Goal: Transaction & Acquisition: Purchase product/service

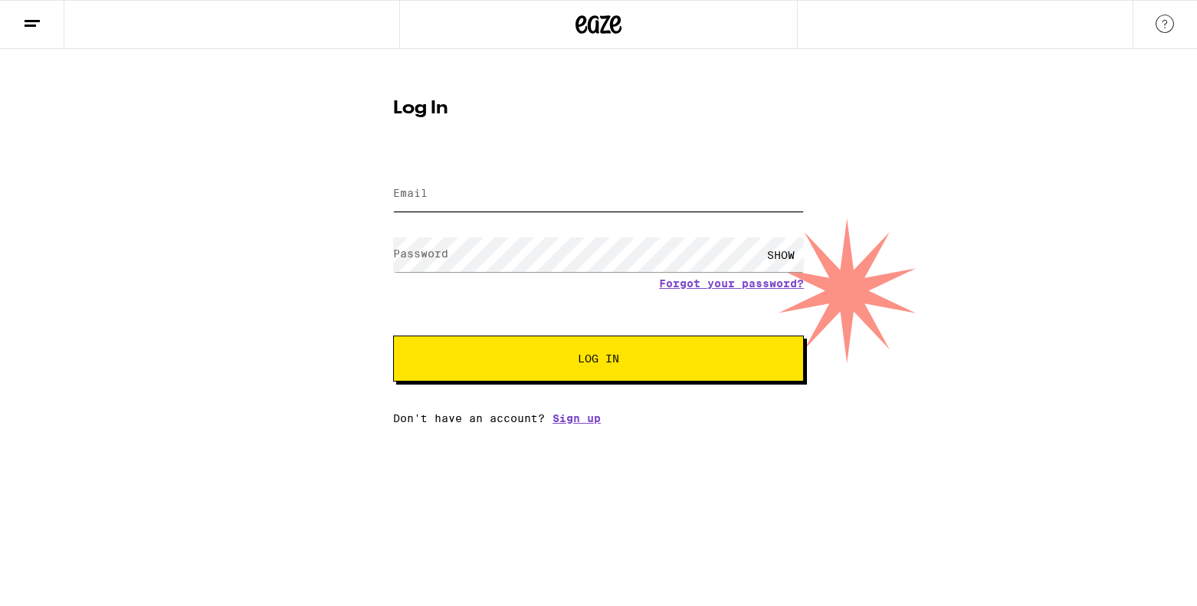
type input "piper.wallingford@gmail.com"
click at [608, 346] on button "Log In" at bounding box center [598, 359] width 411 height 46
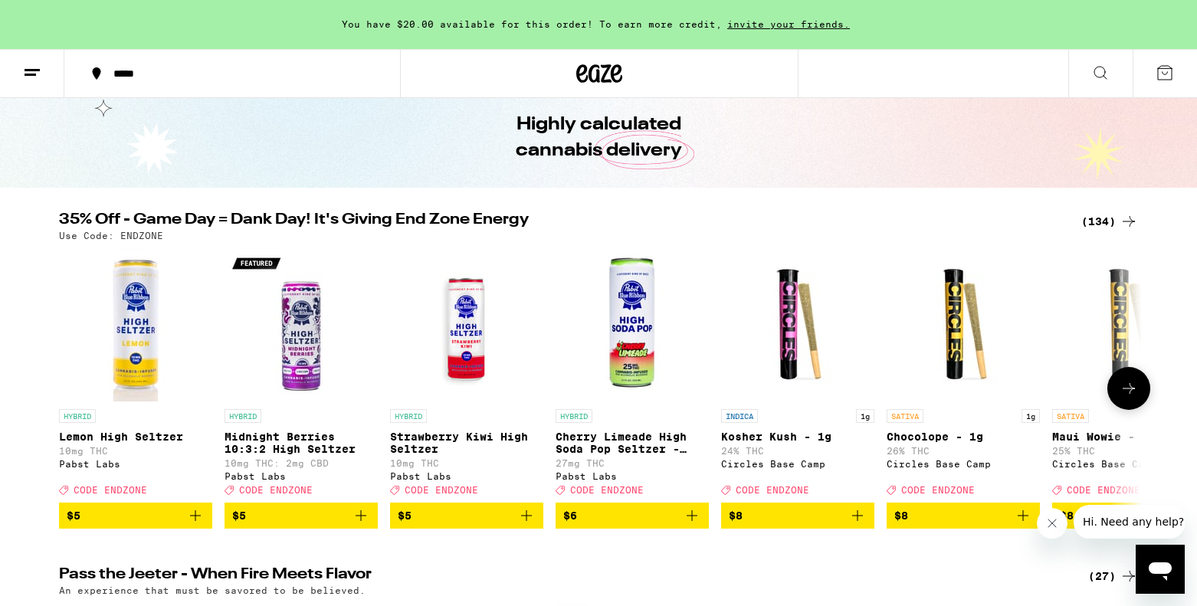
scroll to position [90, 0]
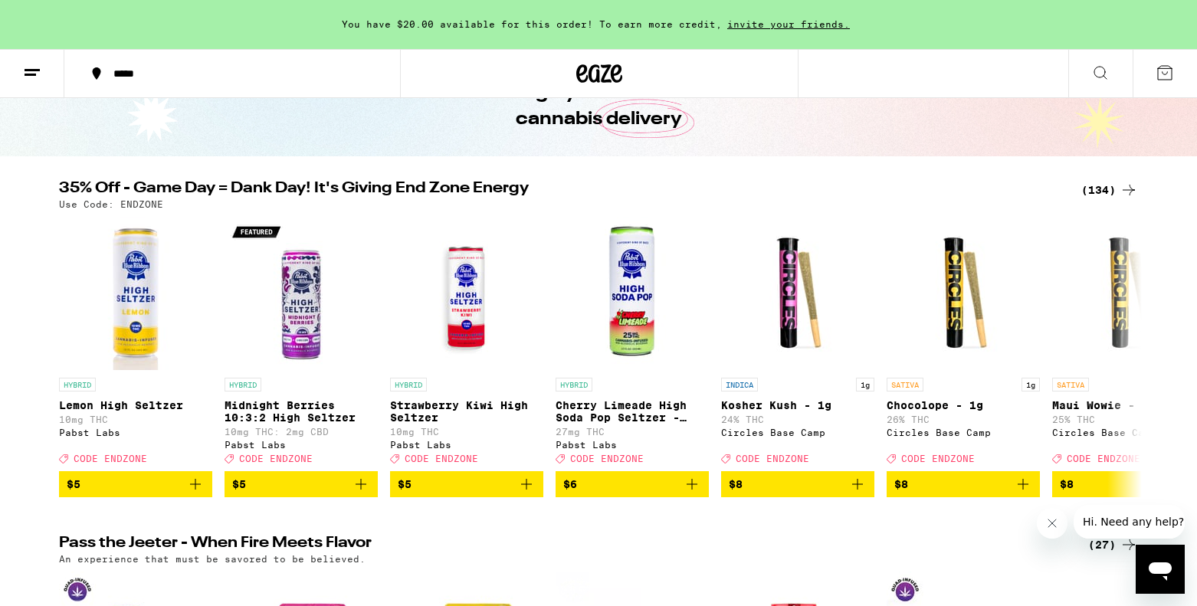
click at [1122, 189] on icon at bounding box center [1128, 190] width 18 height 18
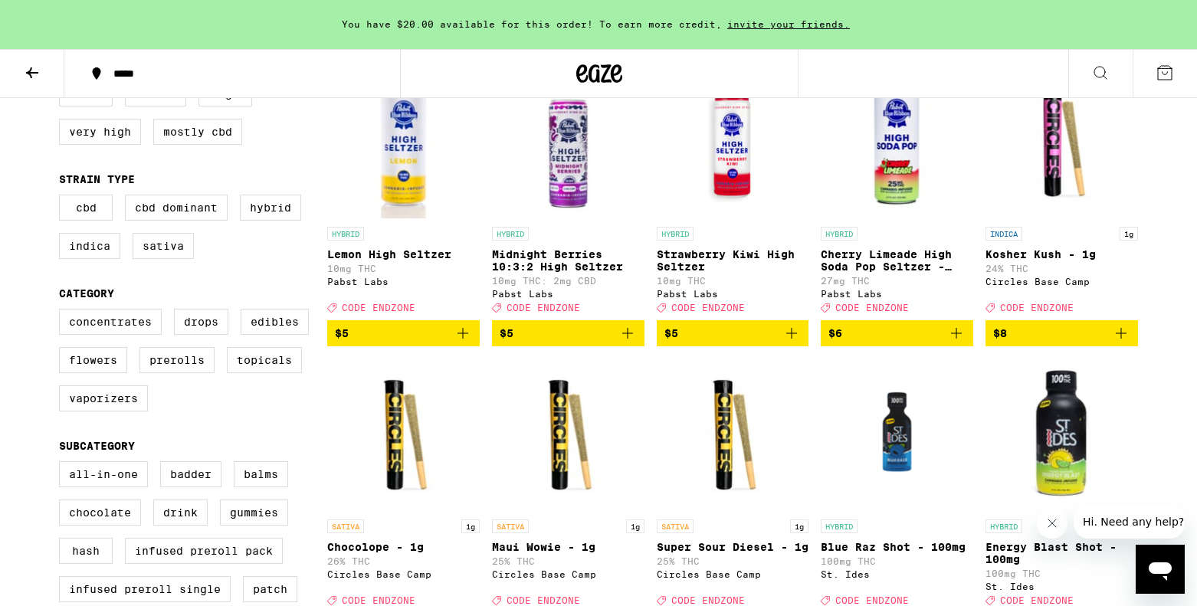
scroll to position [206, 0]
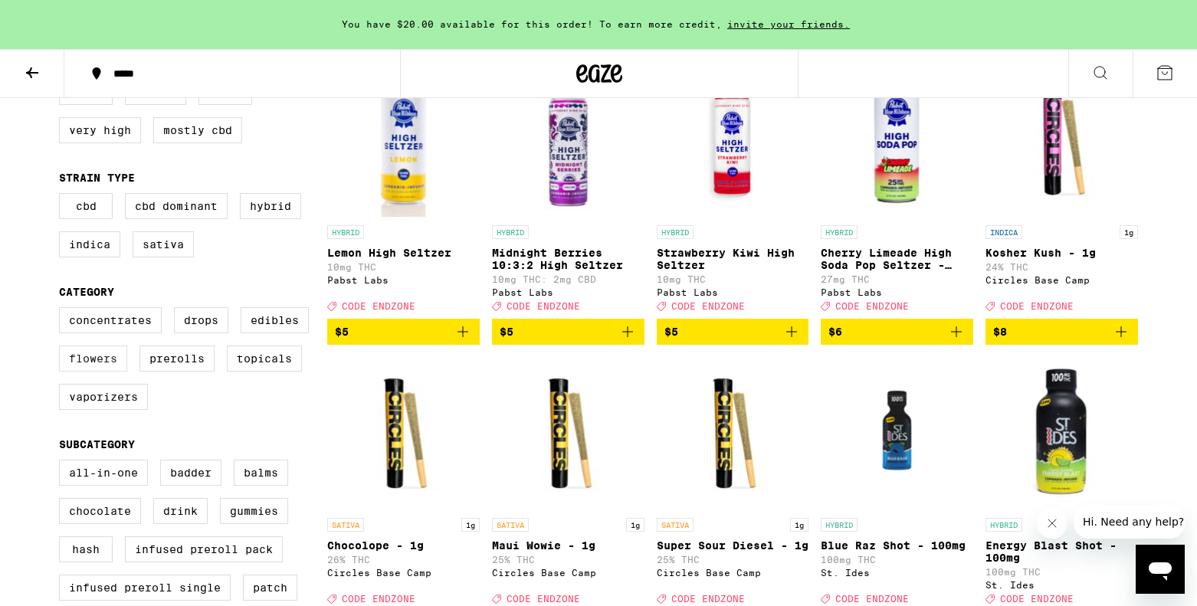
click at [122, 372] on label "Flowers" at bounding box center [93, 359] width 68 height 26
click at [63, 310] on input "Flowers" at bounding box center [62, 310] width 1 height 1
checkbox input "true"
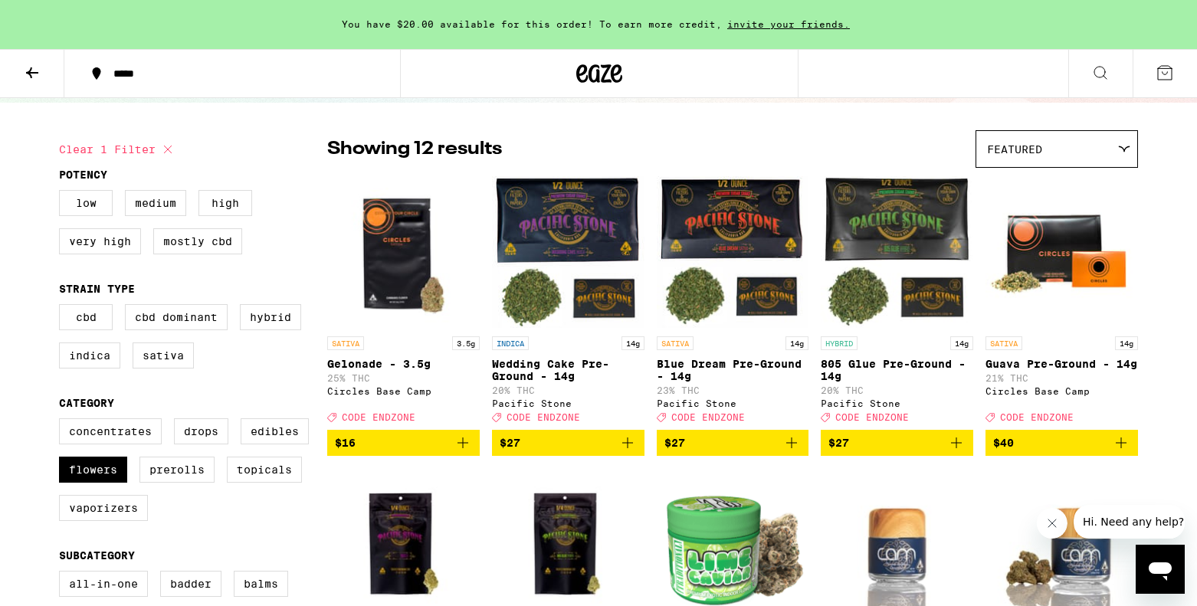
scroll to position [97, 0]
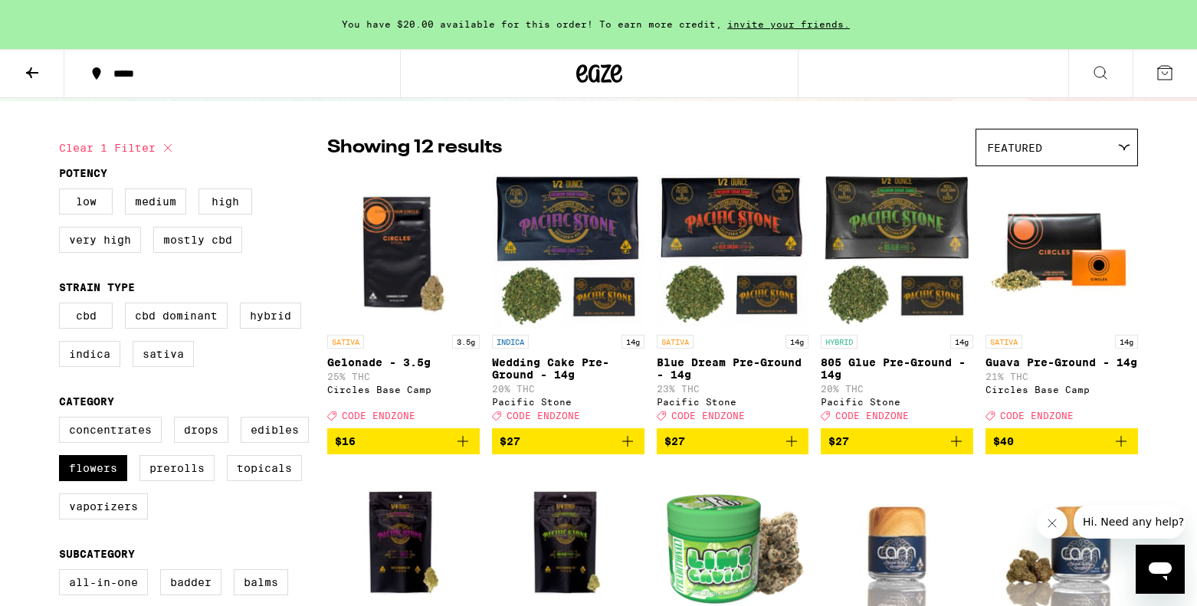
click at [1126, 451] on icon "Add to bag" at bounding box center [1121, 441] width 18 height 18
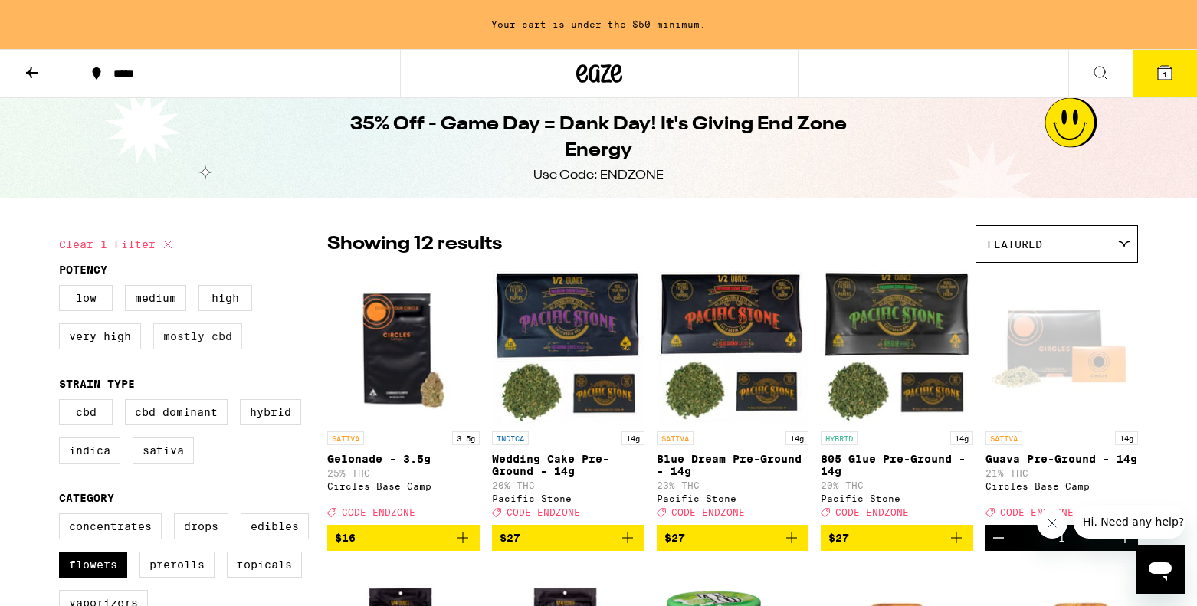
scroll to position [101, 0]
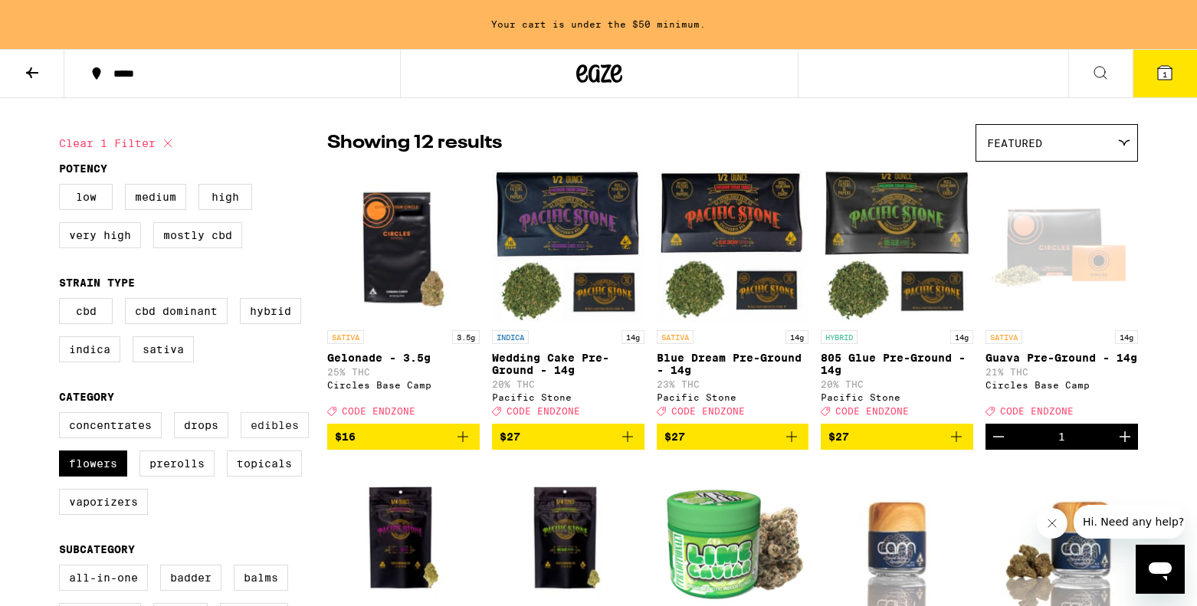
click at [251, 438] on label "Edibles" at bounding box center [275, 425] width 68 height 26
click at [63, 415] on input "Edibles" at bounding box center [62, 415] width 1 height 1
checkbox input "true"
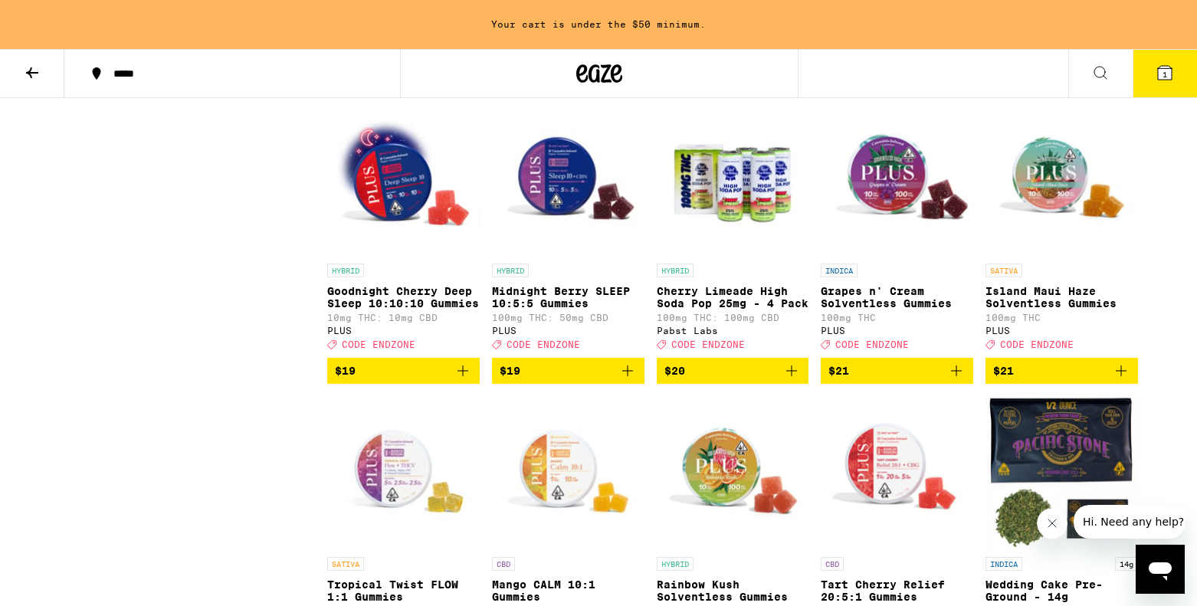
scroll to position [1633, 0]
click at [1120, 375] on icon "Add to bag" at bounding box center [1121, 370] width 11 height 11
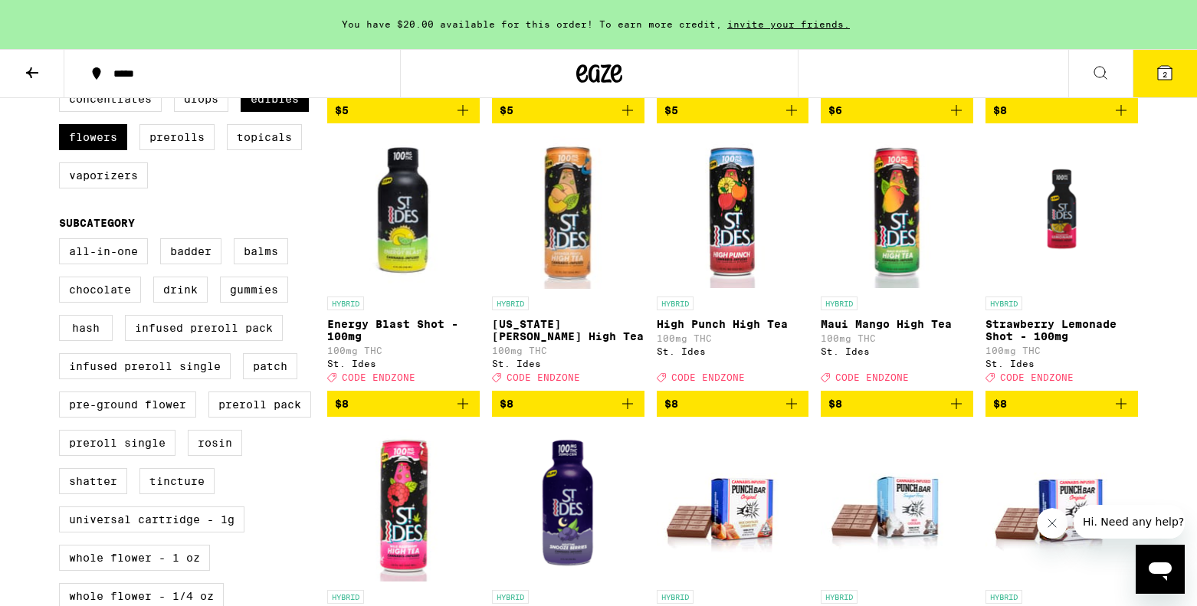
scroll to position [0, 0]
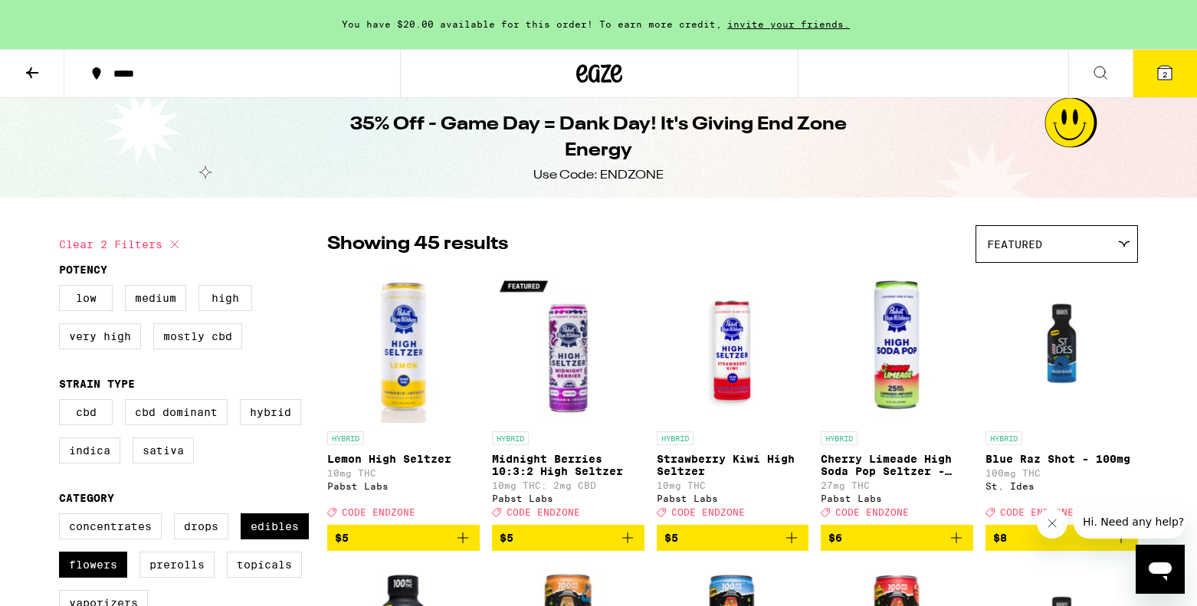
click at [1172, 89] on button "2" at bounding box center [1164, 74] width 64 height 48
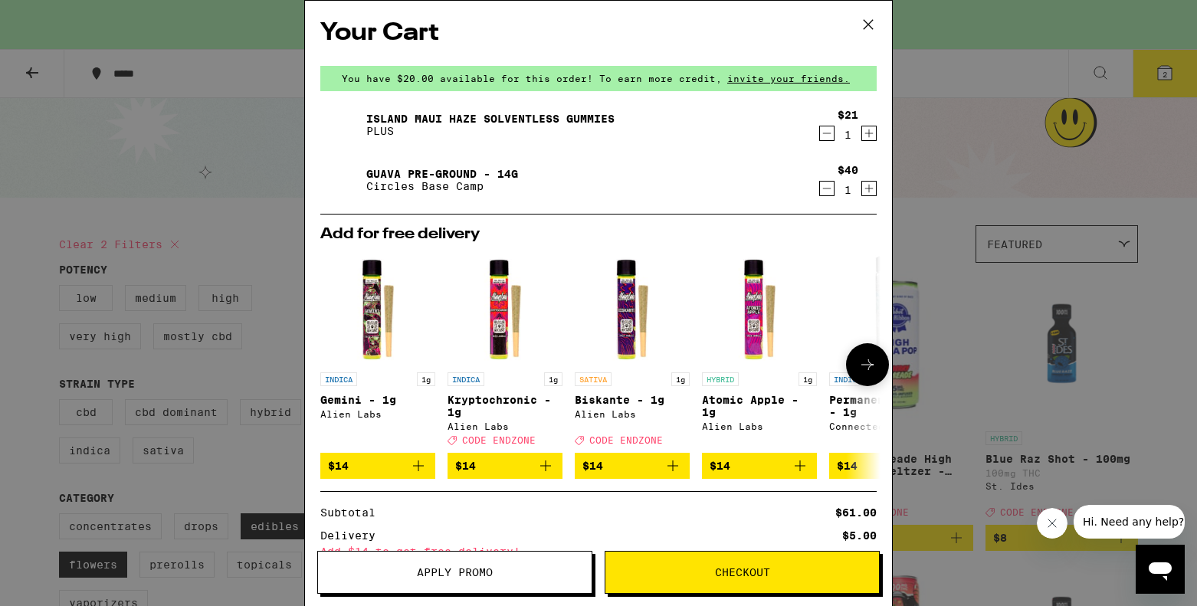
scroll to position [107, 0]
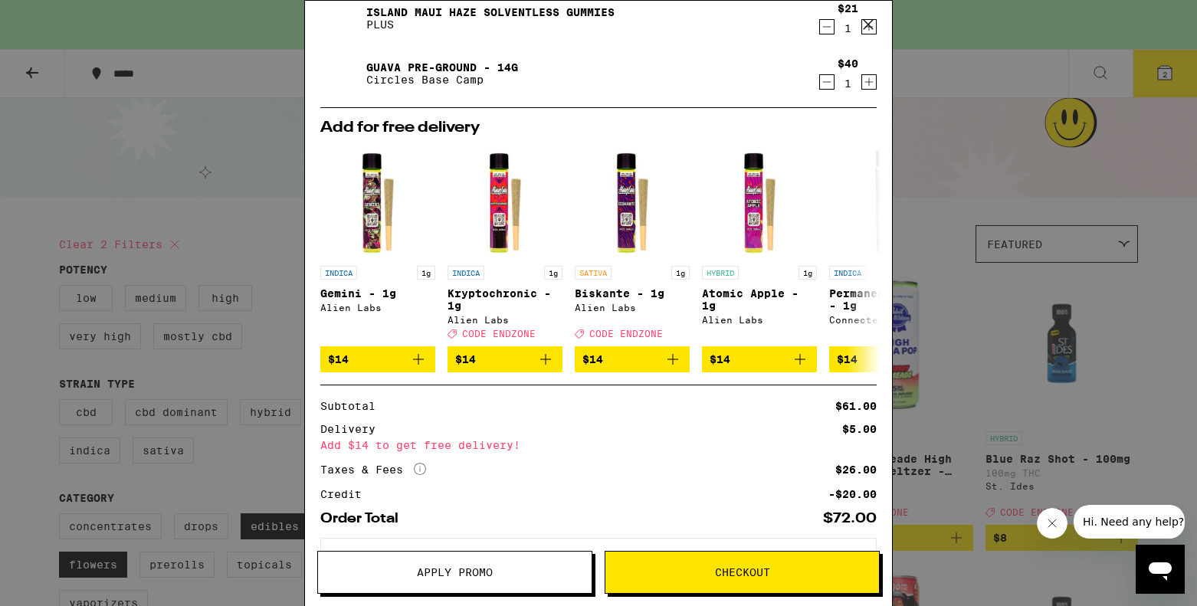
click at [474, 562] on button "Apply Promo" at bounding box center [454, 572] width 275 height 43
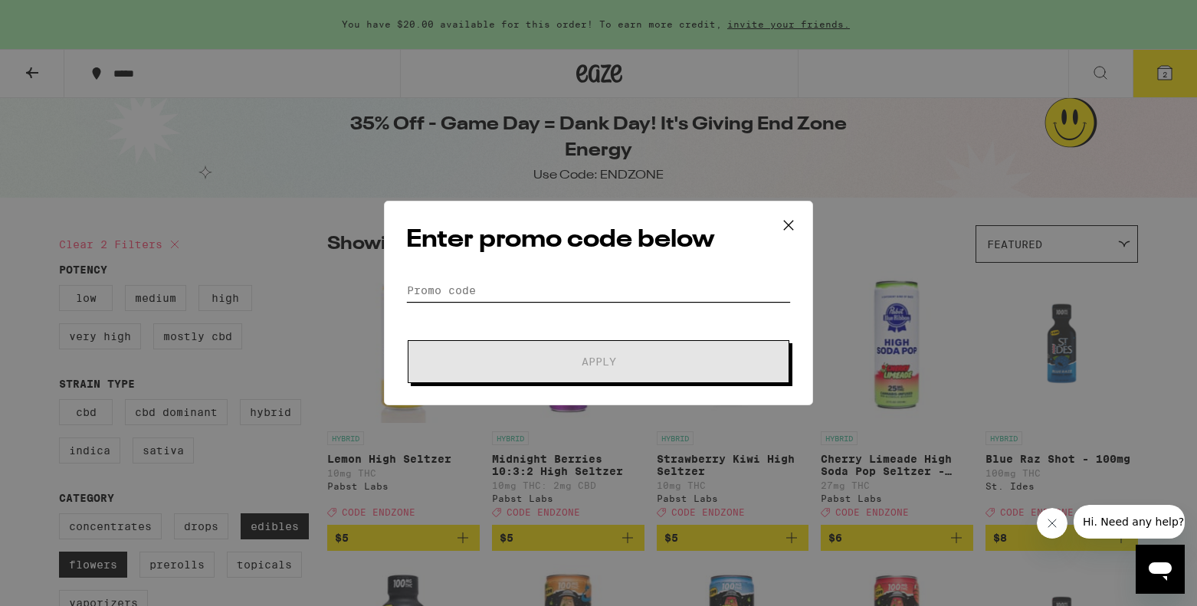
click at [516, 300] on input "Promo Code" at bounding box center [598, 290] width 385 height 23
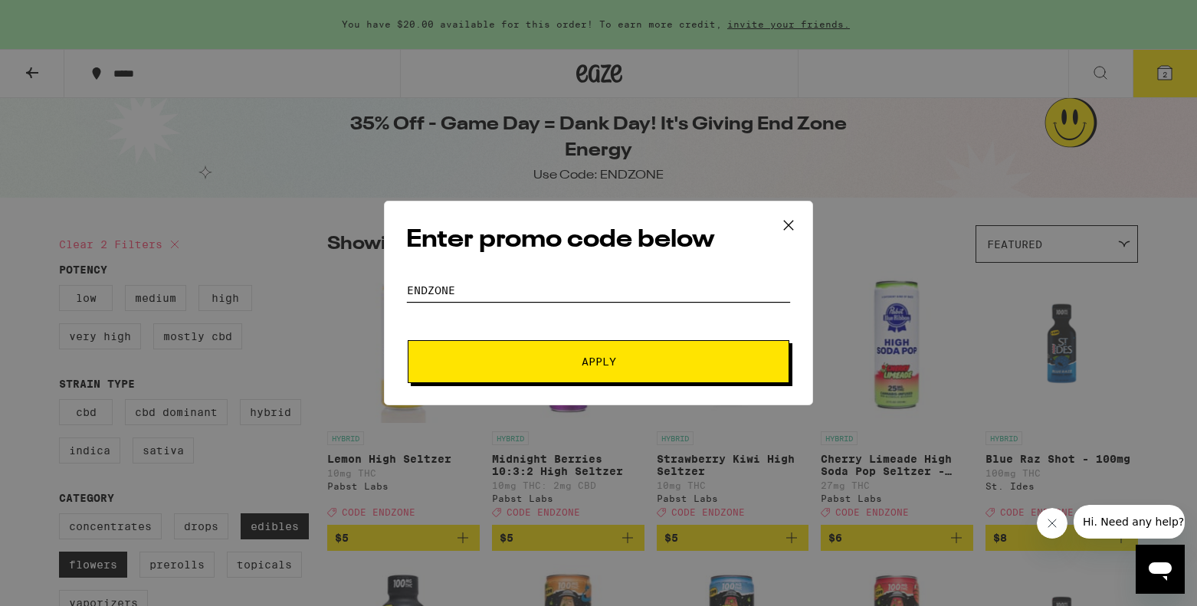
type input "ENDZONE"
click at [576, 346] on button "Apply" at bounding box center [599, 361] width 382 height 43
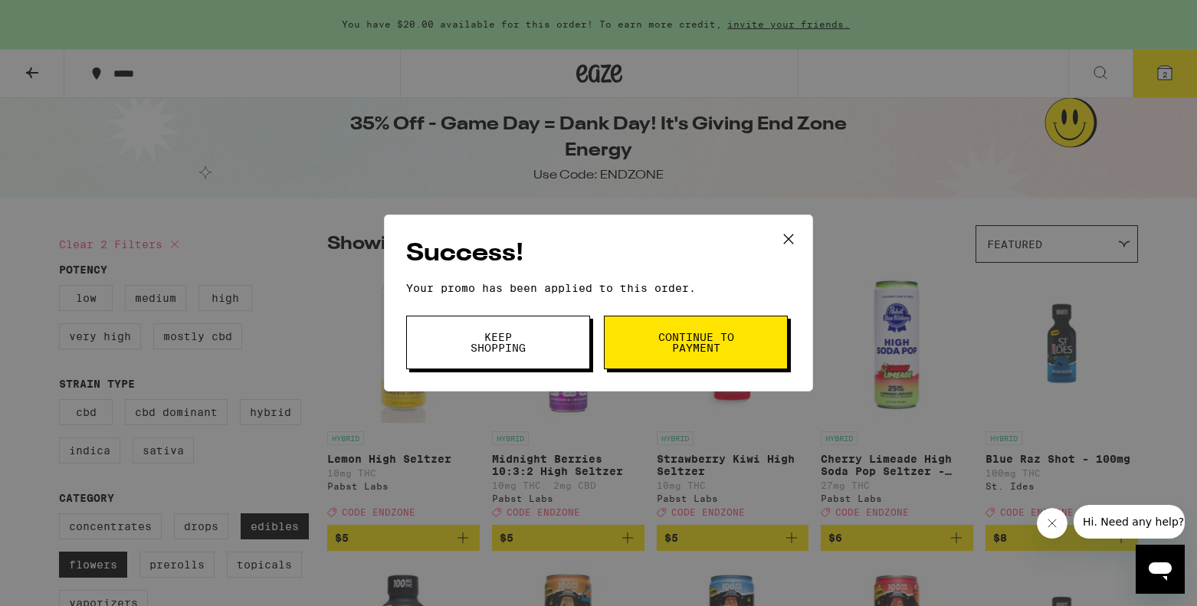
click at [541, 350] on button "Keep Shopping" at bounding box center [498, 343] width 184 height 54
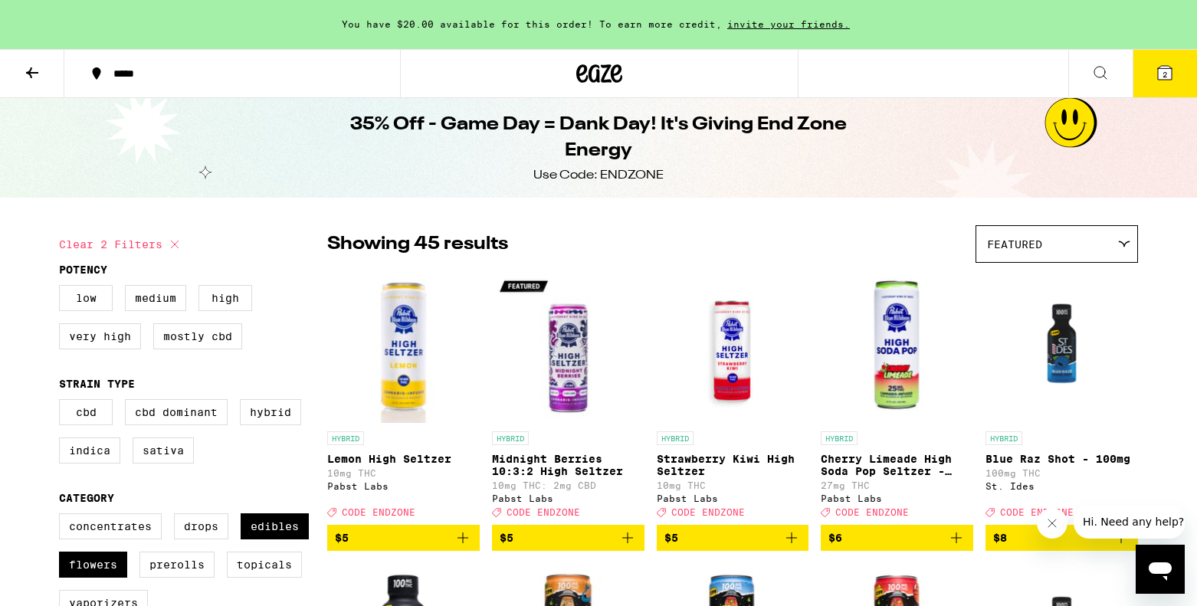
click at [1175, 67] on button "2" at bounding box center [1164, 74] width 64 height 48
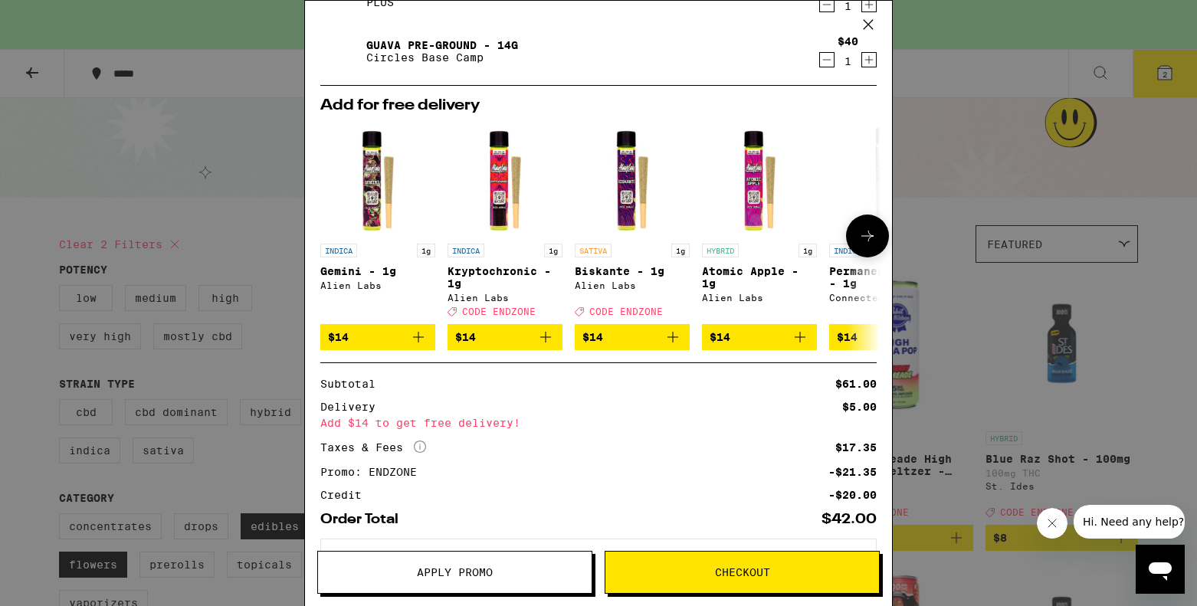
scroll to position [199, 0]
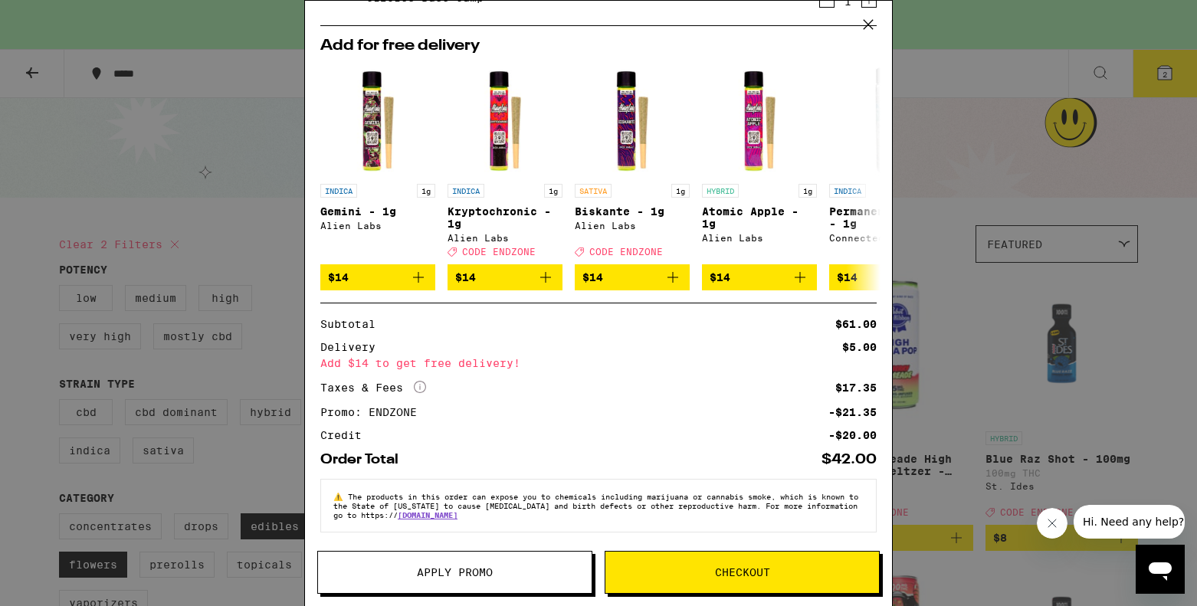
click at [868, 20] on icon at bounding box center [868, 24] width 23 height 23
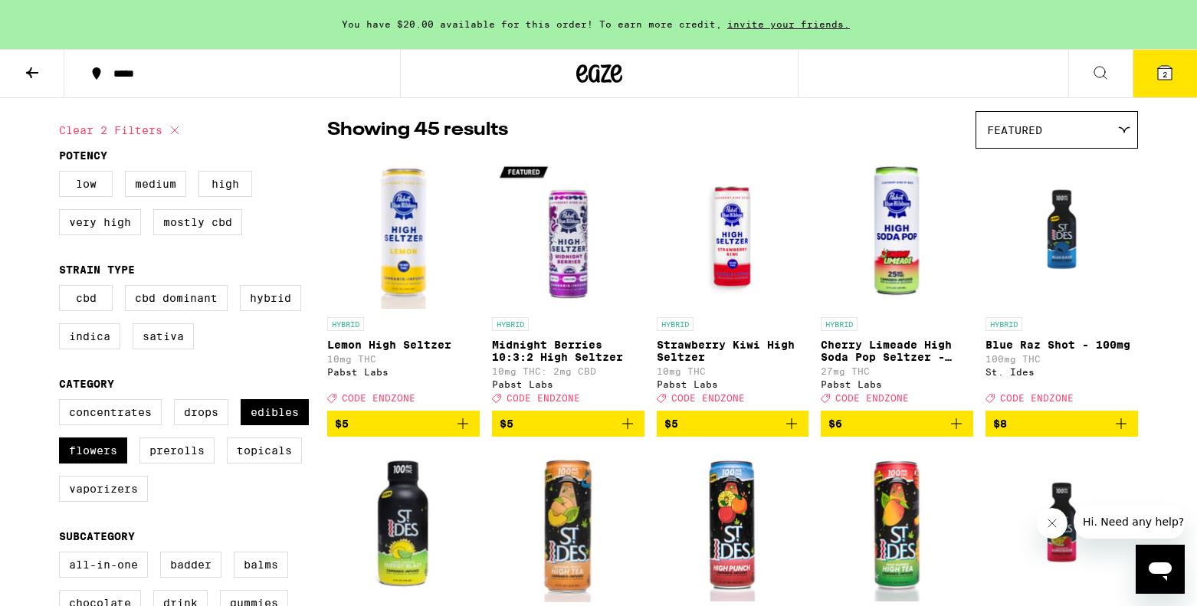
scroll to position [308, 0]
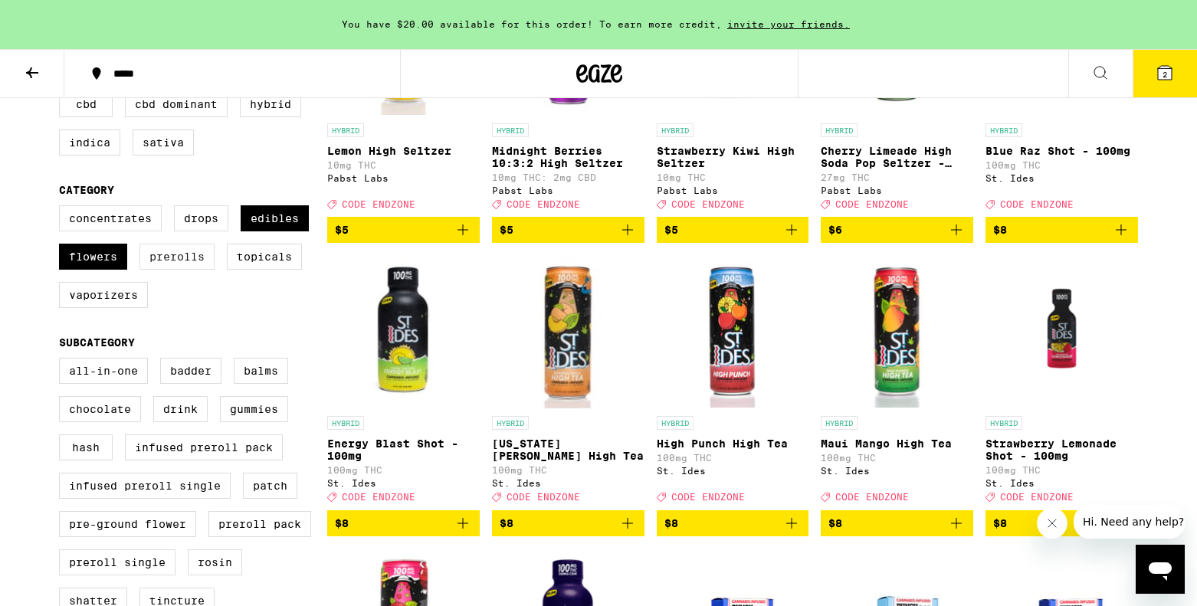
click at [160, 270] on label "Prerolls" at bounding box center [176, 257] width 75 height 26
click at [63, 208] on input "Prerolls" at bounding box center [62, 208] width 1 height 1
checkbox input "true"
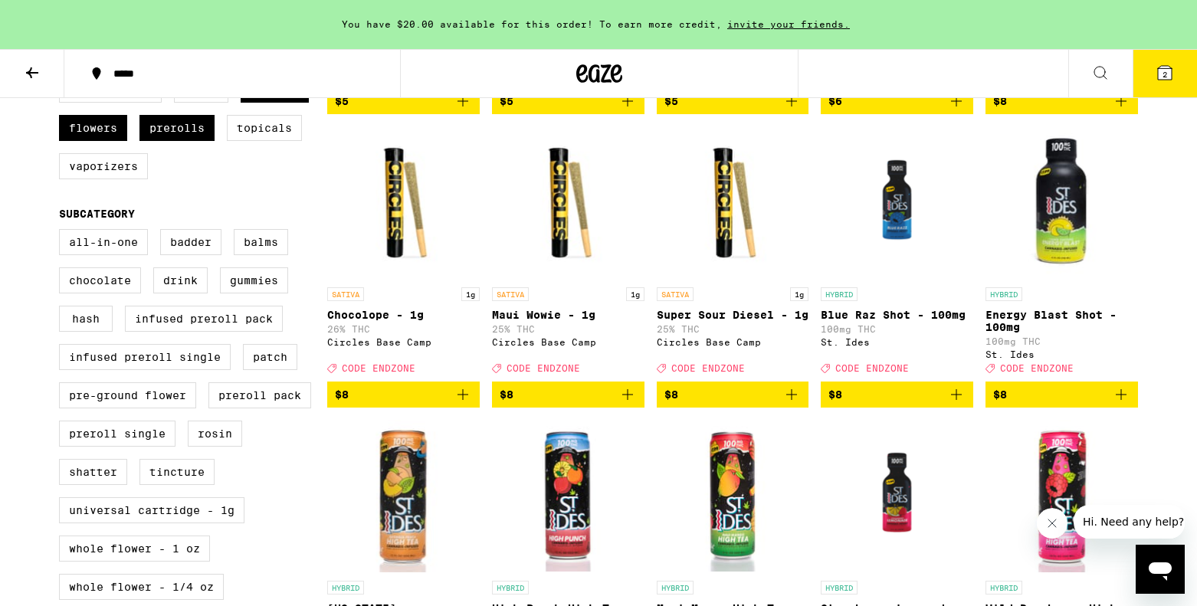
scroll to position [359, 0]
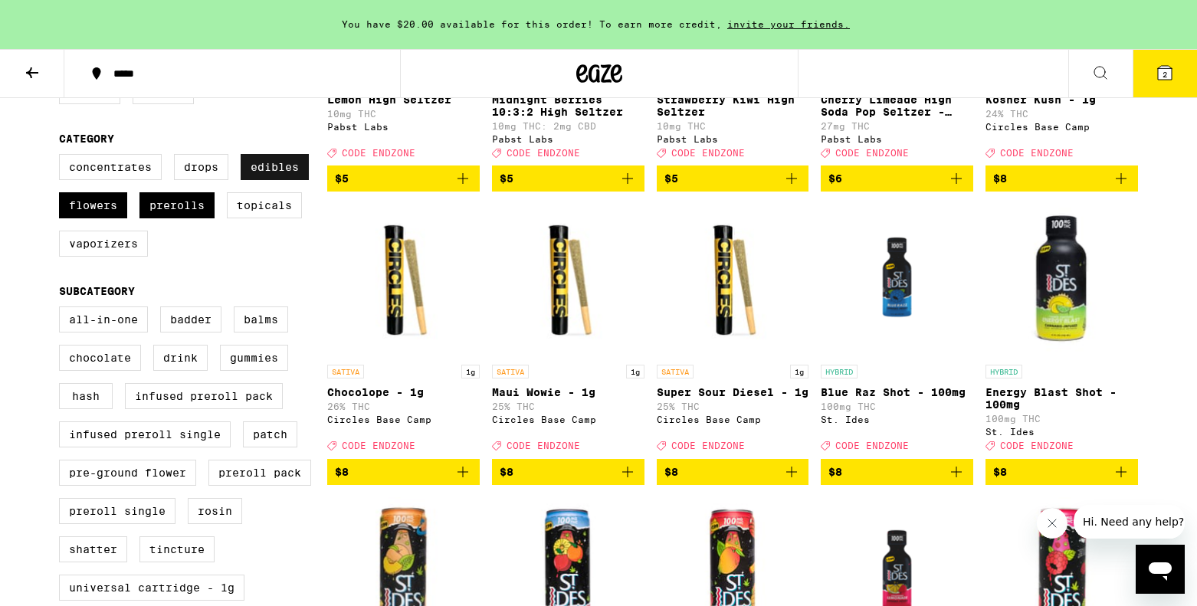
click at [269, 169] on label "Edibles" at bounding box center [275, 167] width 68 height 26
click at [63, 157] on input "Edibles" at bounding box center [62, 156] width 1 height 1
checkbox input "false"
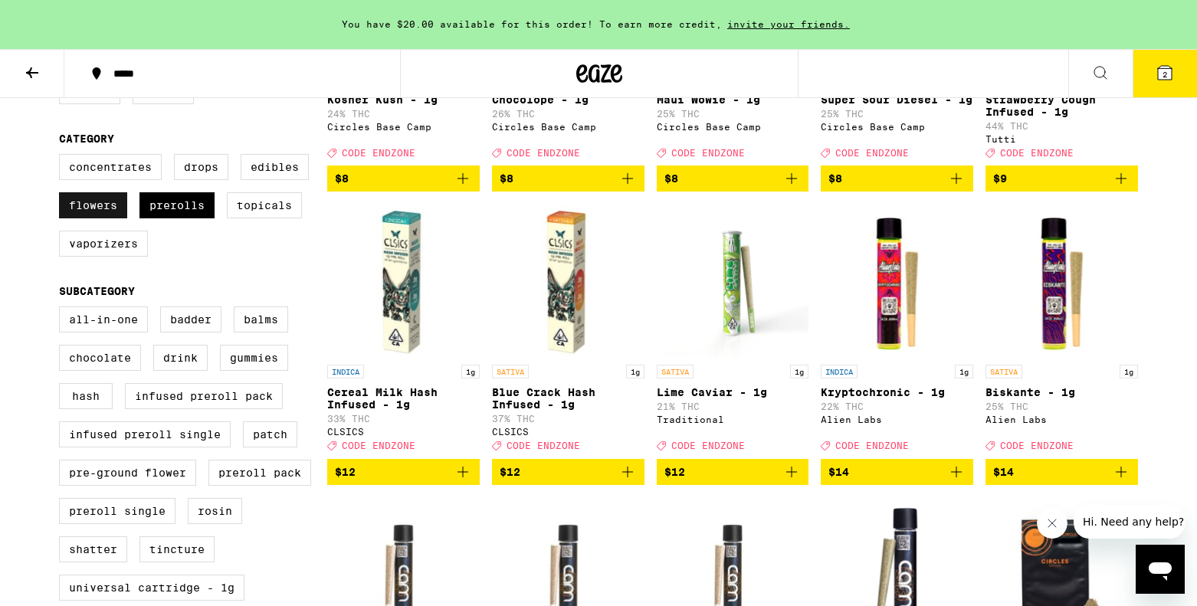
click at [88, 216] on label "Flowers" at bounding box center [93, 205] width 68 height 26
click at [63, 157] on input "Flowers" at bounding box center [62, 156] width 1 height 1
checkbox input "false"
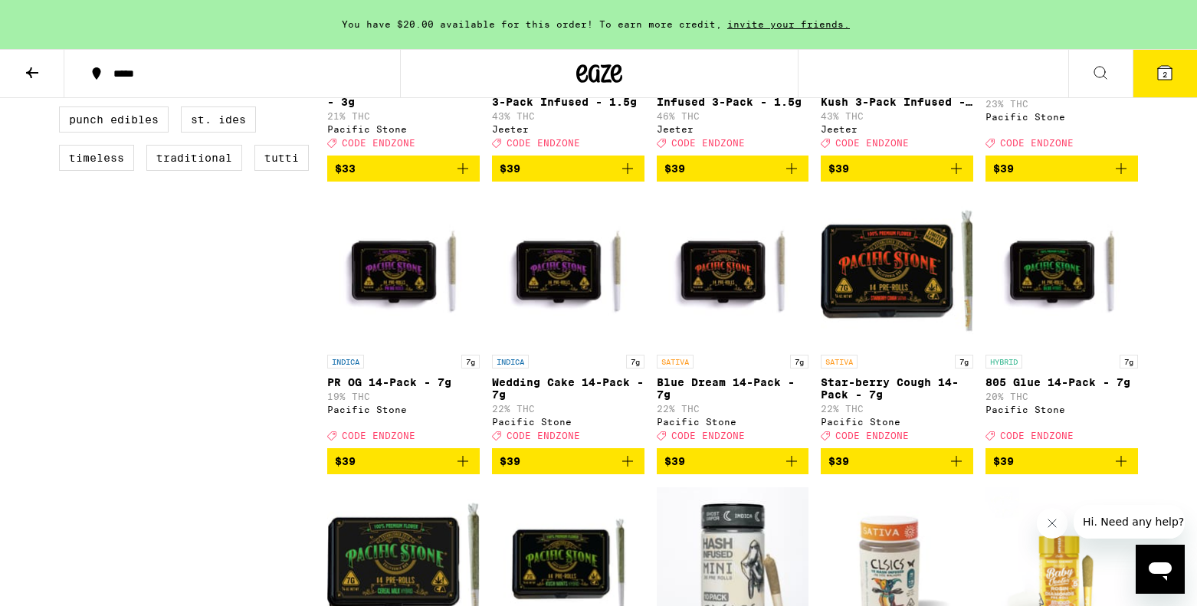
scroll to position [1230, 0]
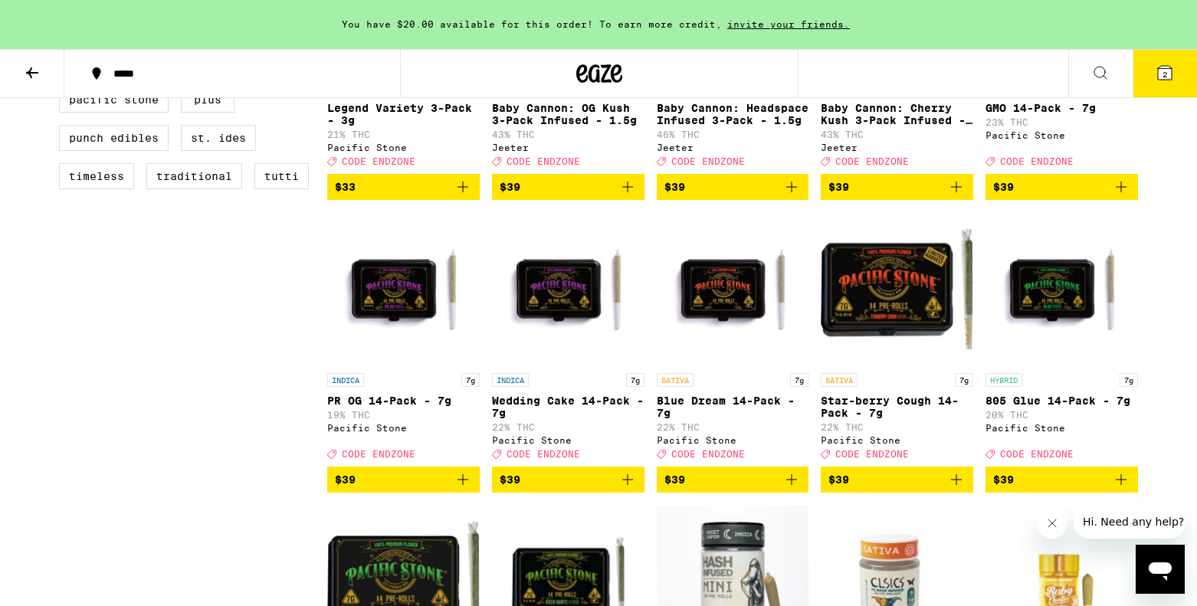
click at [1021, 365] on img "Open page for 805 Glue 14-Pack - 7g from Pacific Stone" at bounding box center [1061, 288] width 152 height 153
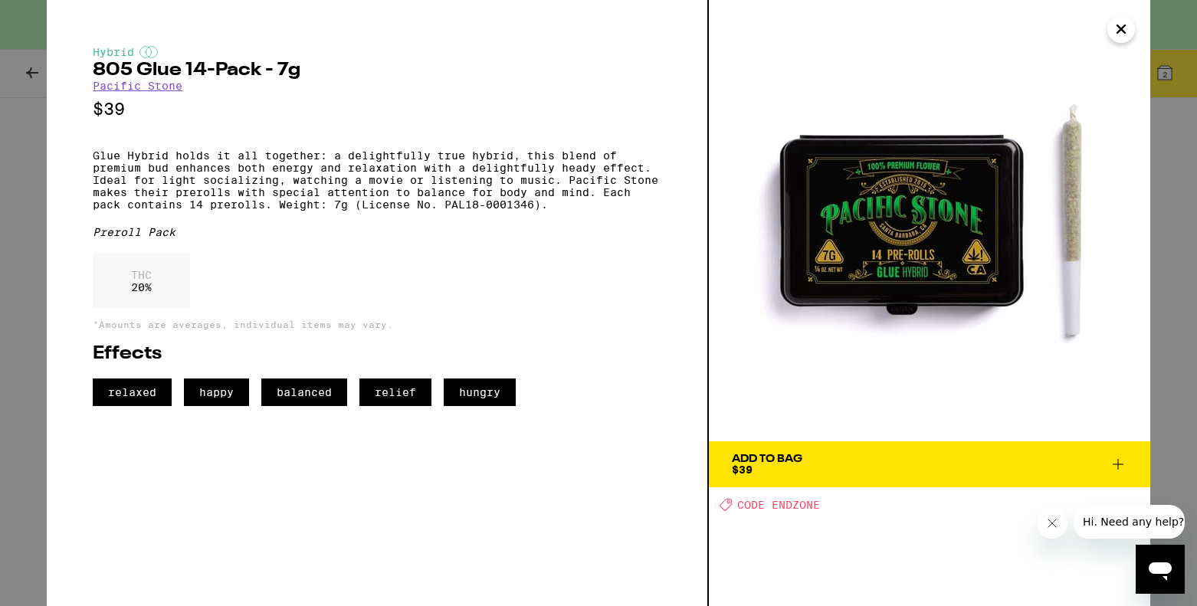
click at [836, 473] on span "Add To Bag $39" at bounding box center [929, 464] width 395 height 21
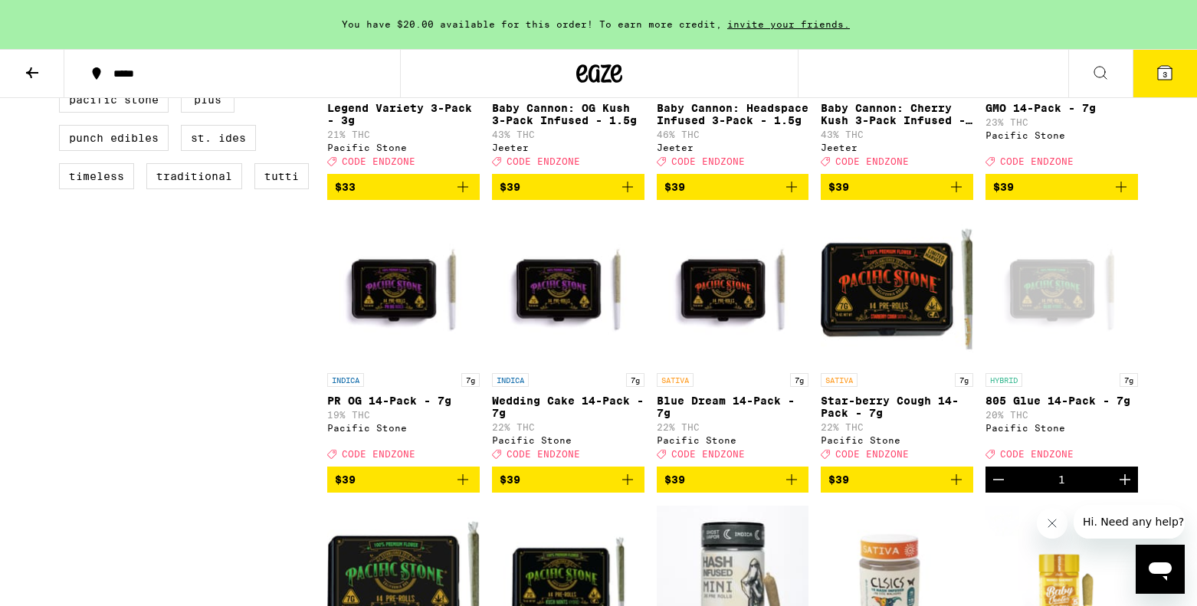
click at [1157, 87] on button "3" at bounding box center [1164, 74] width 64 height 48
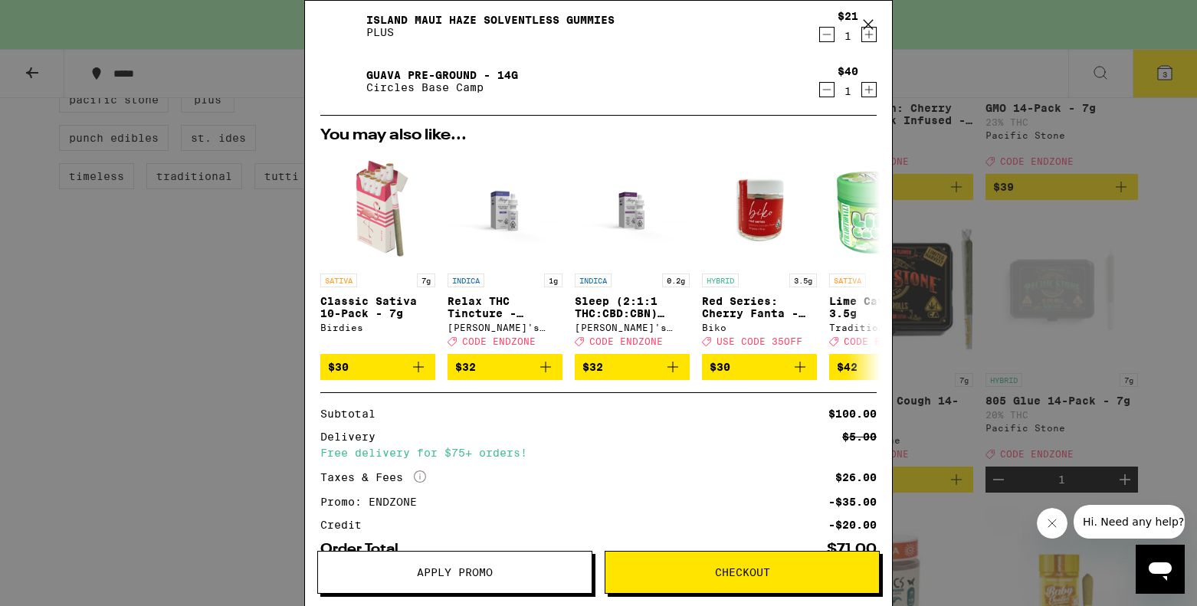
scroll to position [254, 0]
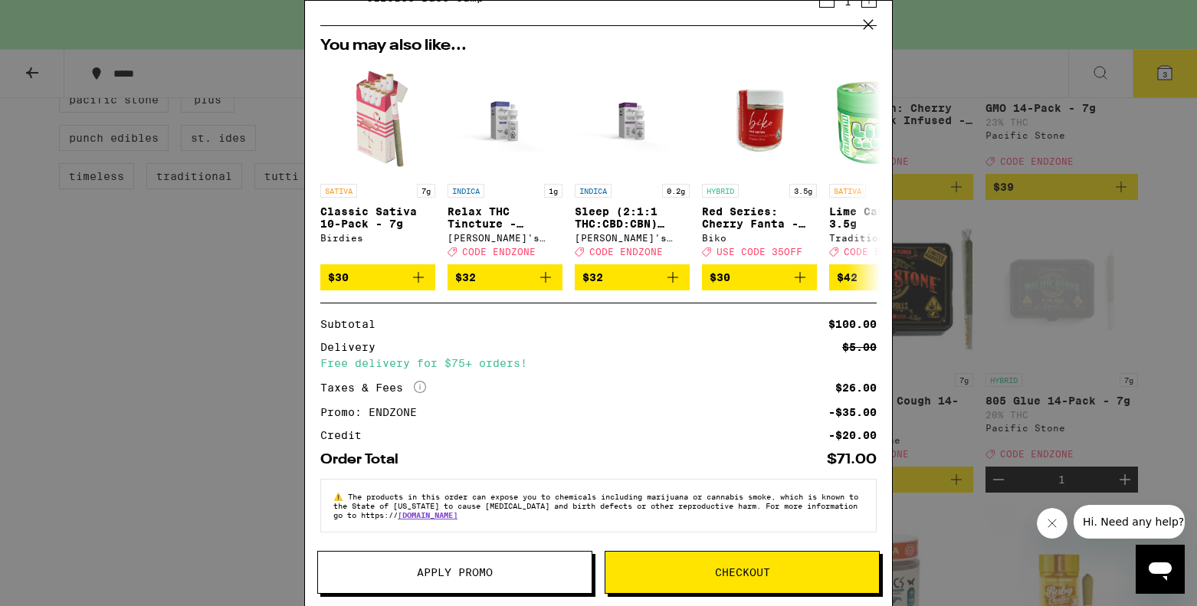
click at [803, 572] on span "Checkout" at bounding box center [742, 572] width 274 height 11
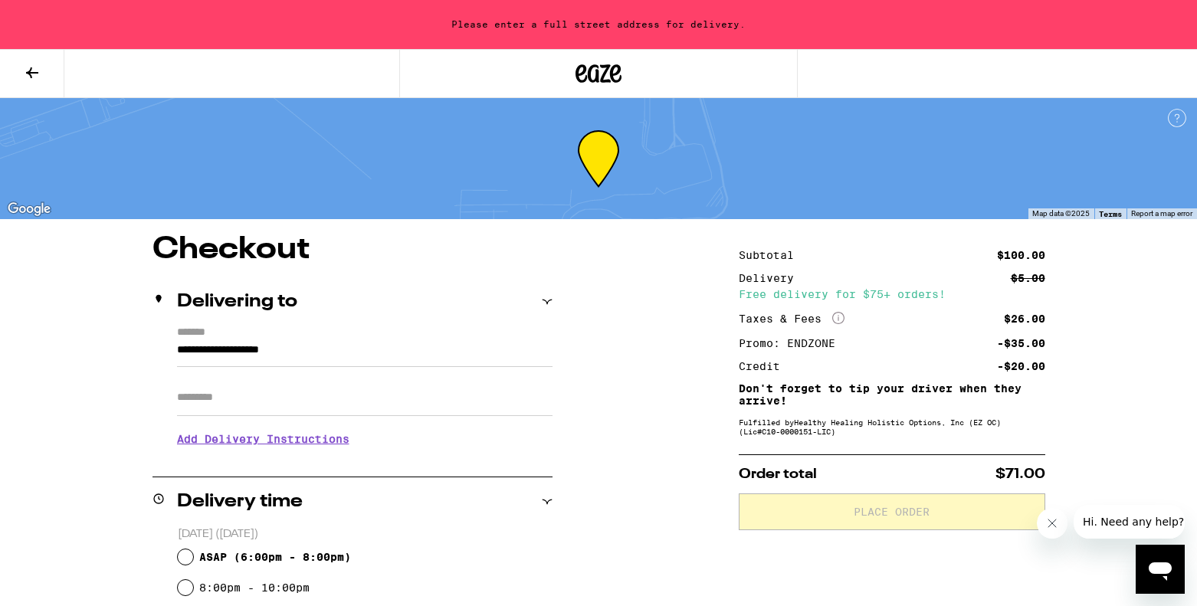
click at [251, 363] on input "**********" at bounding box center [364, 354] width 375 height 26
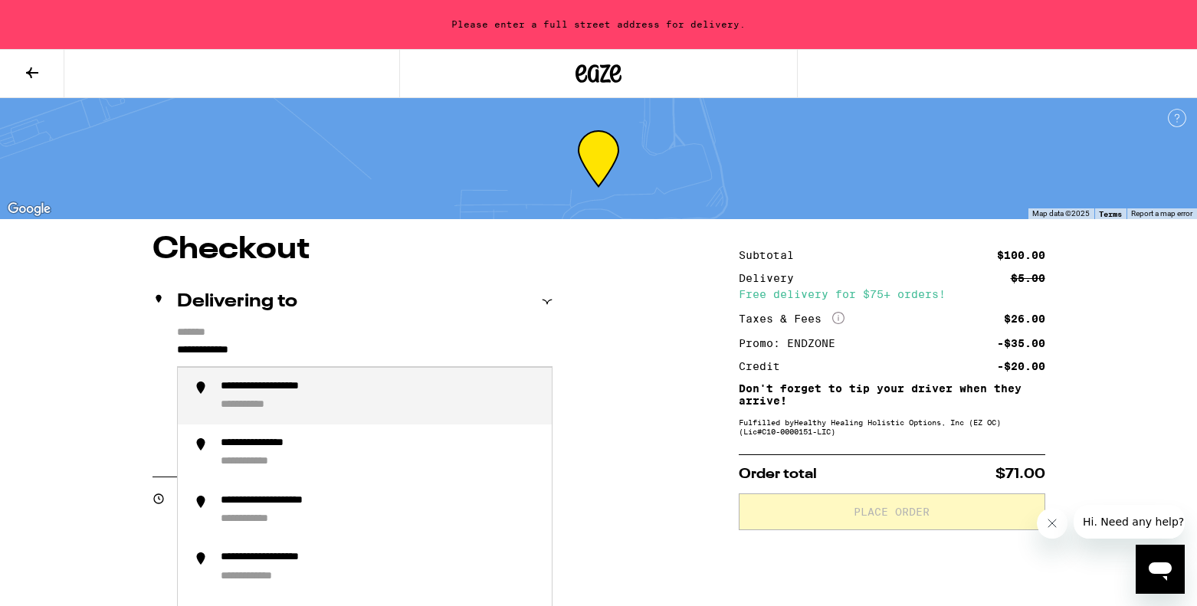
click at [274, 413] on div "**********" at bounding box center [259, 405] width 76 height 15
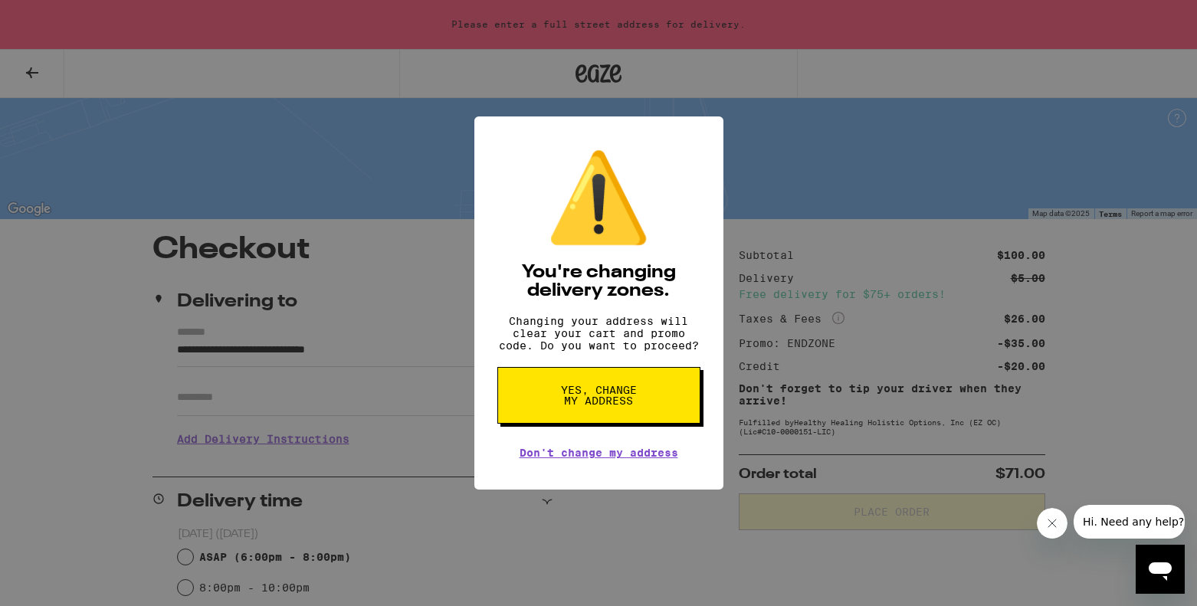
click at [613, 406] on span "Yes, change my address" at bounding box center [598, 395] width 79 height 21
type input "**********"
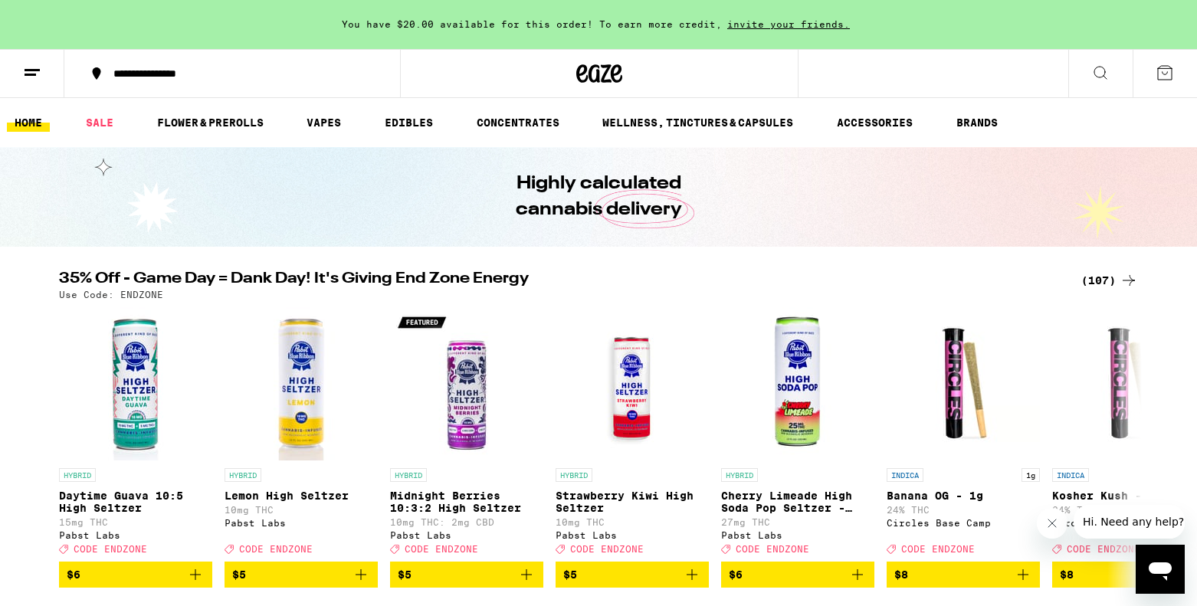
click at [1100, 288] on div "(107)" at bounding box center [1109, 280] width 57 height 18
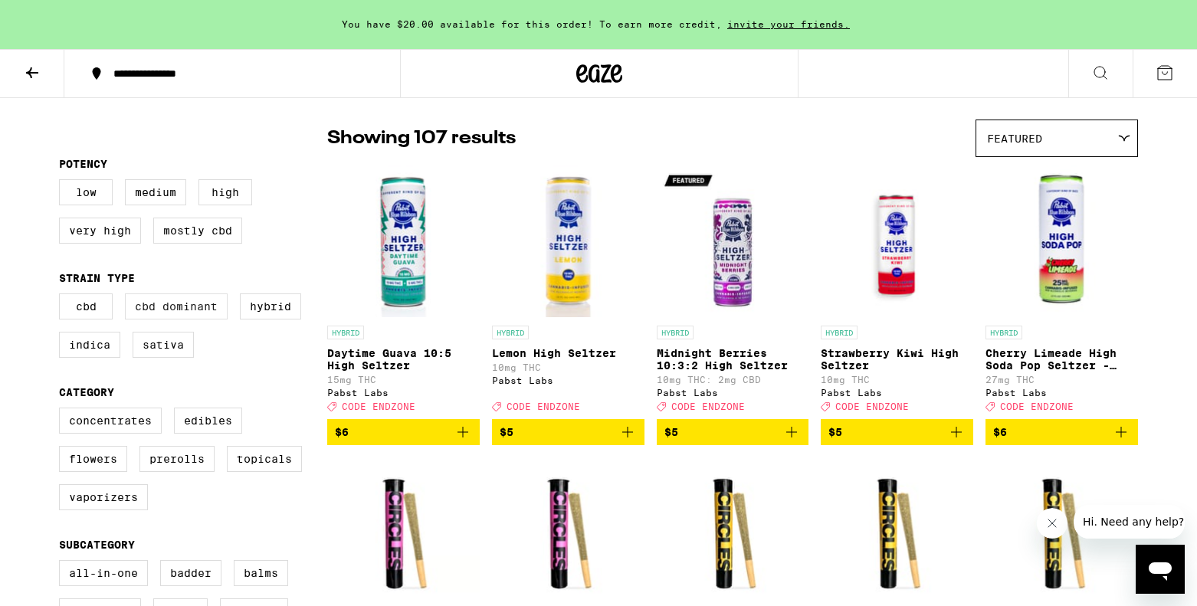
scroll to position [113, 0]
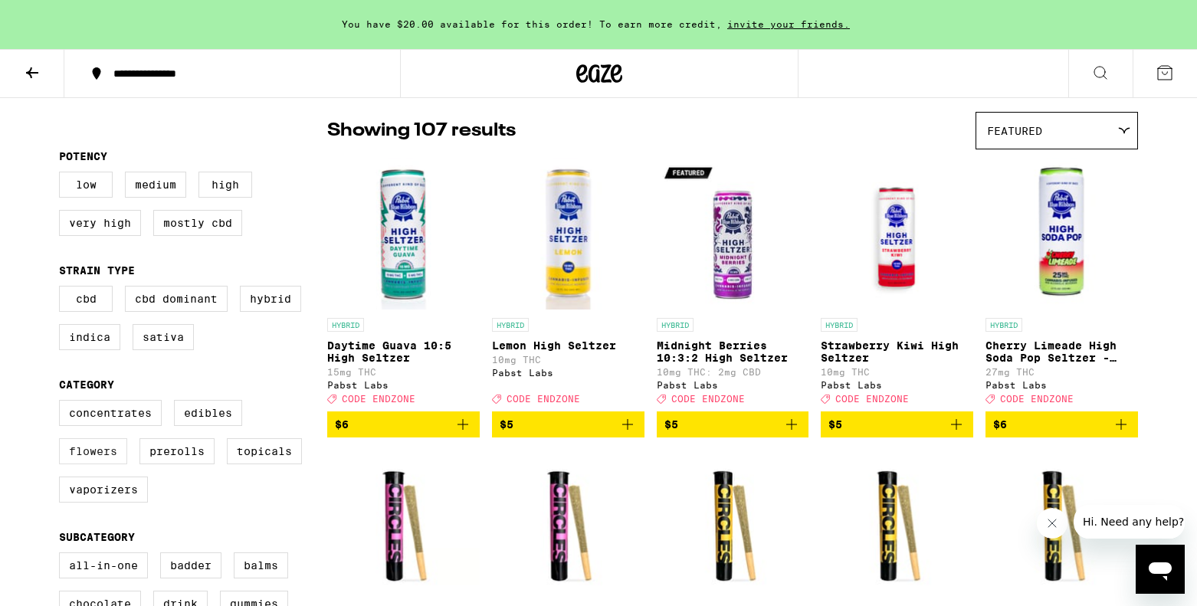
click at [105, 464] on label "Flowers" at bounding box center [93, 451] width 68 height 26
click at [63, 403] on input "Flowers" at bounding box center [62, 402] width 1 height 1
checkbox input "true"
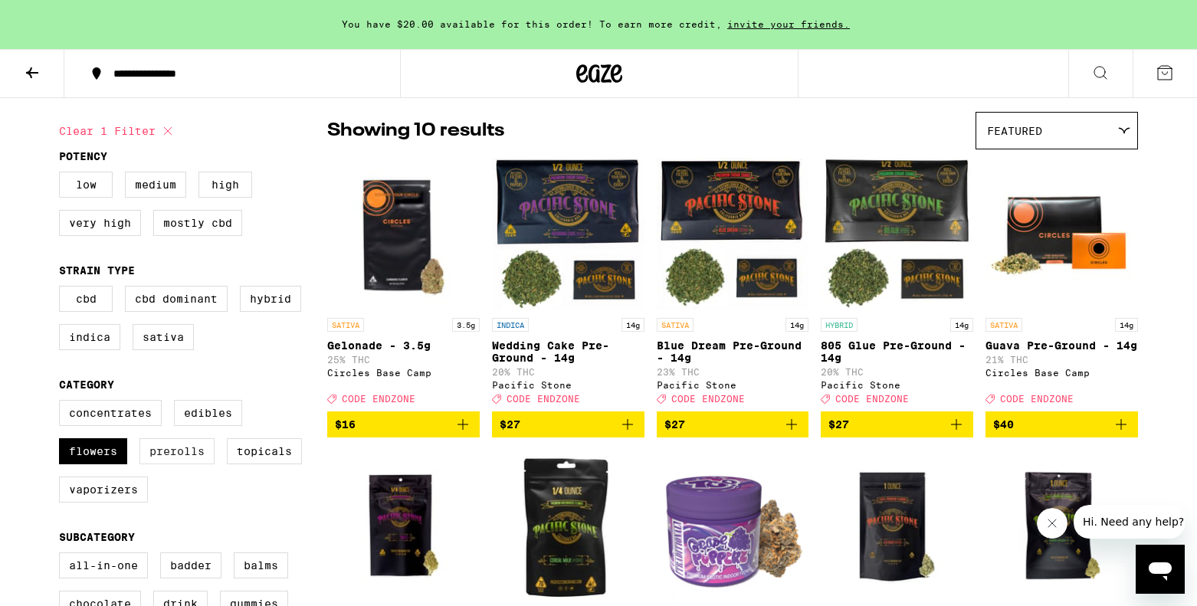
click at [155, 464] on label "Prerolls" at bounding box center [176, 451] width 75 height 26
click at [63, 403] on input "Prerolls" at bounding box center [62, 402] width 1 height 1
checkbox input "true"
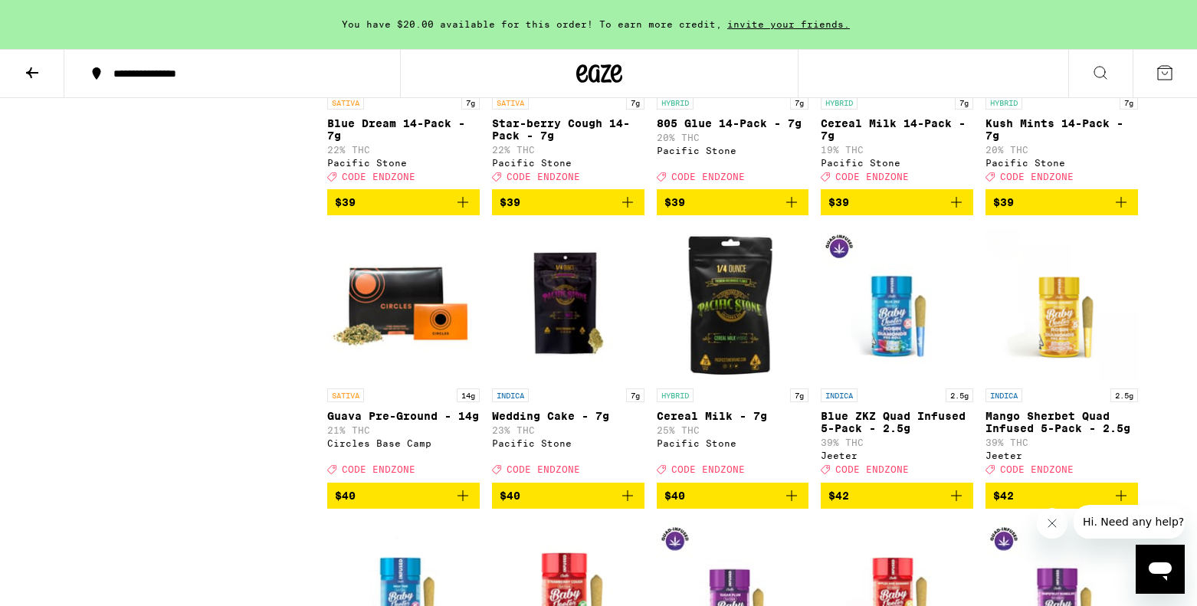
scroll to position [1552, 0]
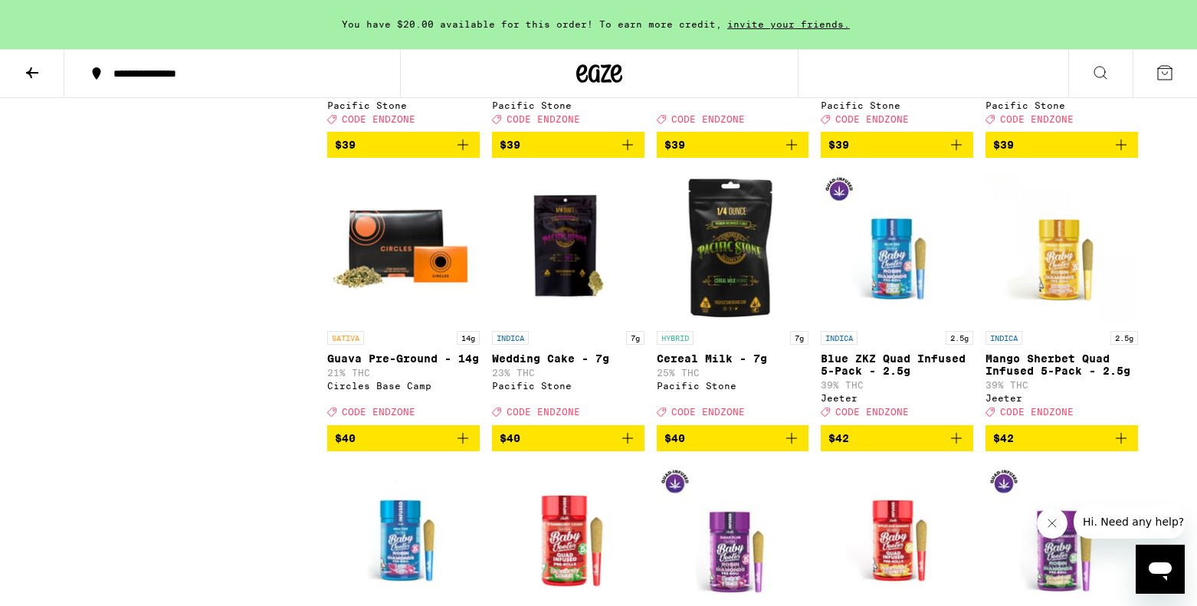
click at [462, 444] on icon "Add to bag" at bounding box center [462, 438] width 11 height 11
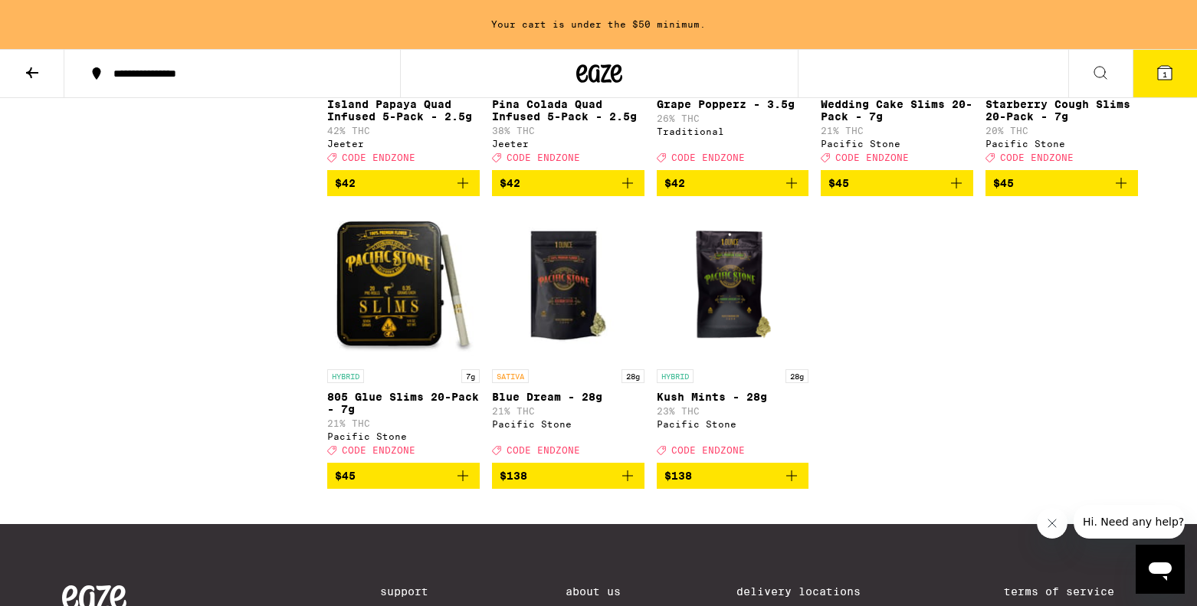
scroll to position [2659, 0]
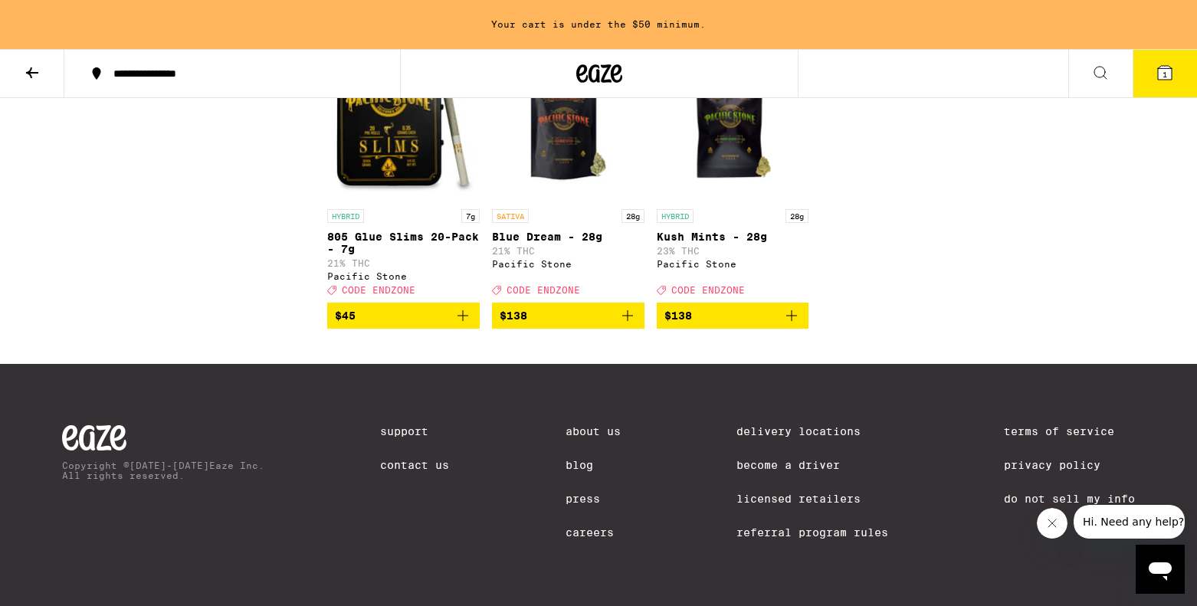
click at [405, 144] on img "Open page for 805 Glue Slims 20-Pack - 7g from Pacific Stone" at bounding box center [403, 124] width 152 height 153
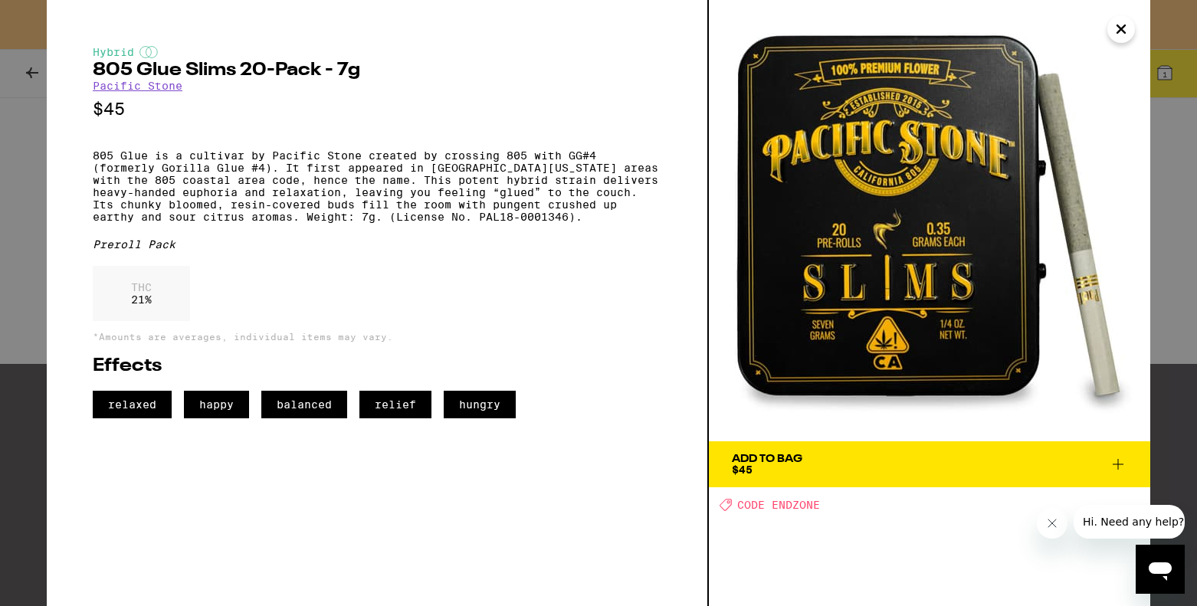
click at [1123, 29] on icon "Close" at bounding box center [1121, 29] width 18 height 23
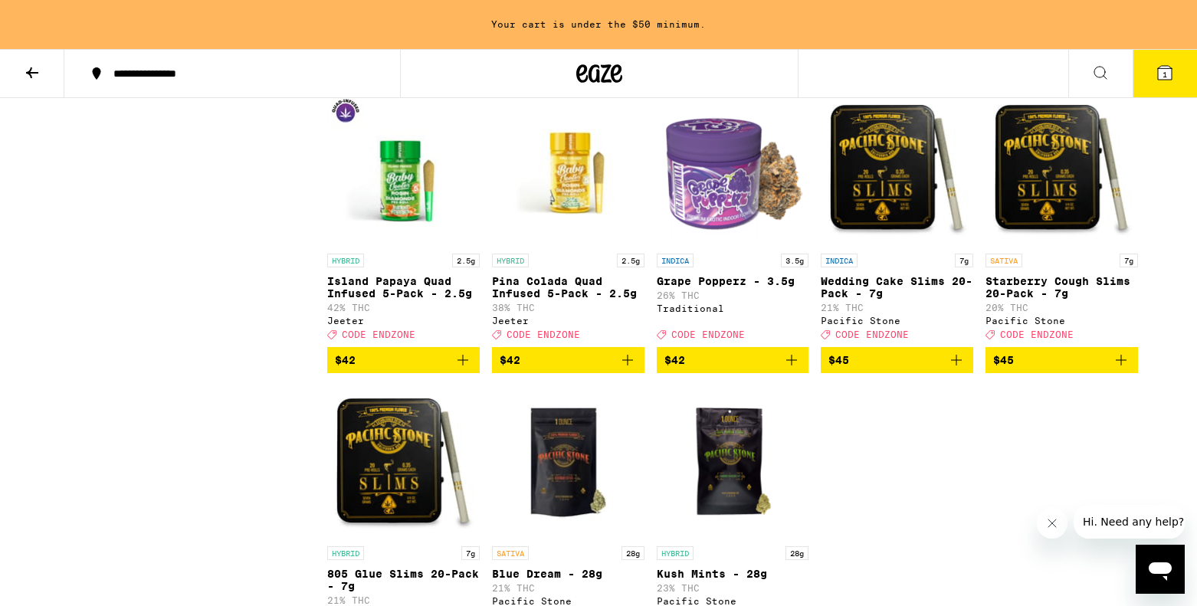
scroll to position [2214, 0]
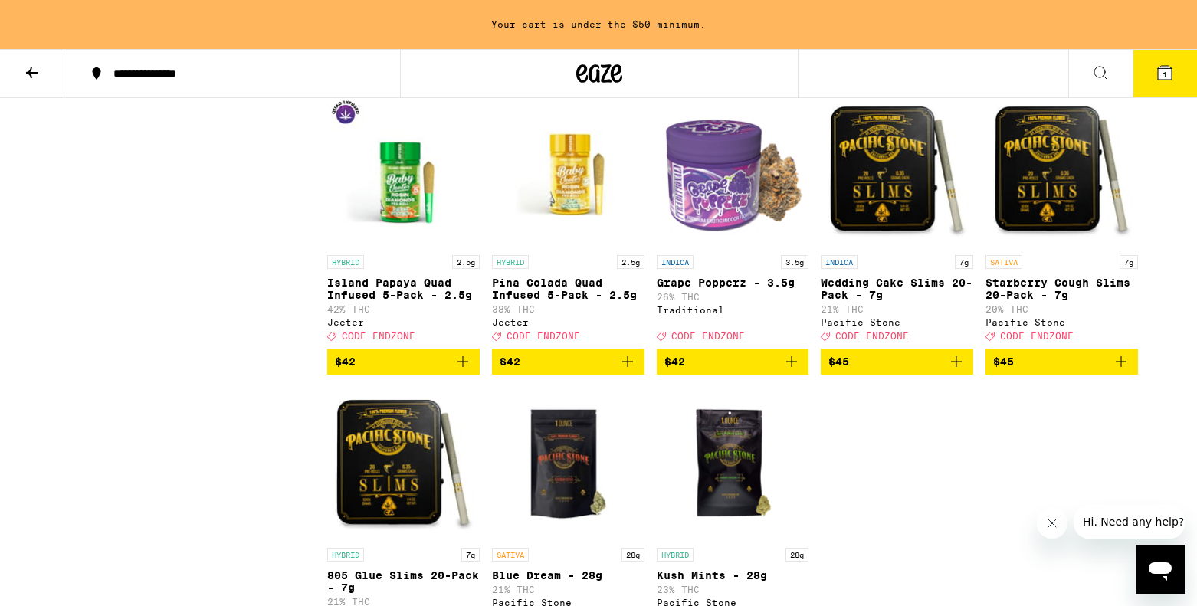
click at [1016, 247] on img "Open page for Starberry Cough Slims 20-Pack - 7g from Pacific Stone" at bounding box center [1061, 170] width 152 height 153
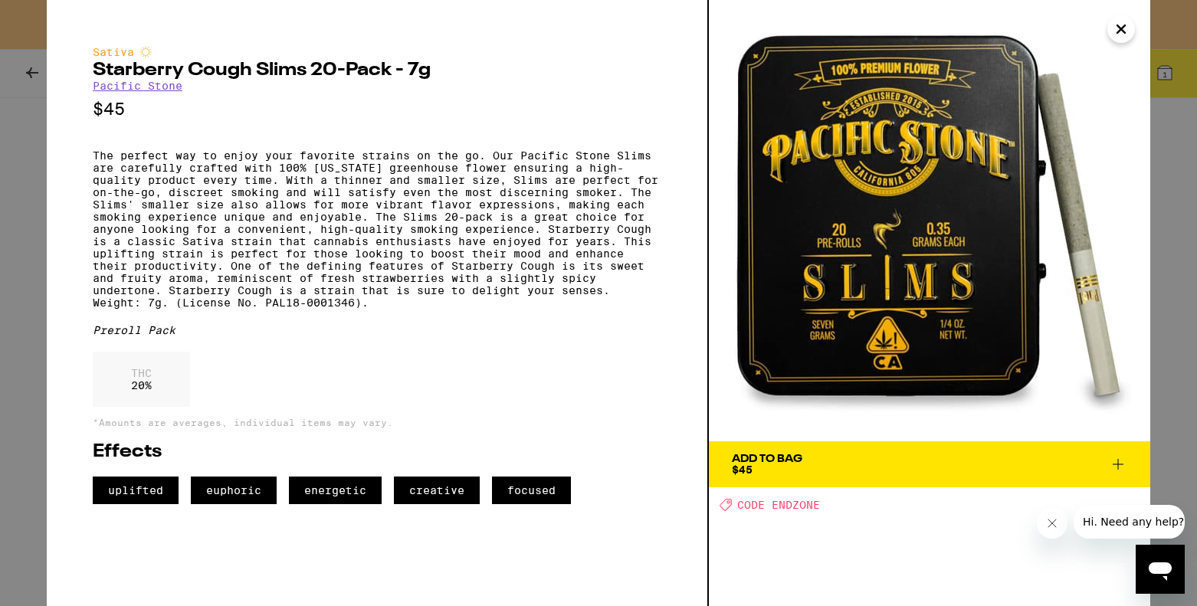
click at [1125, 37] on icon "Close" at bounding box center [1121, 29] width 18 height 23
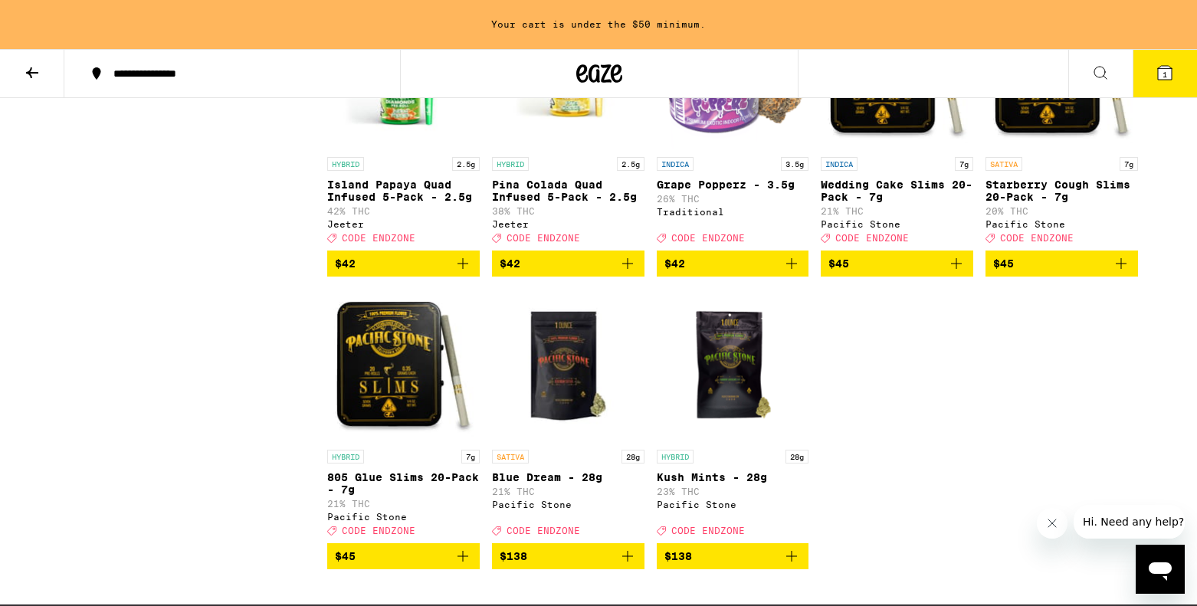
scroll to position [2316, 0]
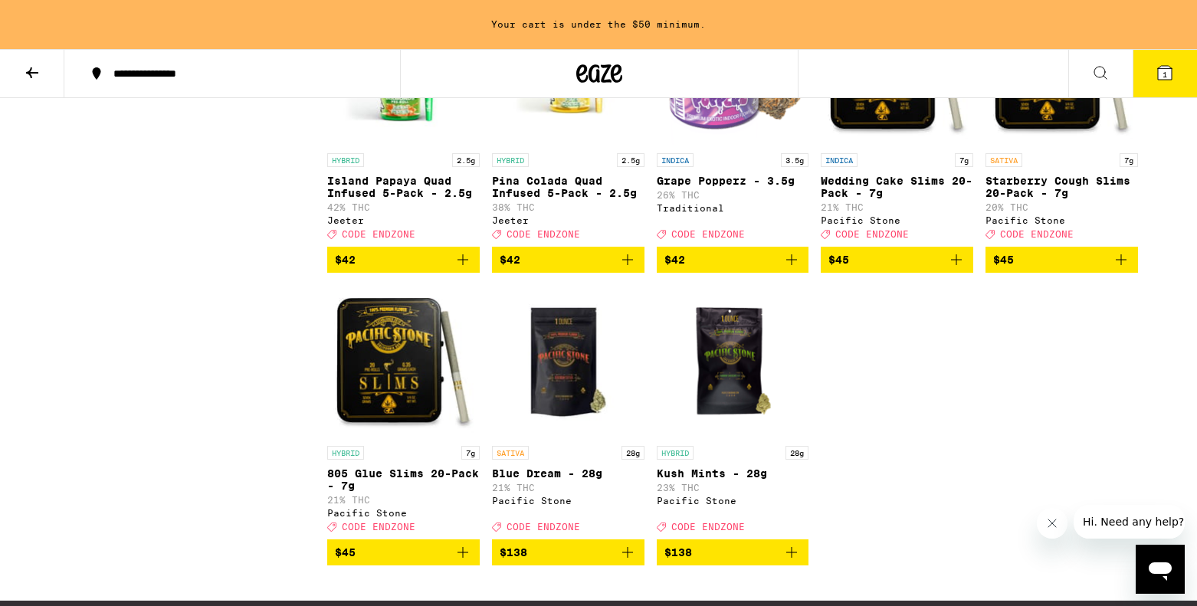
click at [850, 146] on img "Open page for Wedding Cake Slims 20-Pack - 7g from Pacific Stone" at bounding box center [897, 68] width 152 height 153
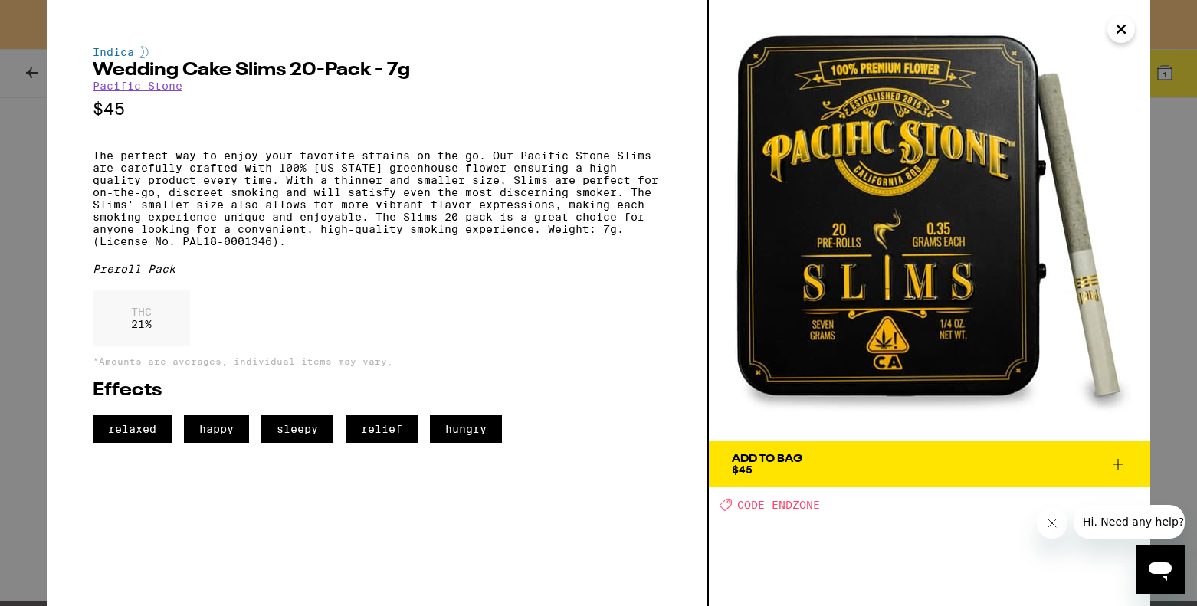
click at [1115, 27] on icon "Close" at bounding box center [1121, 29] width 18 height 23
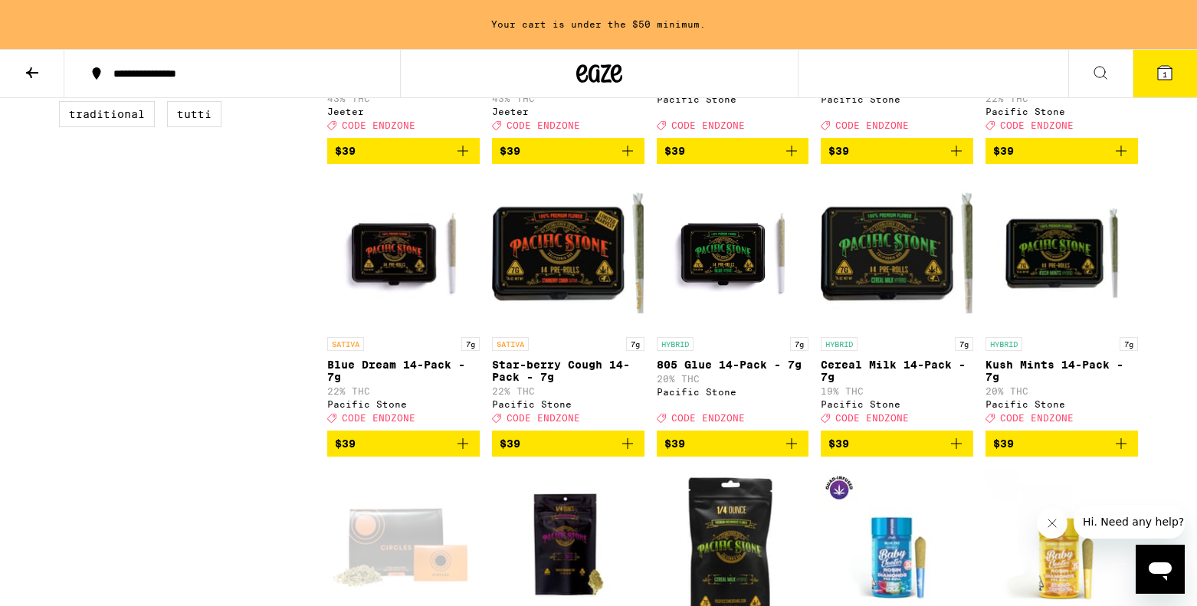
scroll to position [1257, 0]
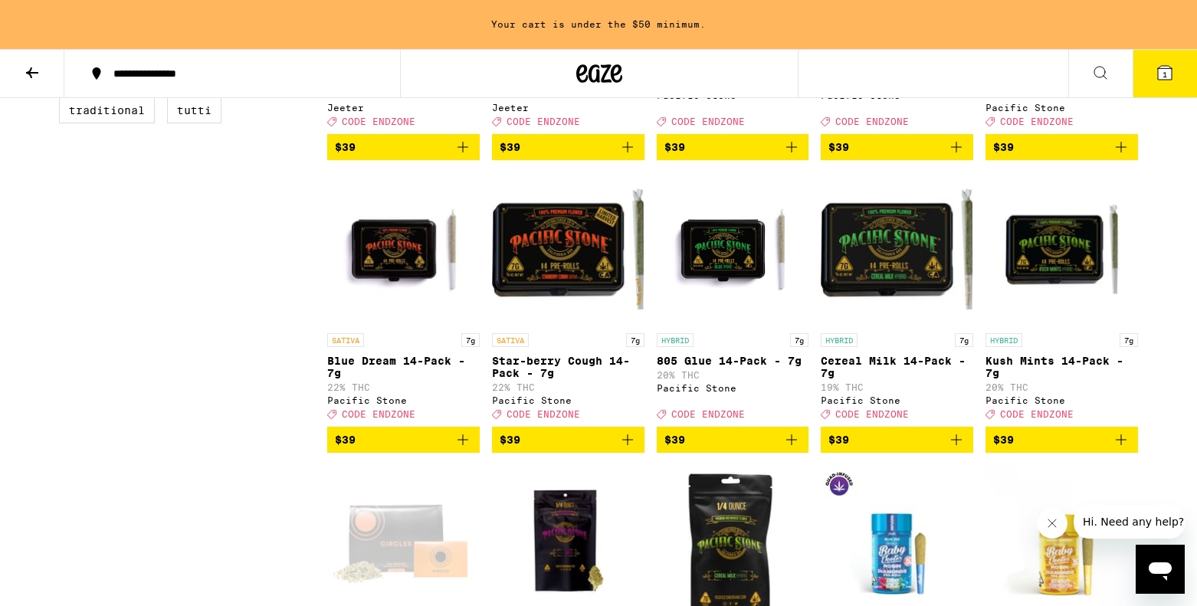
click at [878, 324] on img "Open page for Cereal Milk 14-Pack - 7g from Pacific Stone" at bounding box center [897, 248] width 152 height 153
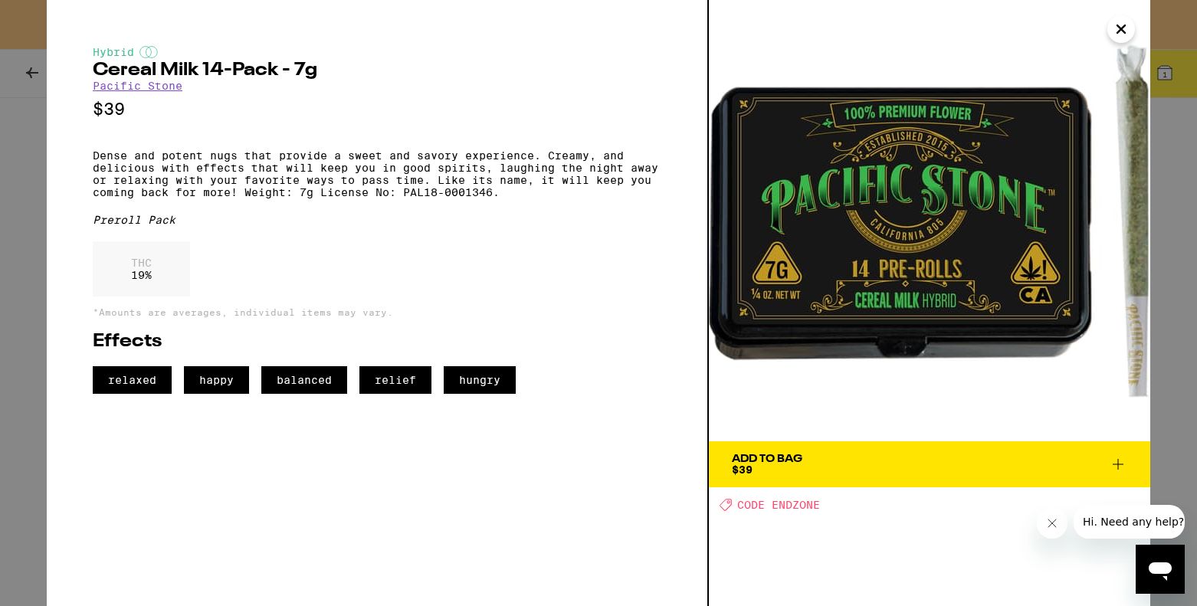
click at [157, 136] on div "Hybrid Cereal Milk 14-Pack - 7g Pacific Stone $39 Dense and potent nugs that pr…" at bounding box center [377, 220] width 569 height 348
click at [943, 461] on span "Add To Bag $39" at bounding box center [929, 464] width 395 height 21
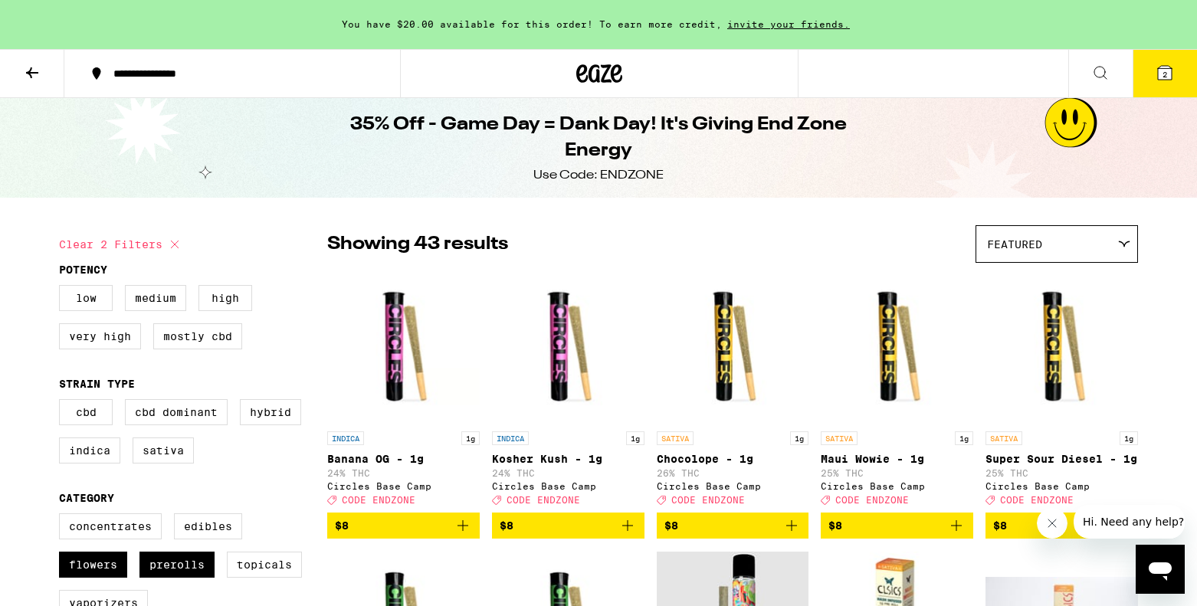
click at [1157, 84] on button "2" at bounding box center [1164, 74] width 64 height 48
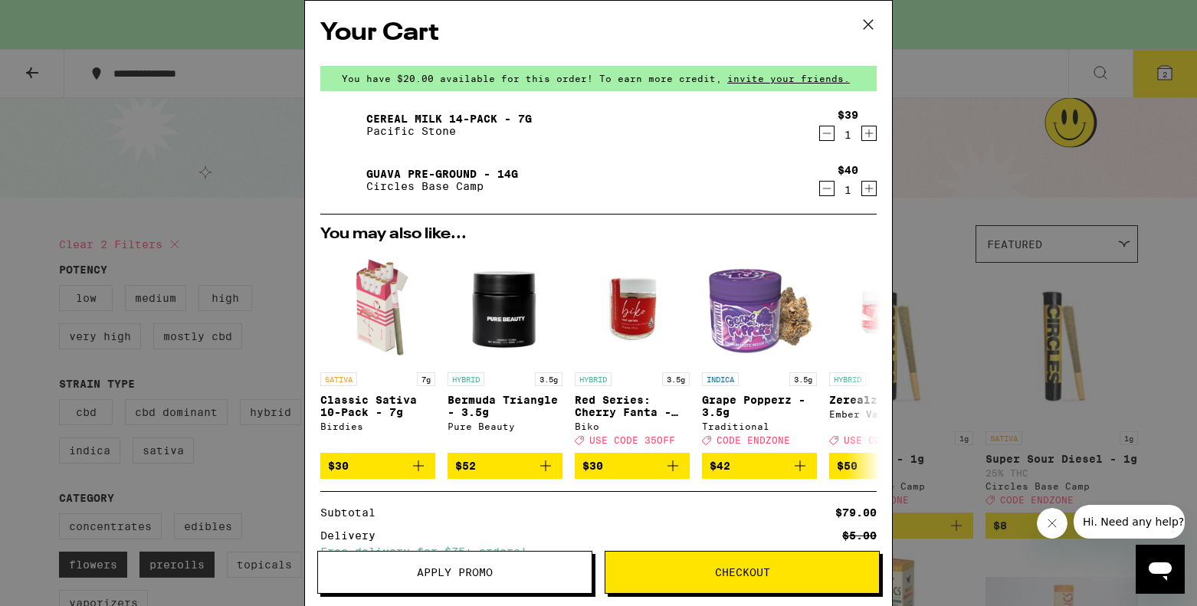
click at [478, 572] on span "Apply Promo" at bounding box center [455, 572] width 76 height 11
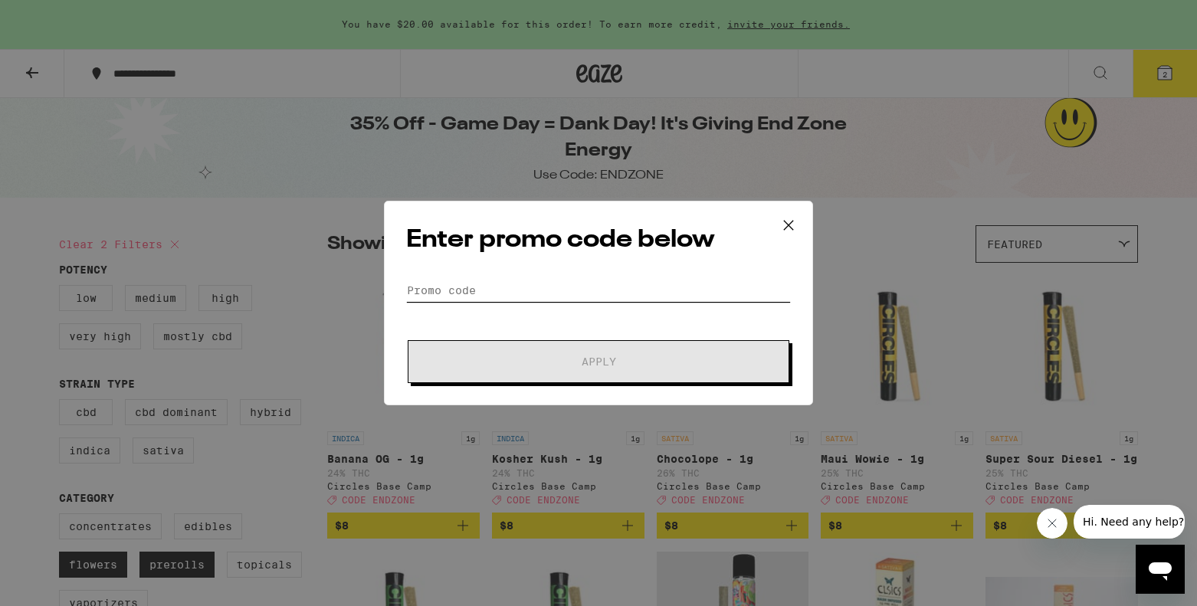
click at [567, 283] on input "Promo Code" at bounding box center [598, 290] width 385 height 23
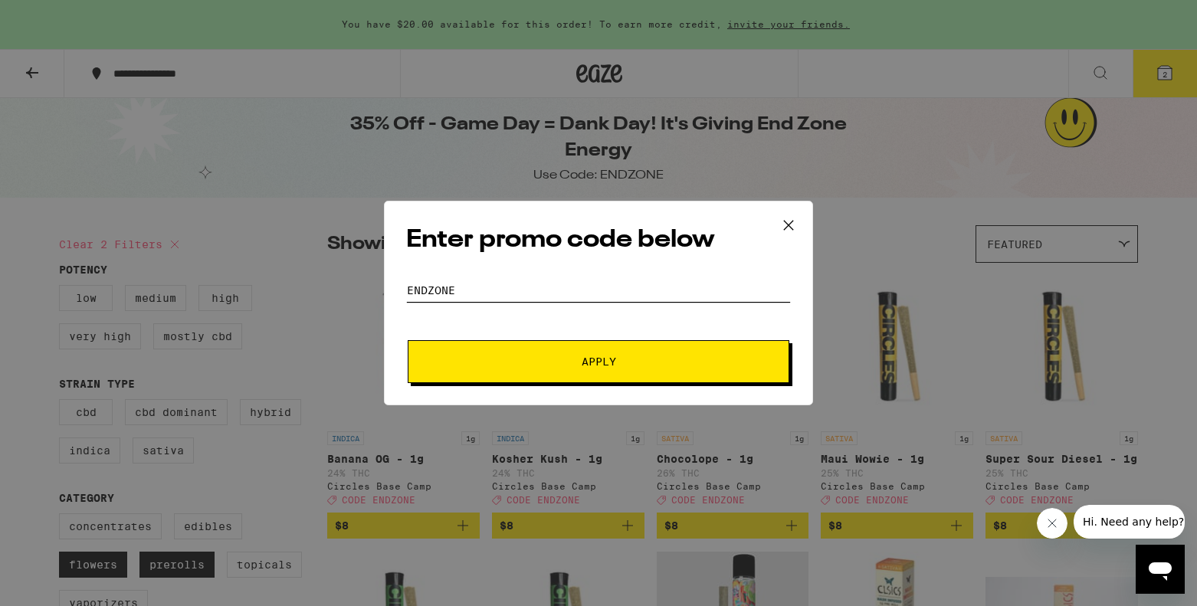
type input "ENDZONE"
click at [583, 375] on button "Apply" at bounding box center [599, 361] width 382 height 43
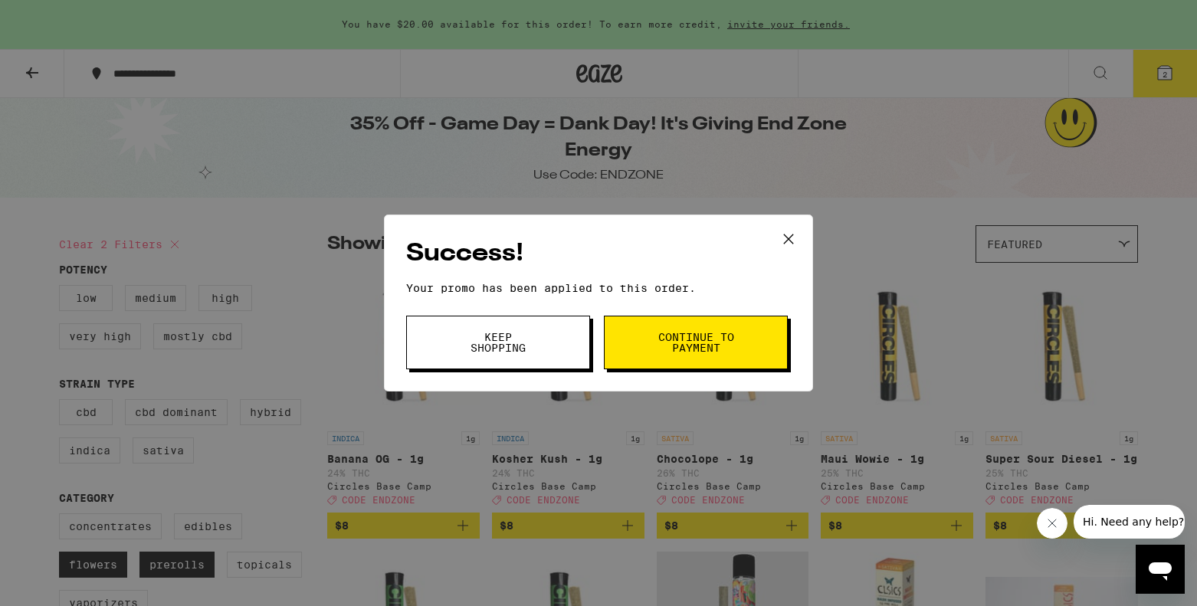
click at [542, 332] on button "Keep Shopping" at bounding box center [498, 343] width 184 height 54
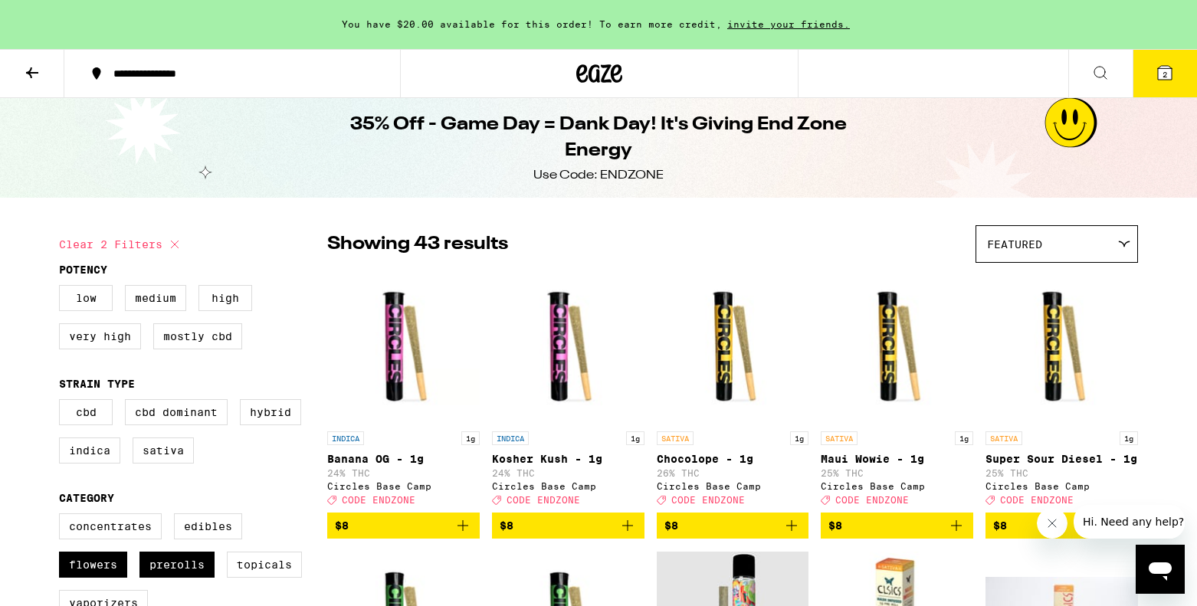
click at [1159, 78] on icon at bounding box center [1165, 73] width 14 height 14
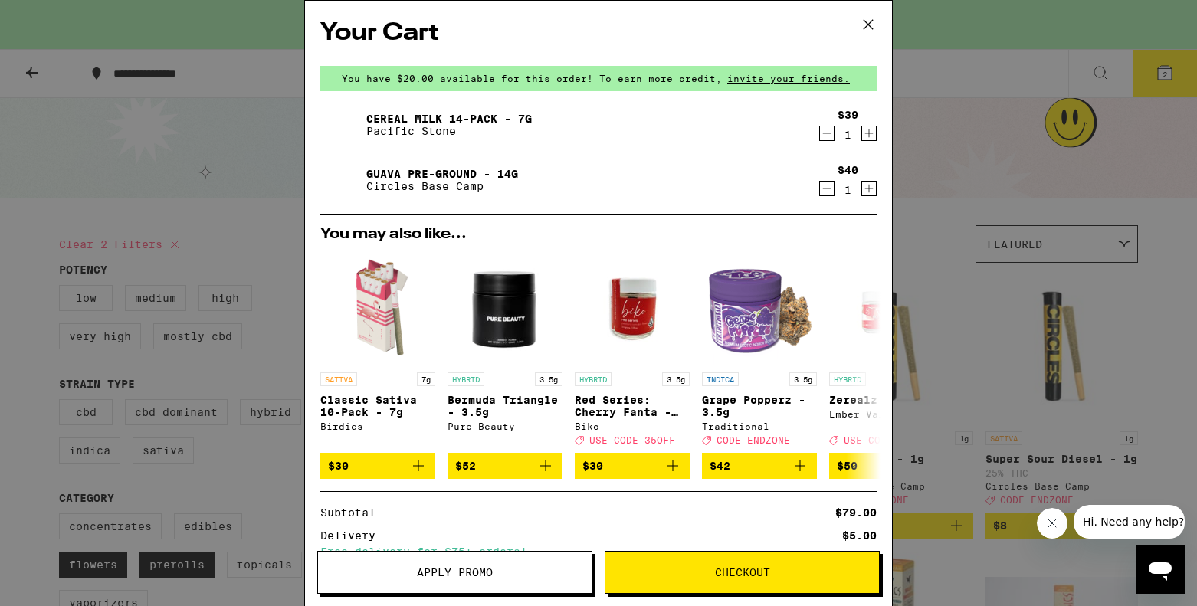
click at [866, 22] on icon at bounding box center [868, 24] width 9 height 9
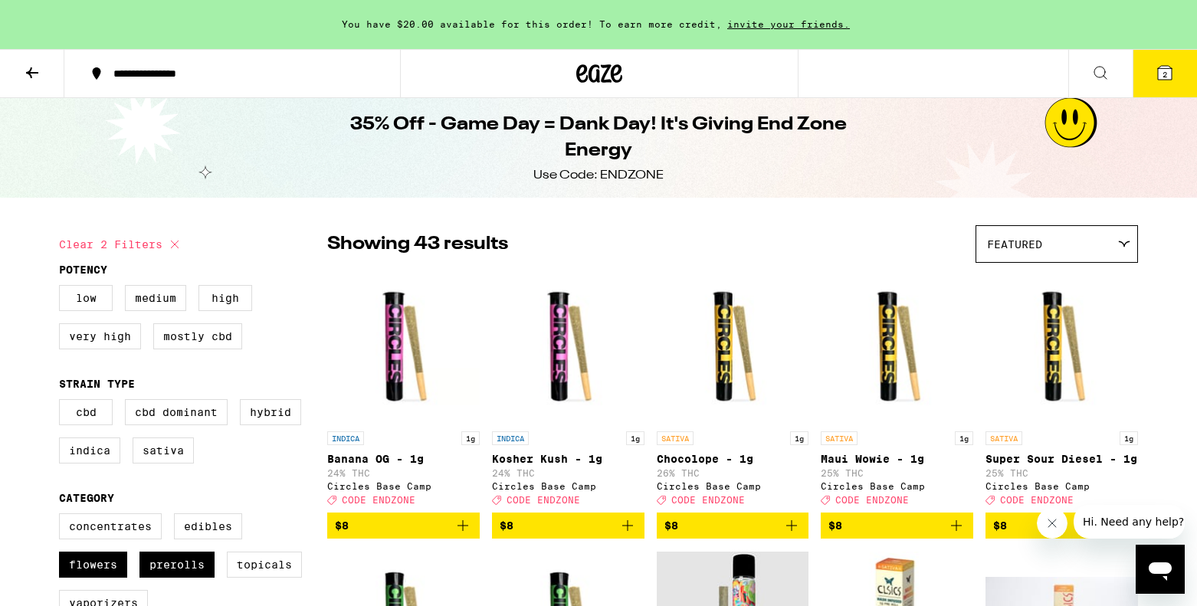
click at [1168, 84] on button "2" at bounding box center [1164, 74] width 64 height 48
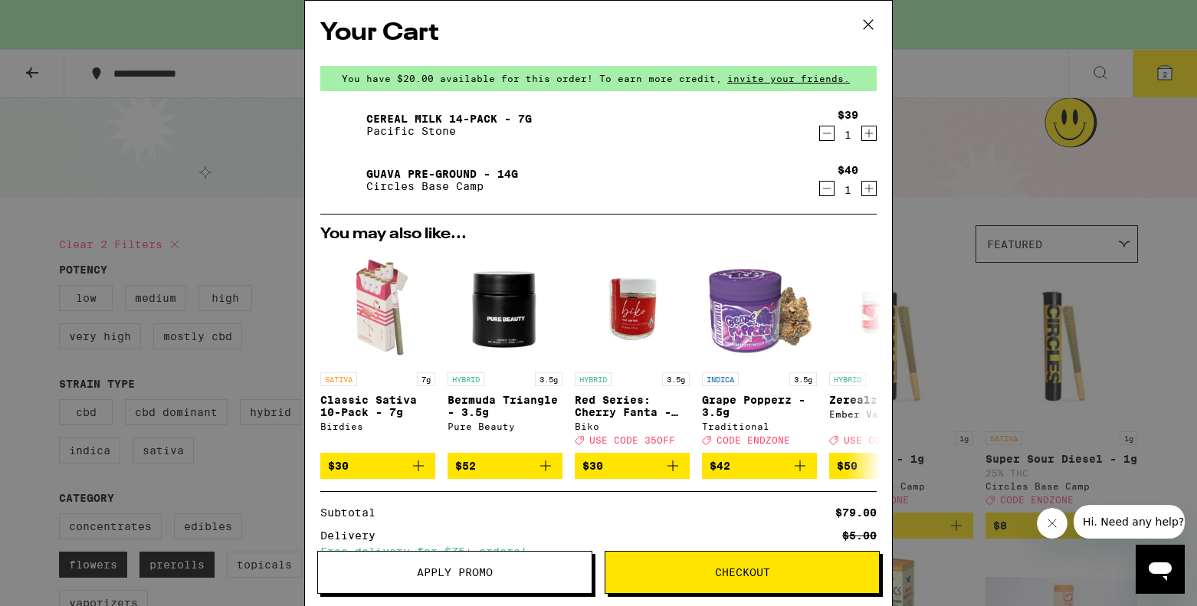
click at [876, 18] on icon at bounding box center [868, 24] width 23 height 23
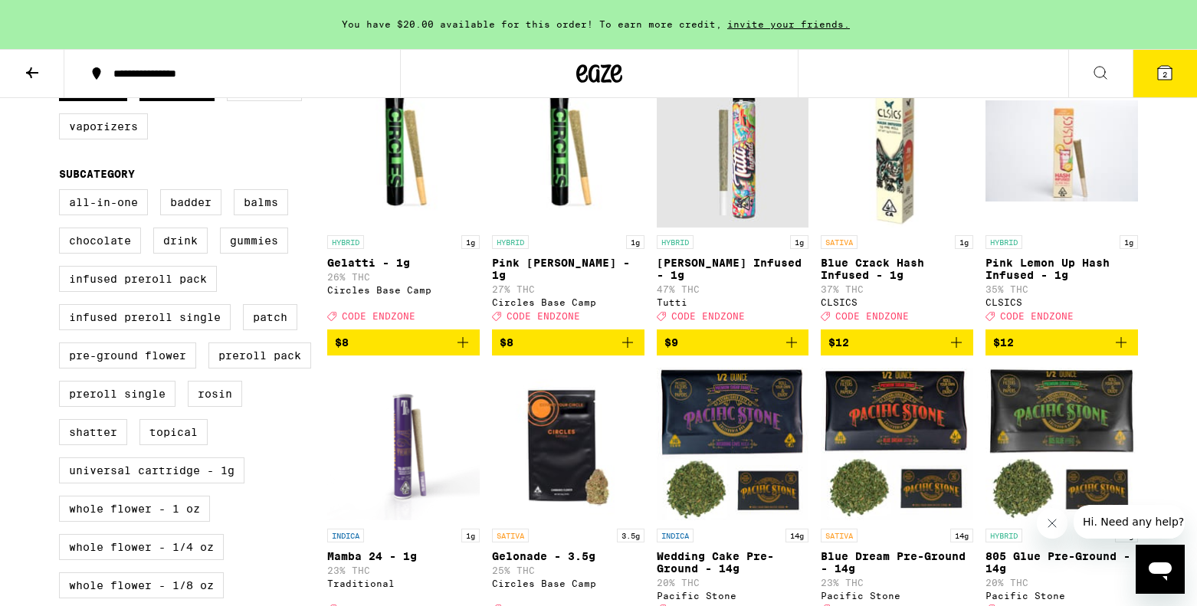
scroll to position [77, 0]
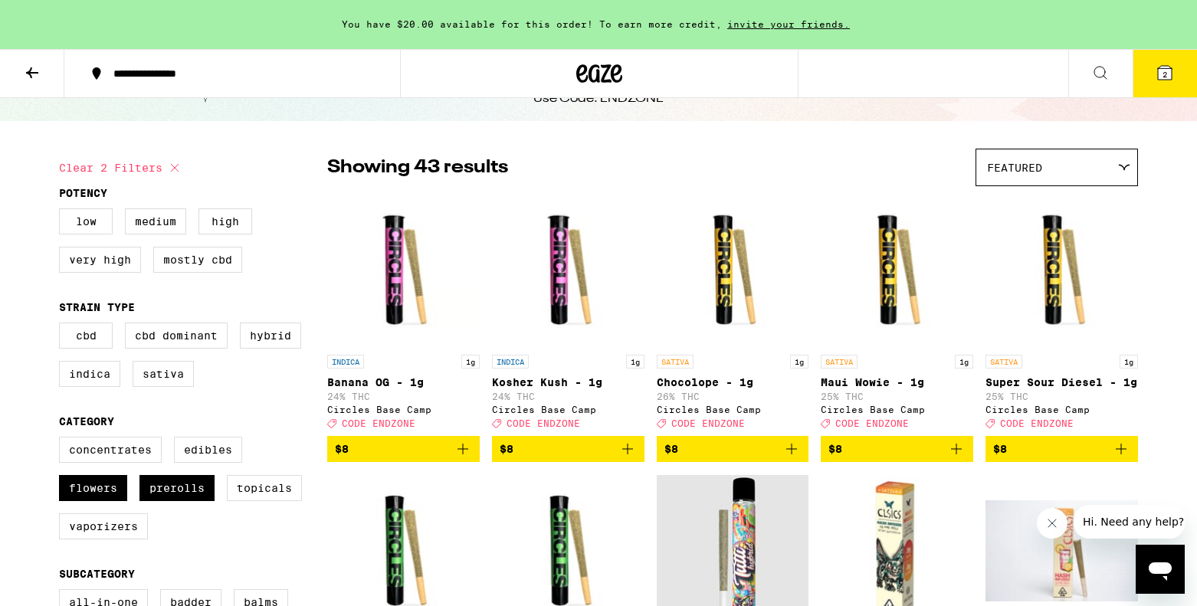
click at [1182, 89] on button "2" at bounding box center [1164, 74] width 64 height 48
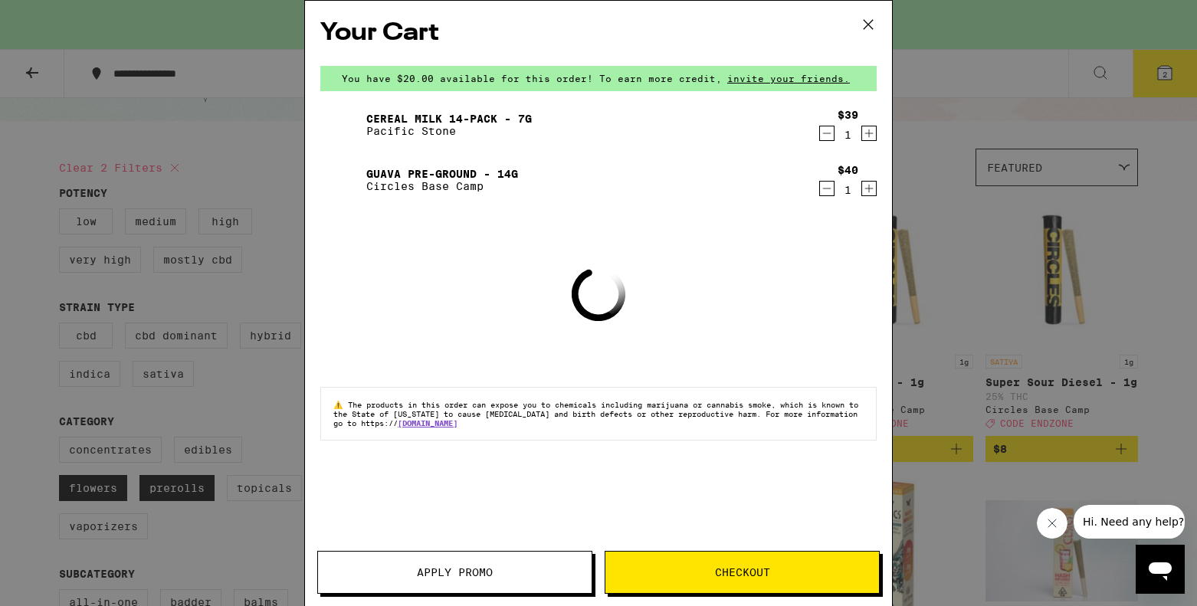
click at [730, 575] on span "Checkout" at bounding box center [742, 572] width 55 height 11
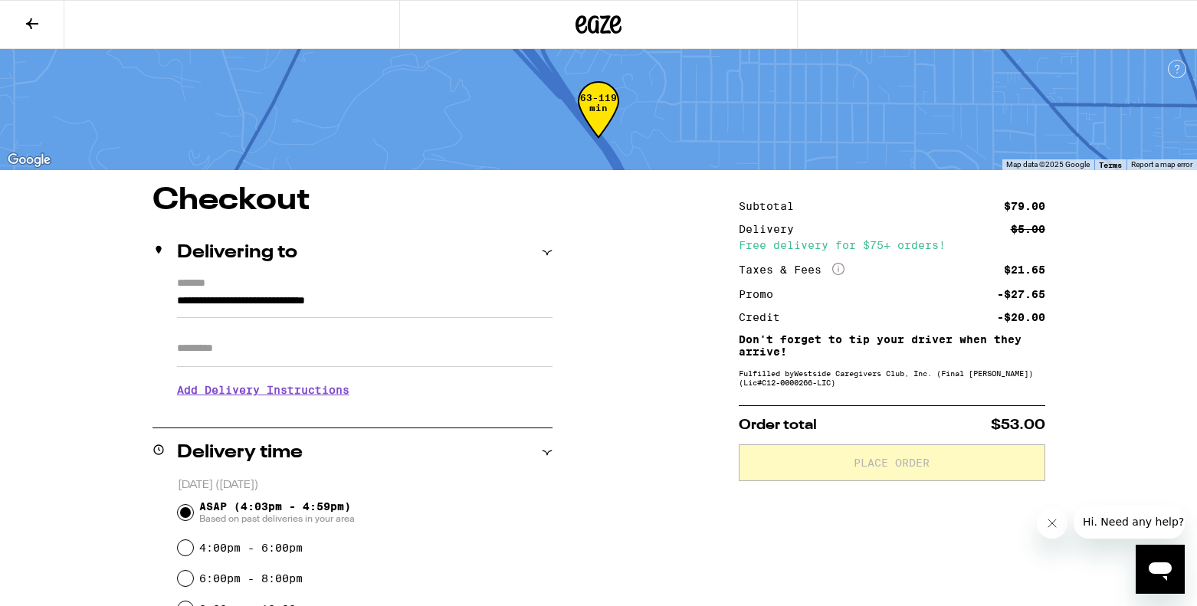
click at [182, 304] on input "**********" at bounding box center [364, 305] width 375 height 26
type input "**********"
click at [598, 313] on div "**********" at bounding box center [598, 617] width 1103 height 864
click at [638, 486] on div "**********" at bounding box center [598, 617] width 1103 height 864
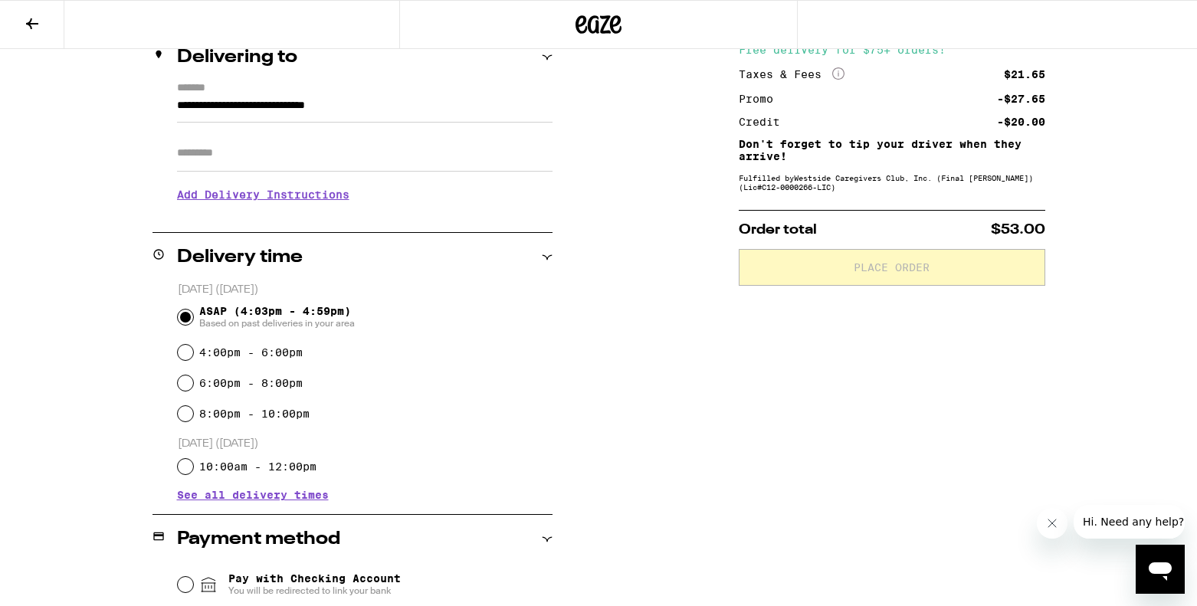
scroll to position [444, 0]
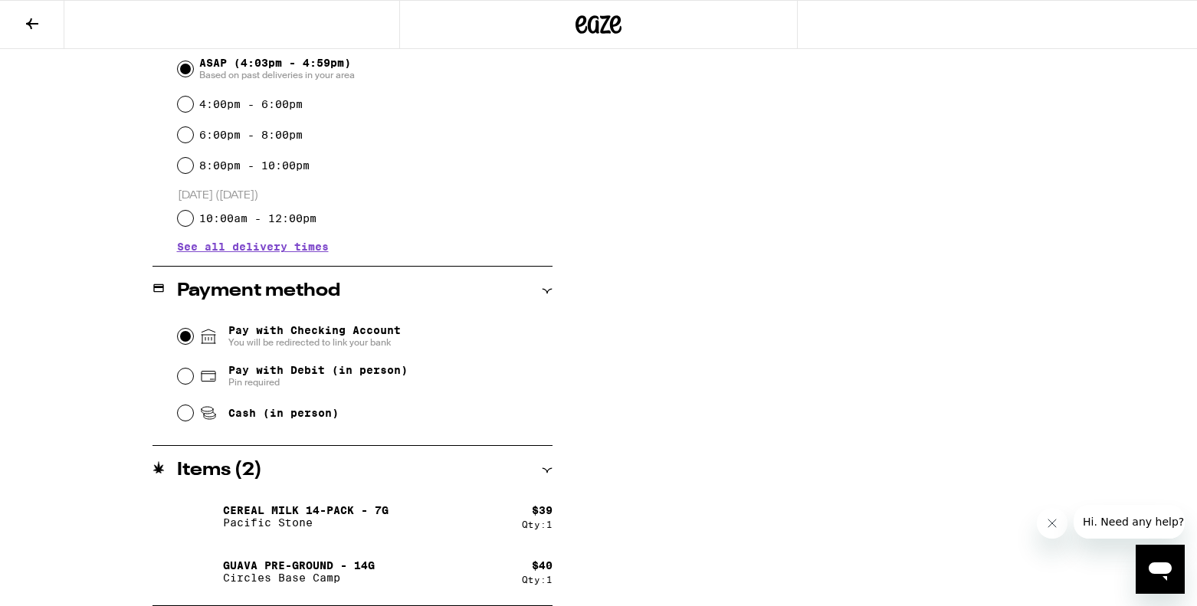
click at [184, 334] on input "Pay with Checking Account You will be redirected to link your bank" at bounding box center [185, 336] width 15 height 15
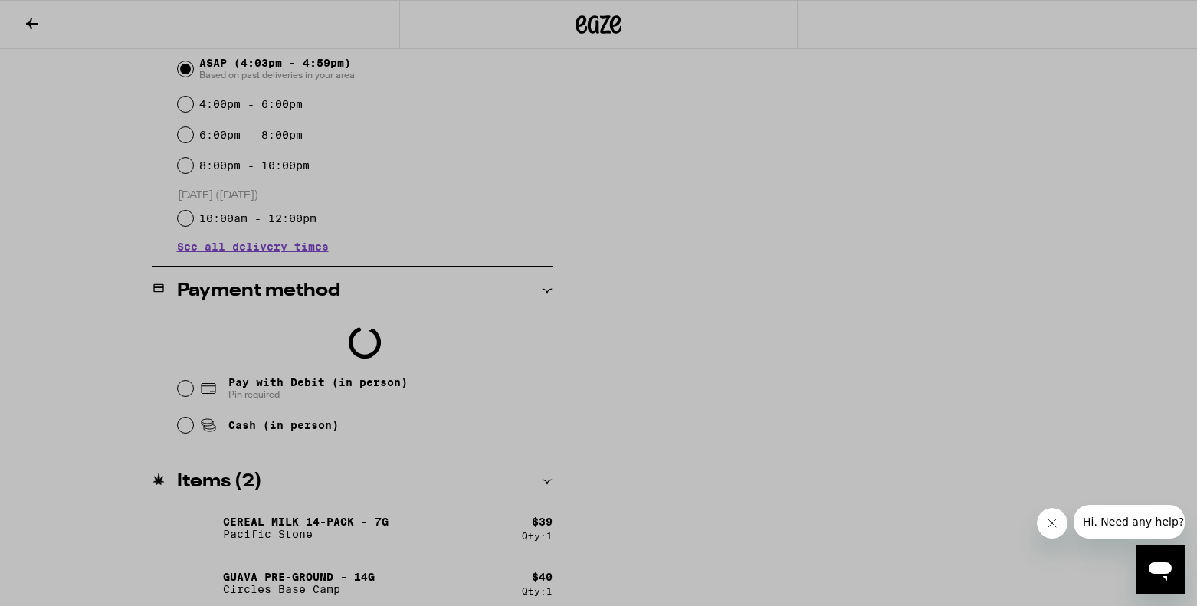
click at [186, 386] on div at bounding box center [598, 303] width 1197 height 606
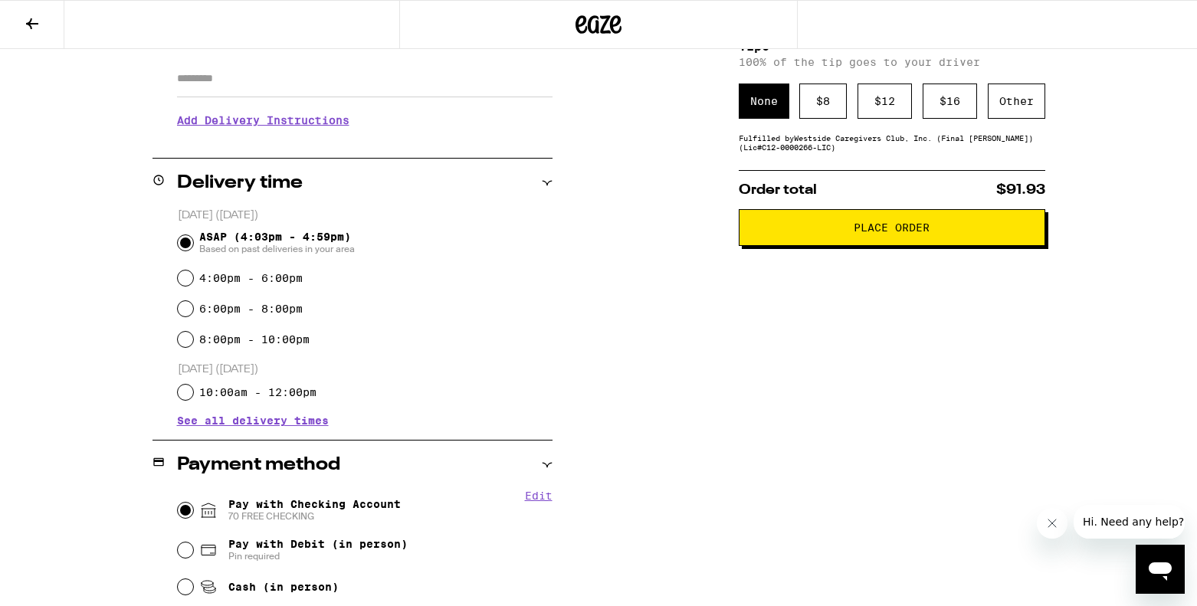
scroll to position [211, 0]
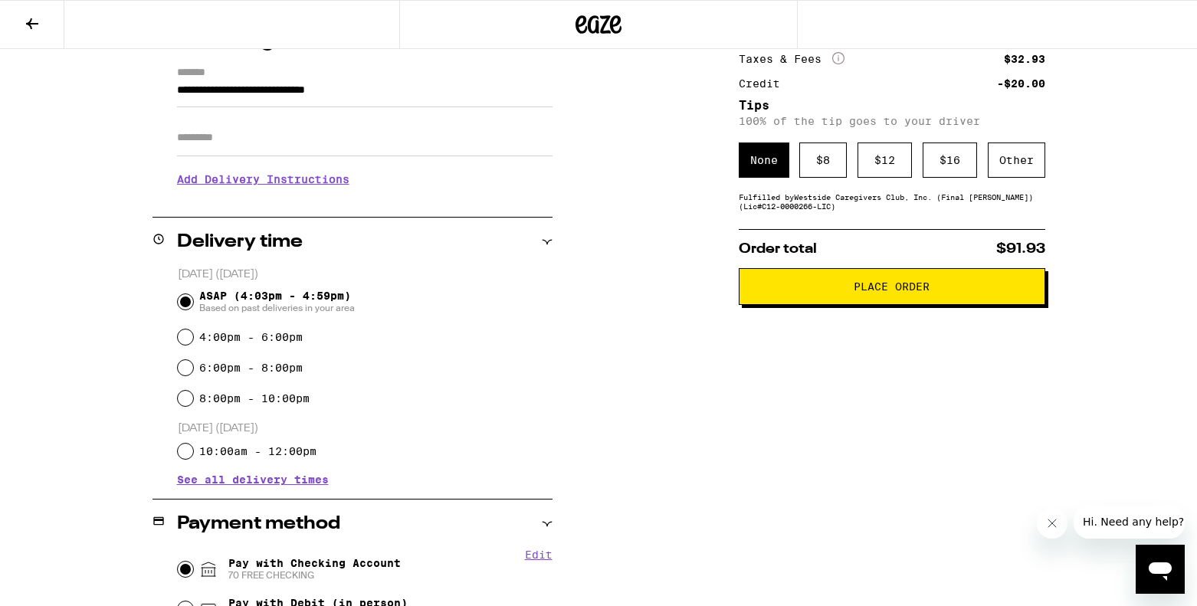
click at [918, 300] on button "Place Order" at bounding box center [892, 286] width 306 height 37
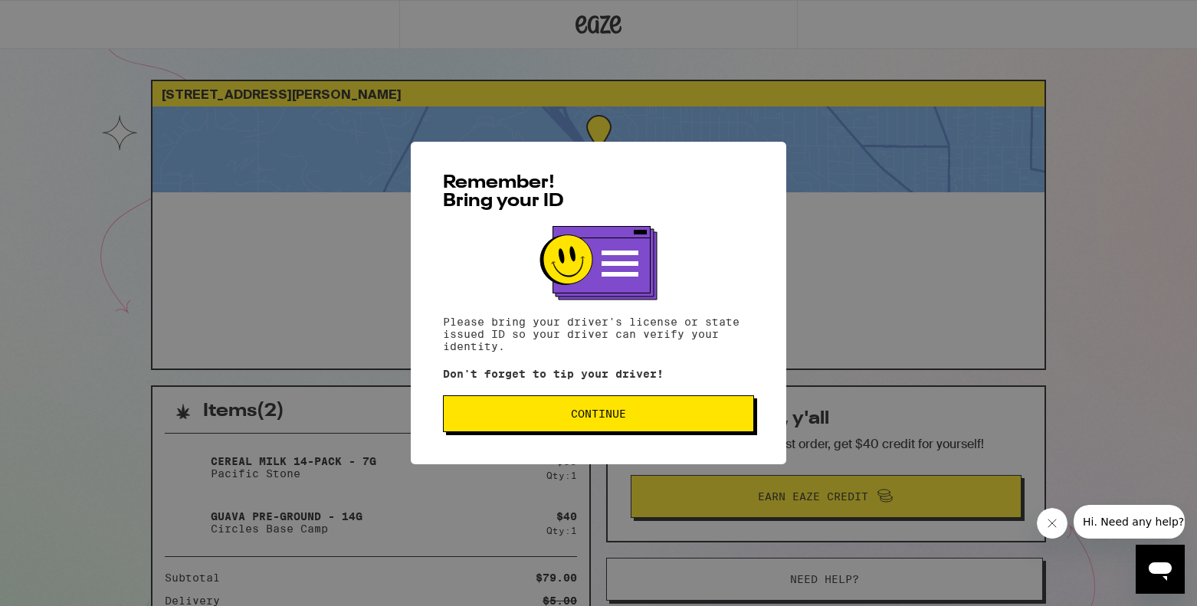
click at [680, 417] on span "Continue" at bounding box center [598, 413] width 285 height 11
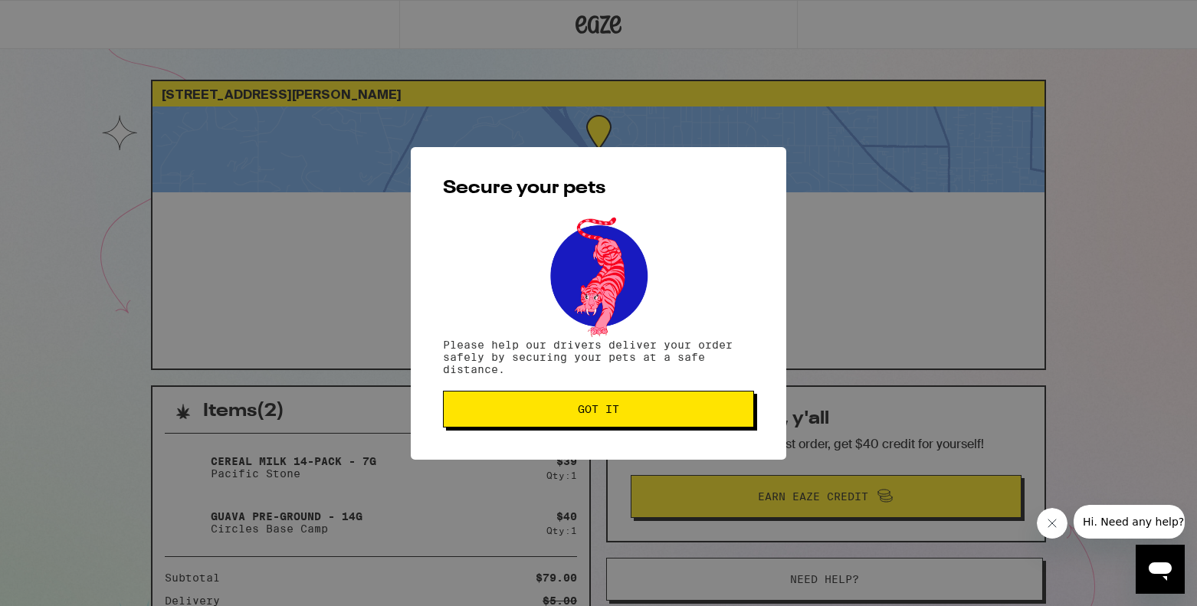
click at [680, 417] on button "Got it" at bounding box center [598, 409] width 311 height 37
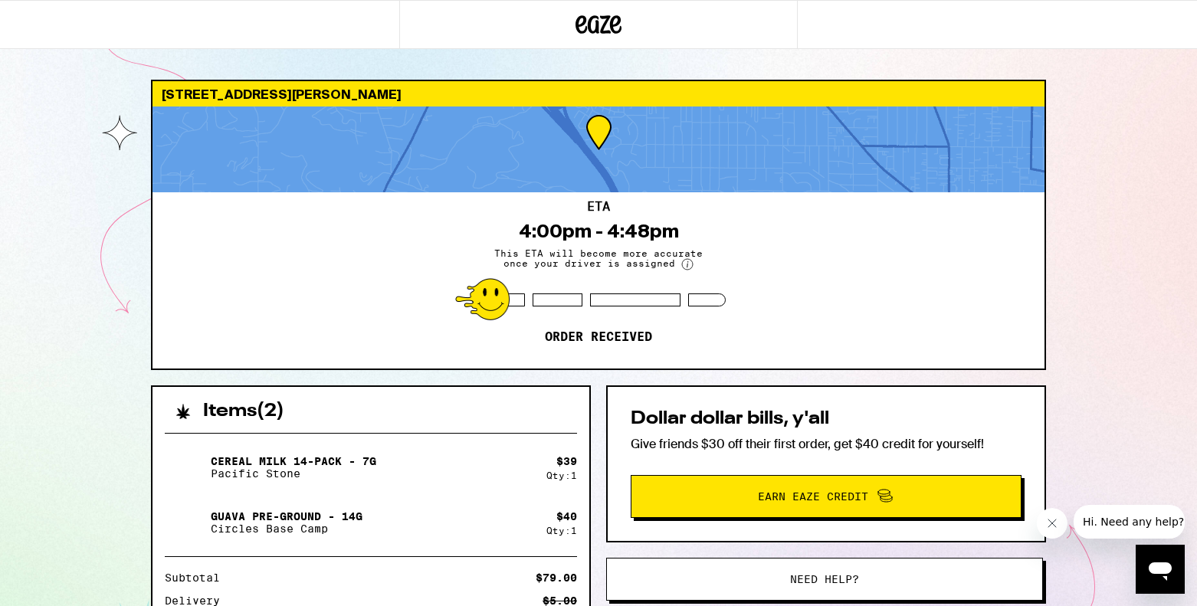
scroll to position [233, 0]
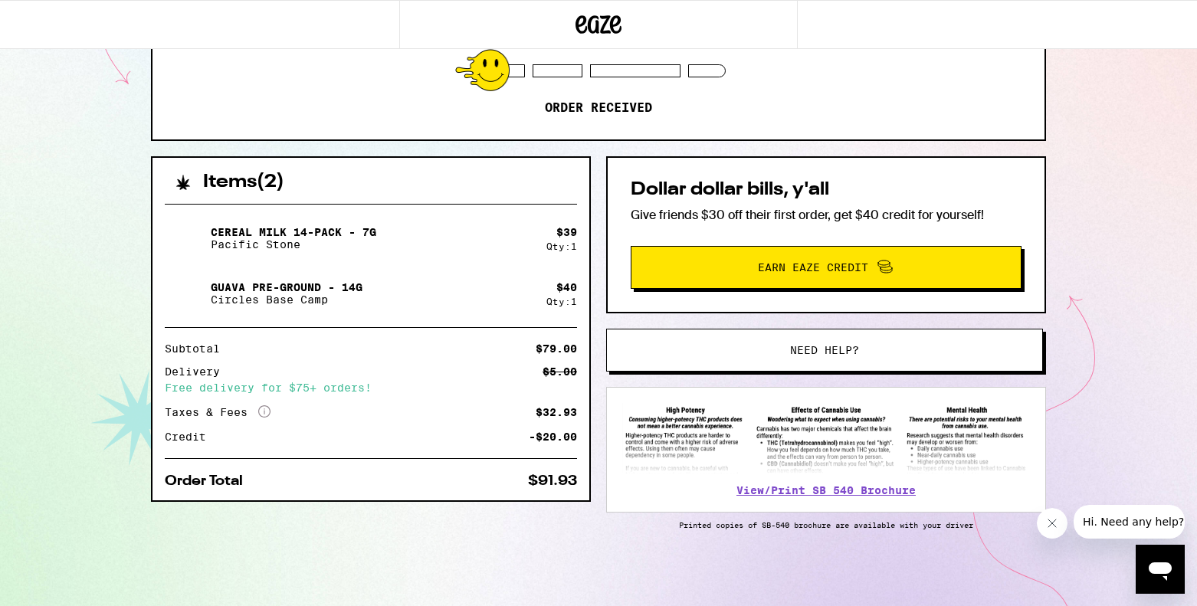
click at [827, 364] on button "Need help?" at bounding box center [824, 350] width 437 height 43
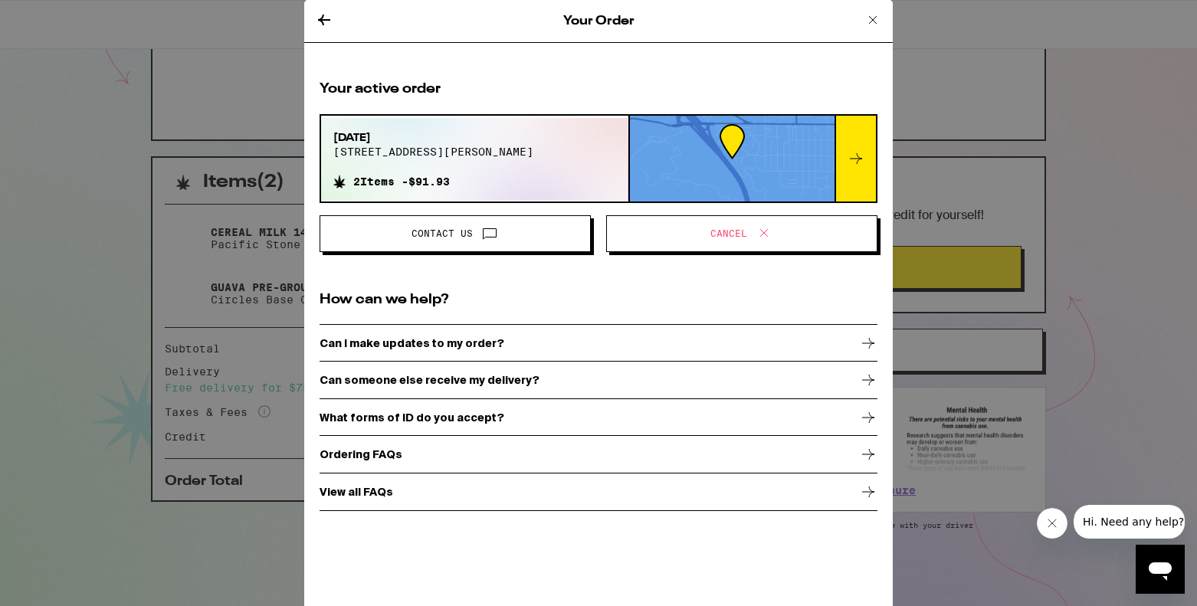
click at [853, 166] on icon at bounding box center [856, 158] width 18 height 18
click at [431, 346] on p "Can I make updates to my order?" at bounding box center [412, 343] width 185 height 12
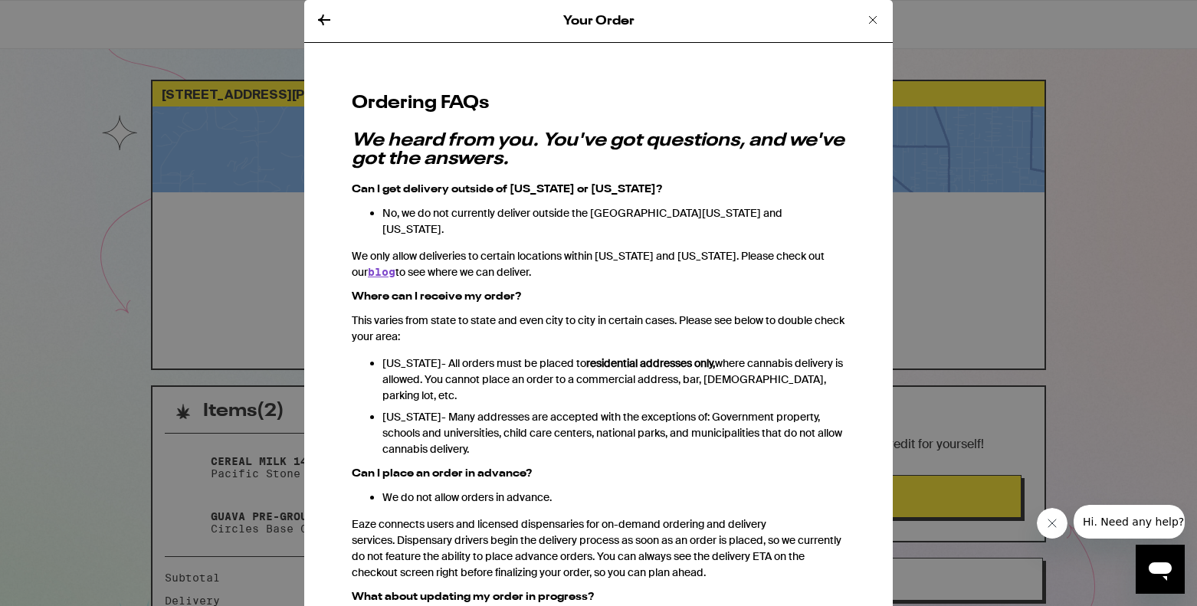
click at [870, 22] on icon at bounding box center [873, 20] width 18 height 18
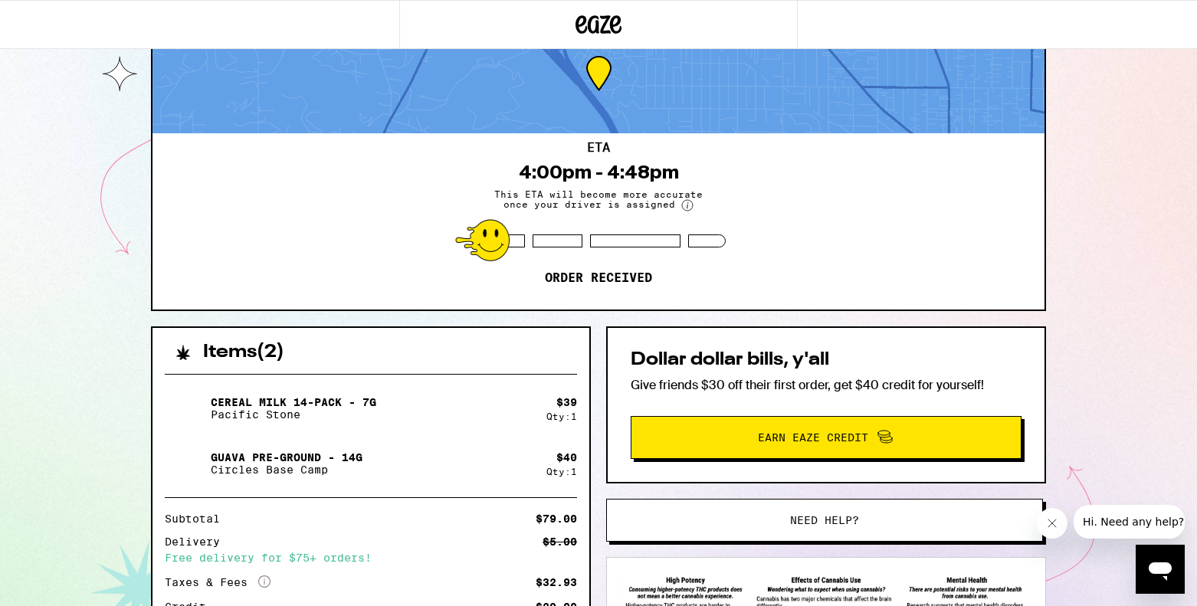
scroll to position [127, 0]
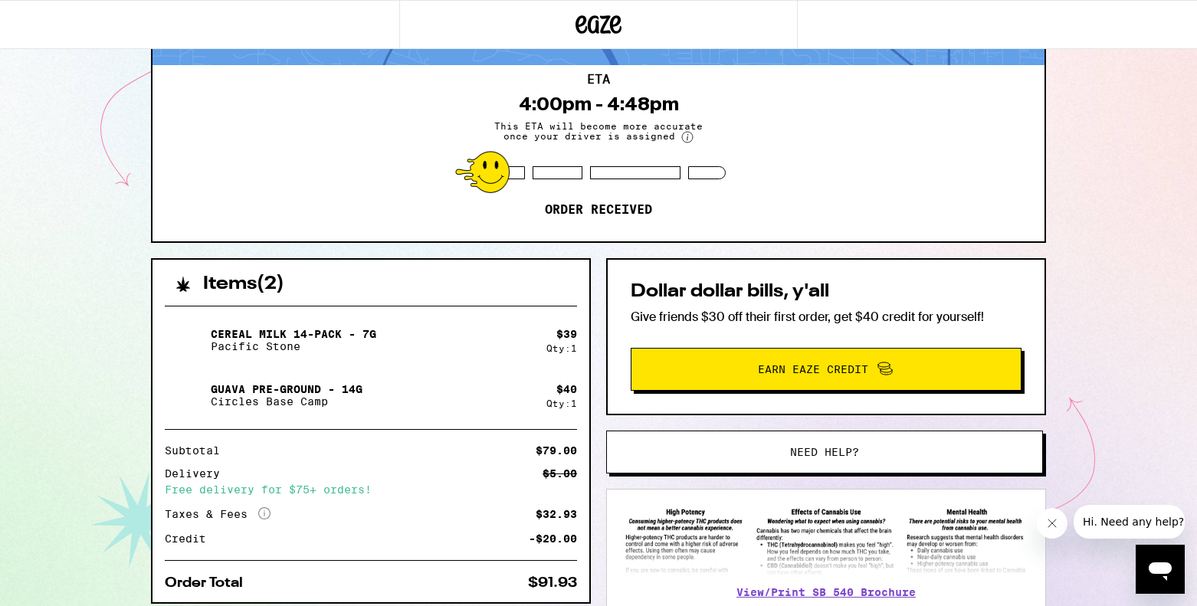
click at [848, 447] on span "Need help?" at bounding box center [824, 452] width 69 height 11
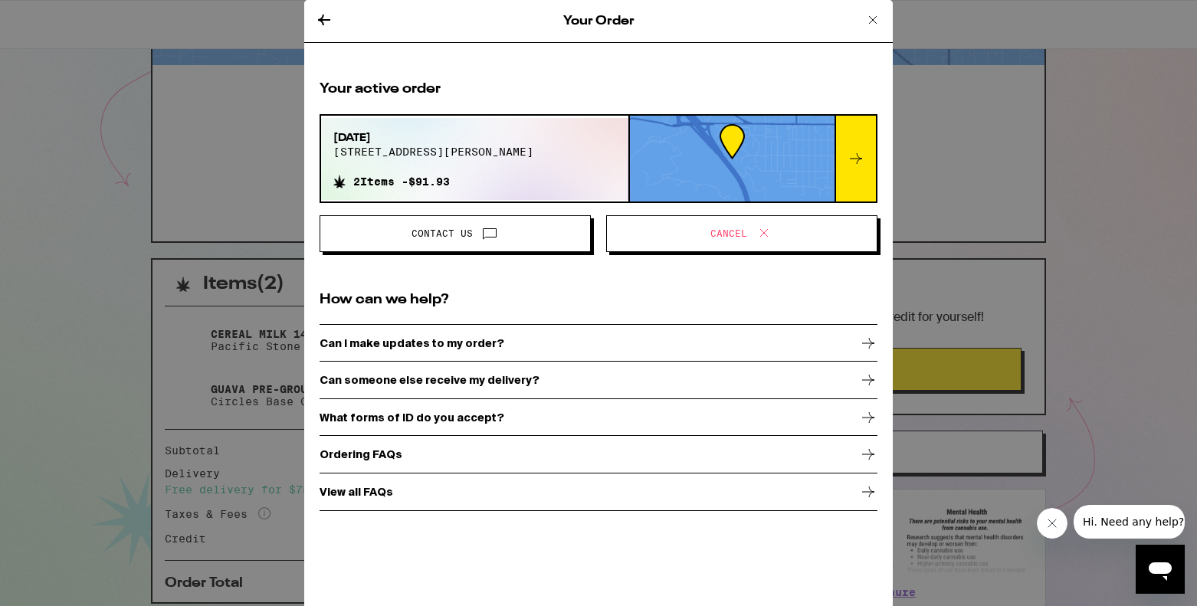
click at [799, 216] on button "Cancel" at bounding box center [741, 233] width 271 height 37
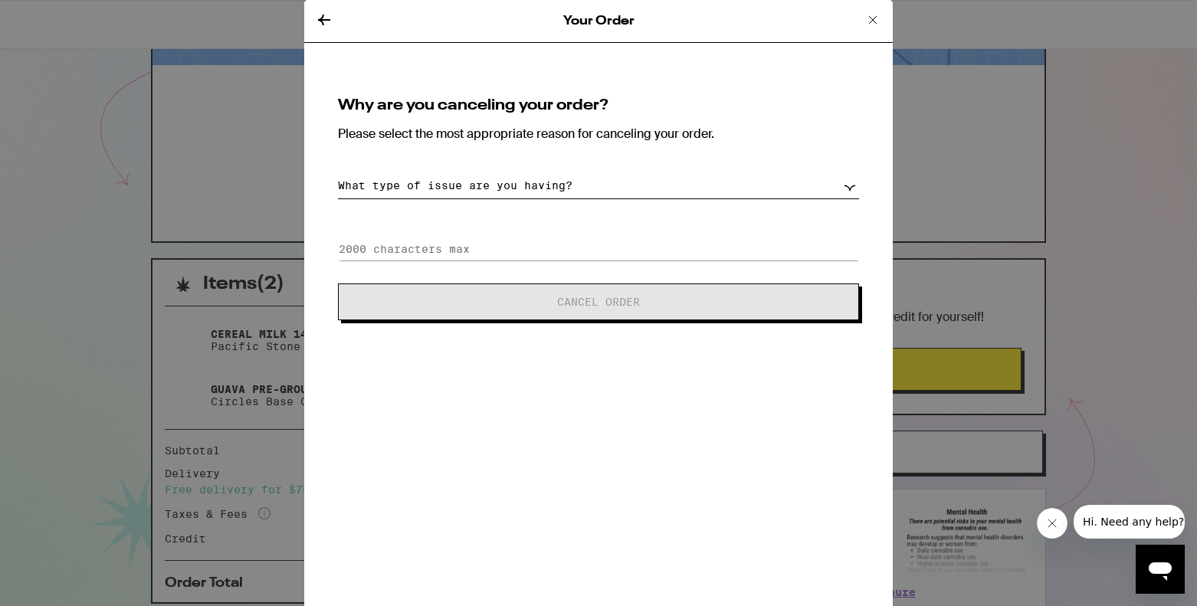
click at [517, 182] on select "What type of issue are you having? Order taking too long Order arriving too soo…" at bounding box center [598, 185] width 521 height 27
select select "payment-issues"
click at [338, 172] on select "What type of issue are you having? Order taking too long Order arriving too soo…" at bounding box center [598, 185] width 521 height 27
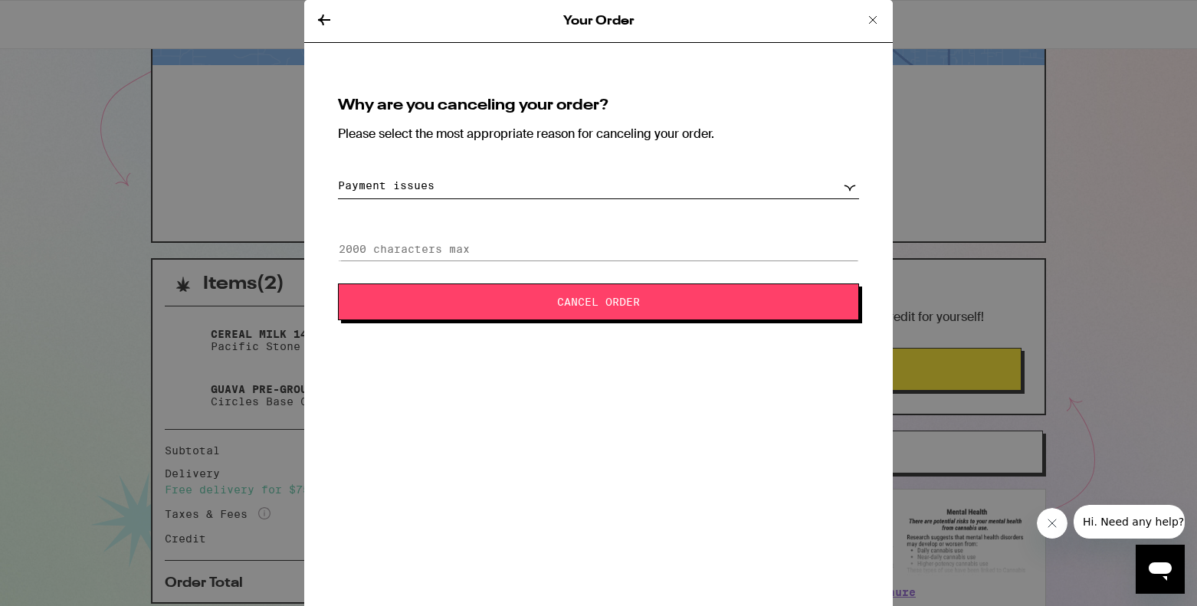
click at [572, 292] on button "Cancel Order" at bounding box center [598, 301] width 521 height 37
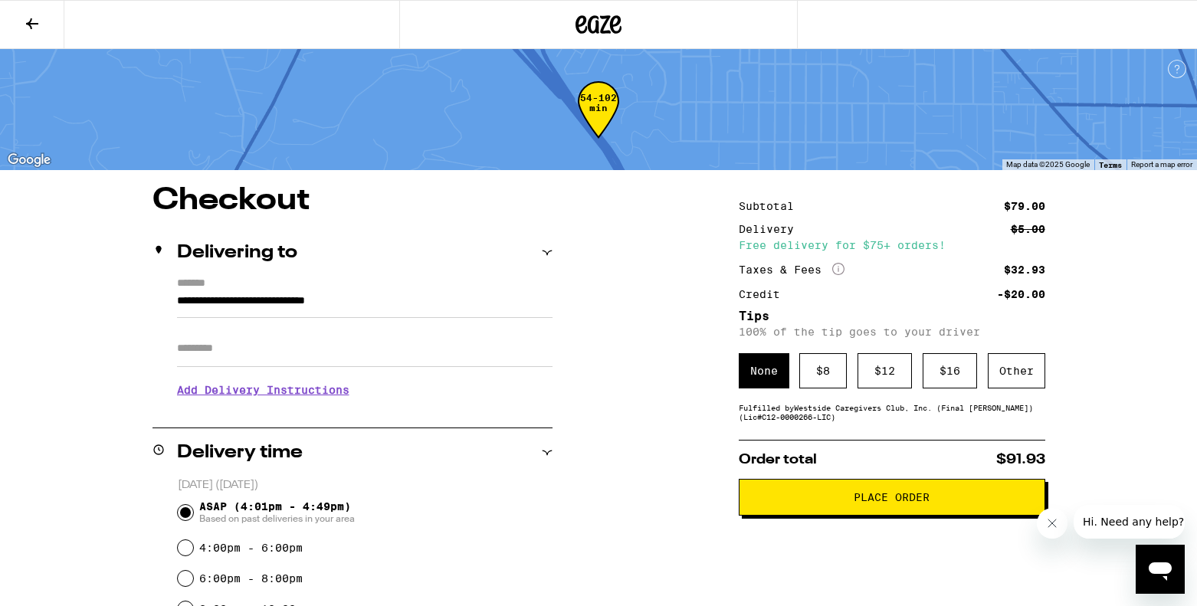
click at [21, 28] on button at bounding box center [32, 25] width 64 height 48
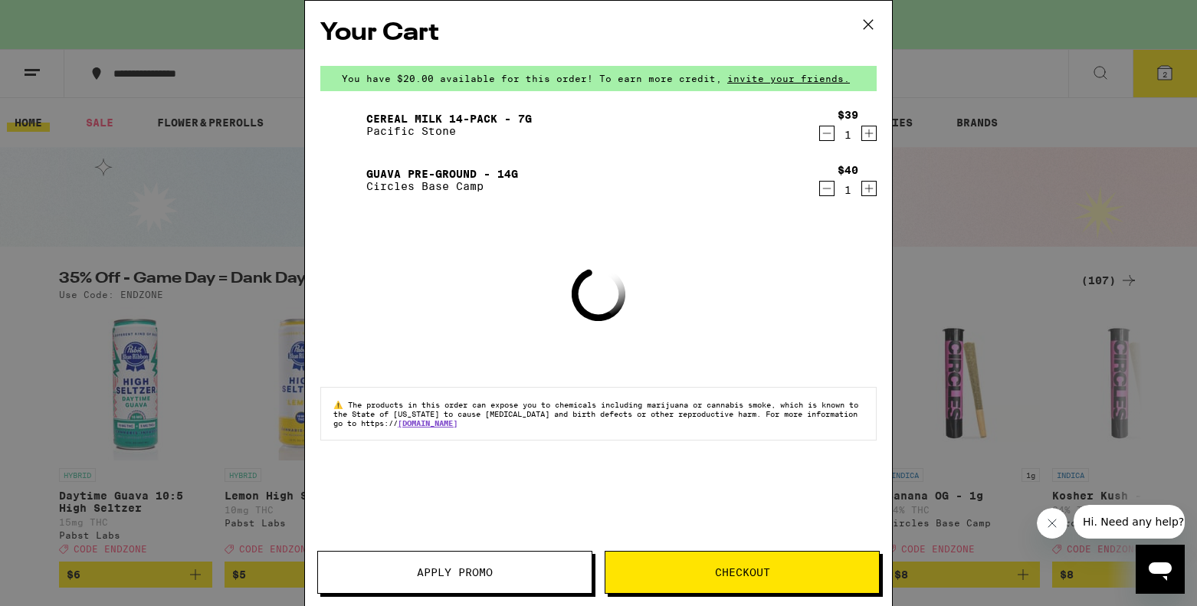
click at [527, 554] on button "Apply Promo" at bounding box center [454, 572] width 275 height 43
click at [481, 577] on span "Apply Promo" at bounding box center [455, 572] width 76 height 11
click at [457, 575] on span "Apply Promo" at bounding box center [455, 572] width 76 height 11
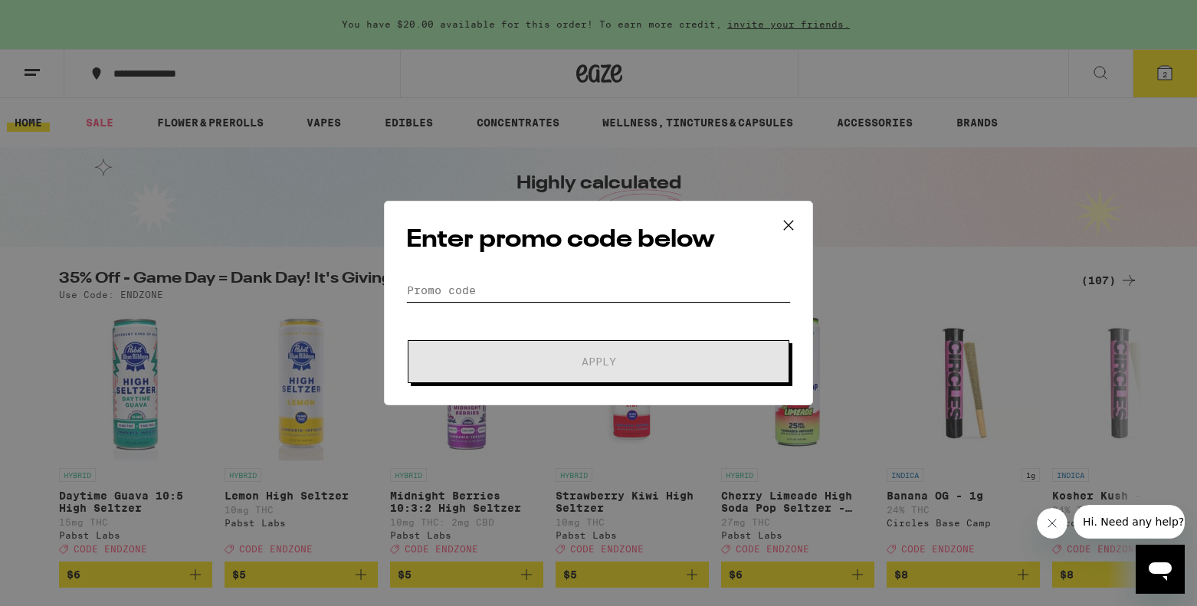
click at [522, 290] on input "Promo Code" at bounding box center [598, 290] width 385 height 23
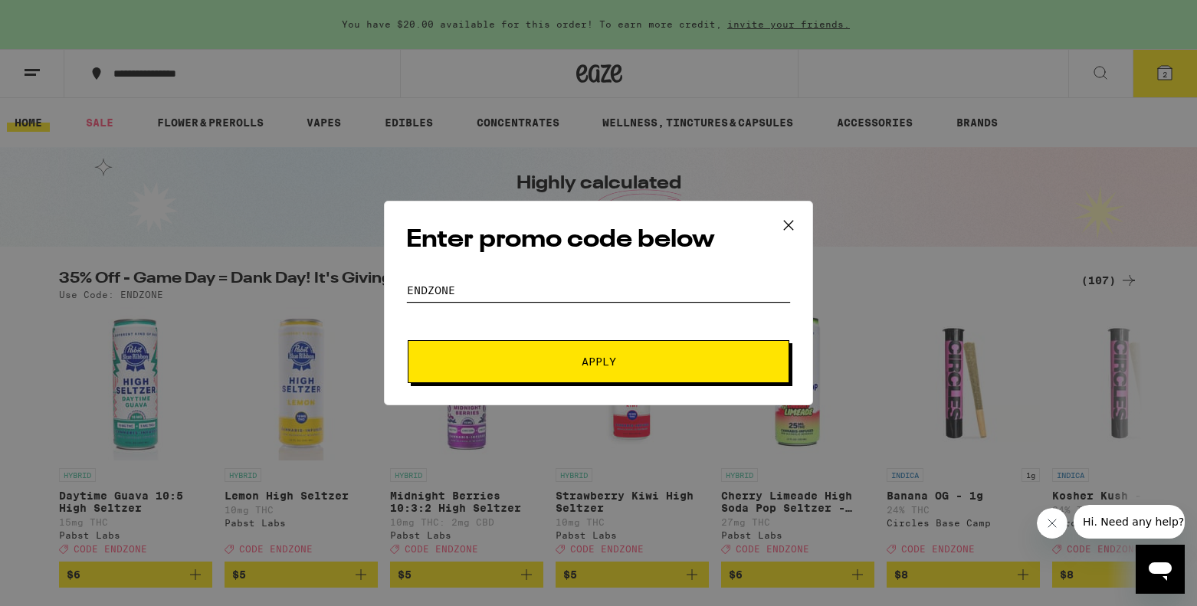
type input "ENDZONE"
click at [601, 372] on button "Apply" at bounding box center [599, 361] width 382 height 43
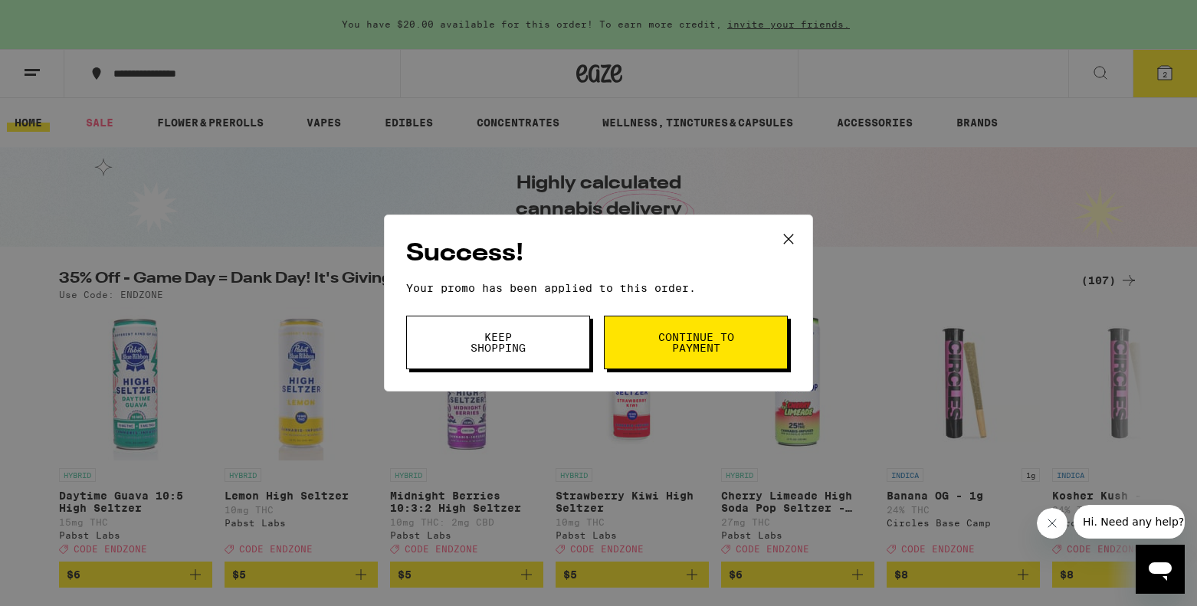
click at [732, 342] on span "Continue to payment" at bounding box center [696, 342] width 78 height 21
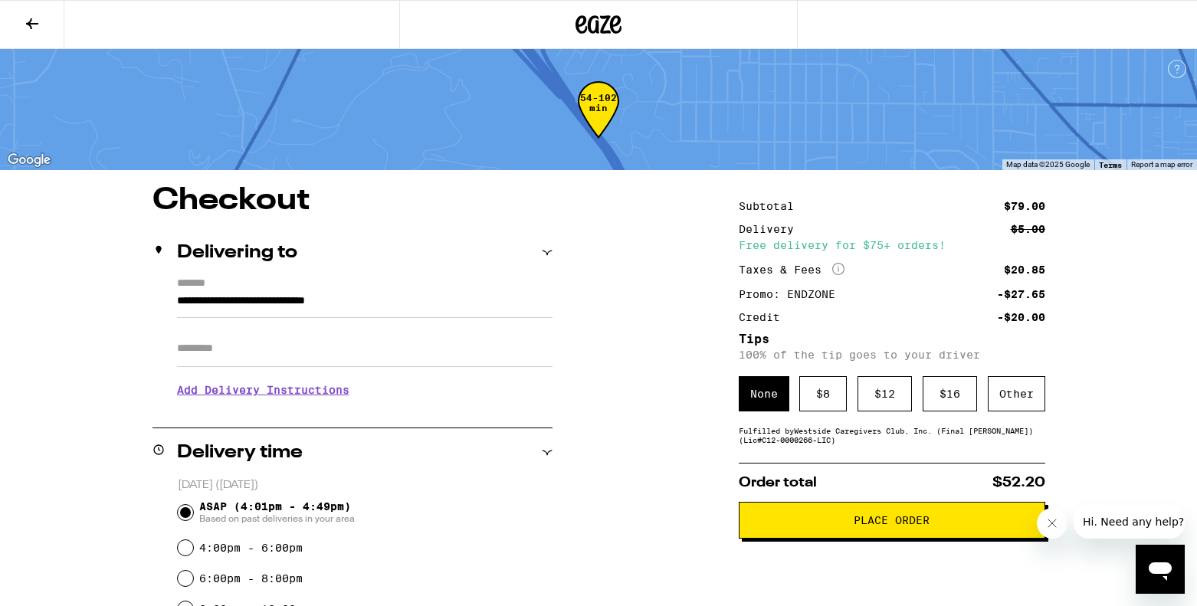
click at [182, 295] on input "**********" at bounding box center [364, 305] width 375 height 26
type input "**********"
click at [470, 300] on input "**********" at bounding box center [364, 305] width 375 height 26
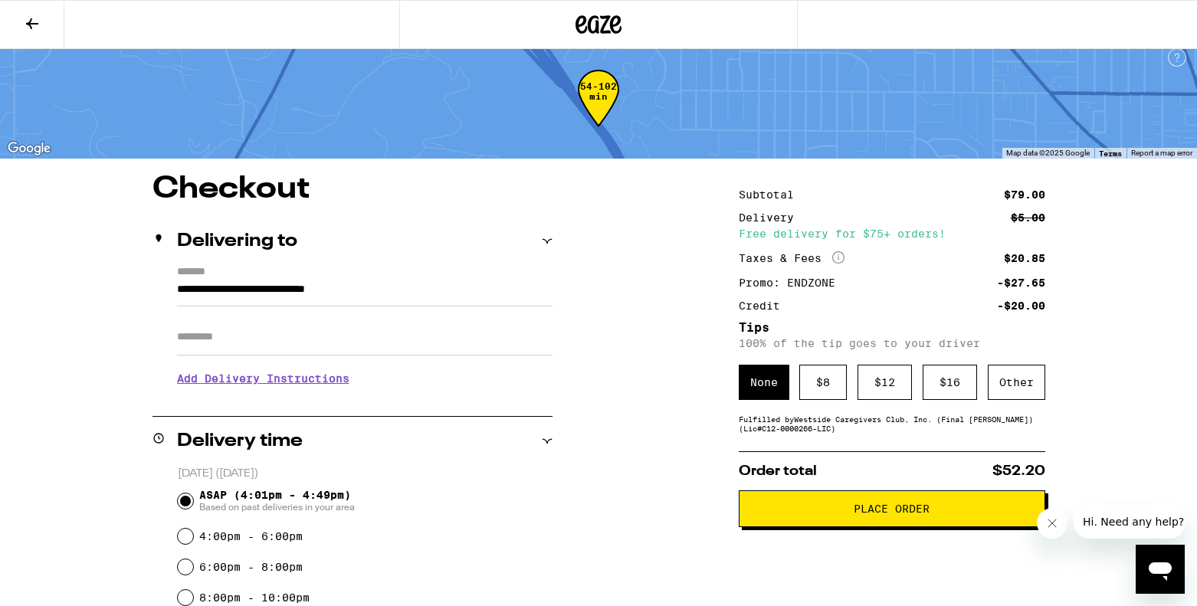
scroll to position [8, 0]
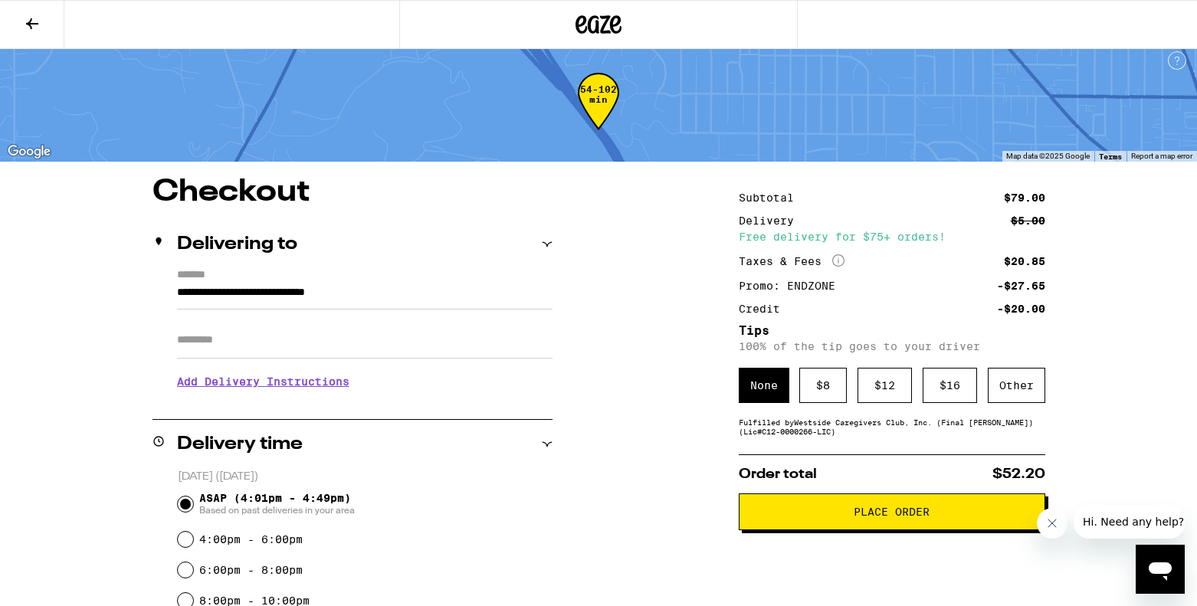
click at [867, 517] on span "Place Order" at bounding box center [892, 511] width 76 height 11
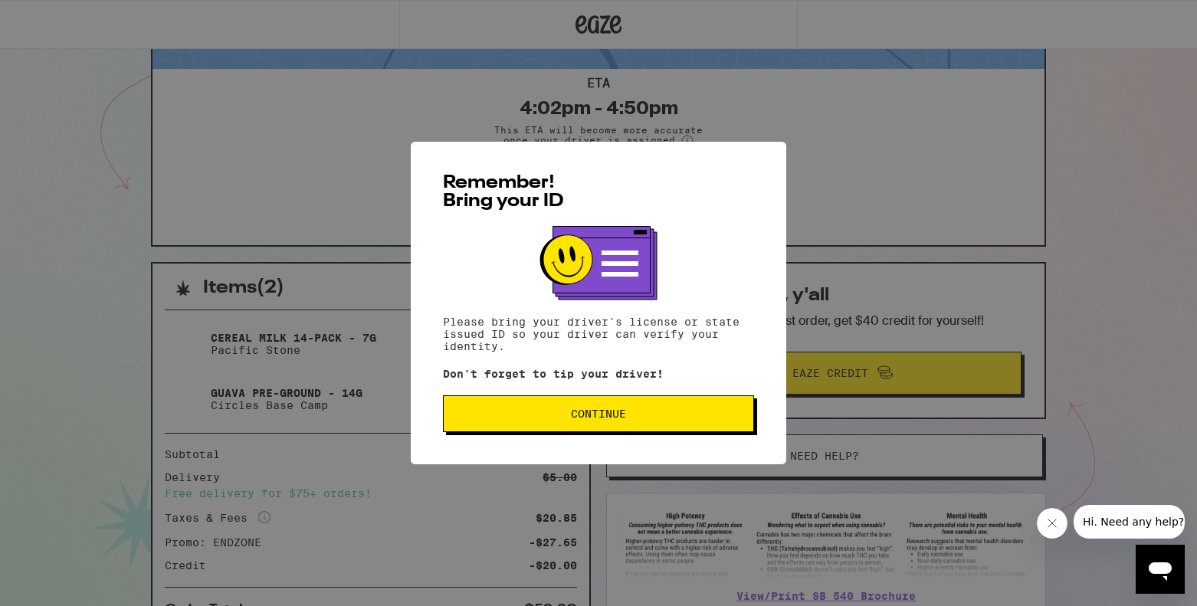
scroll to position [125, 0]
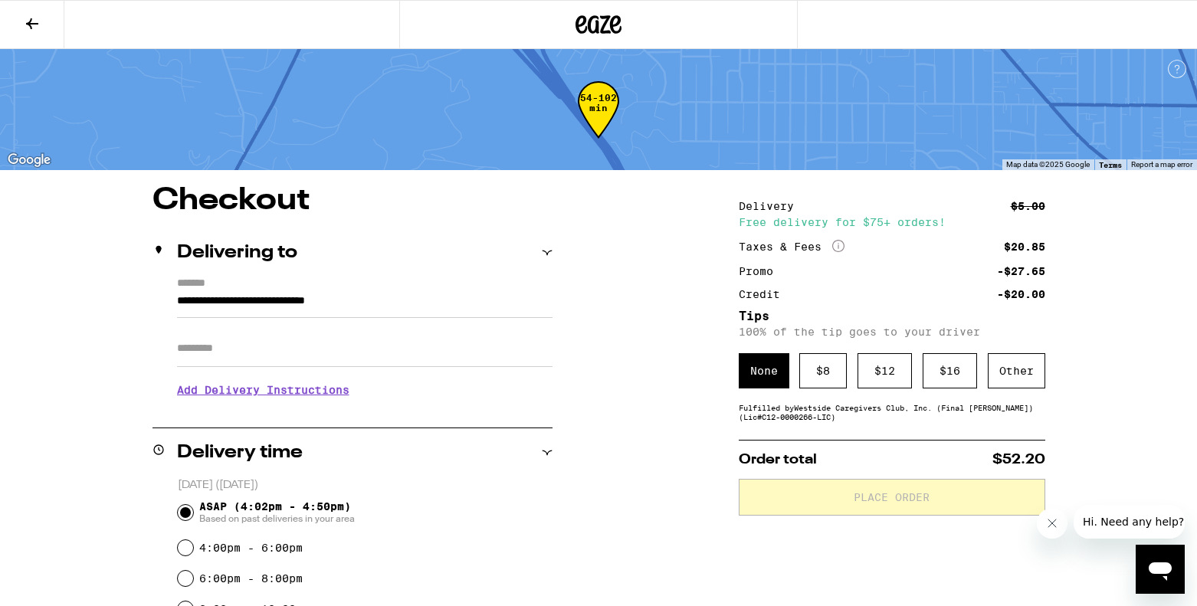
click at [598, 28] on icon at bounding box center [599, 24] width 23 height 18
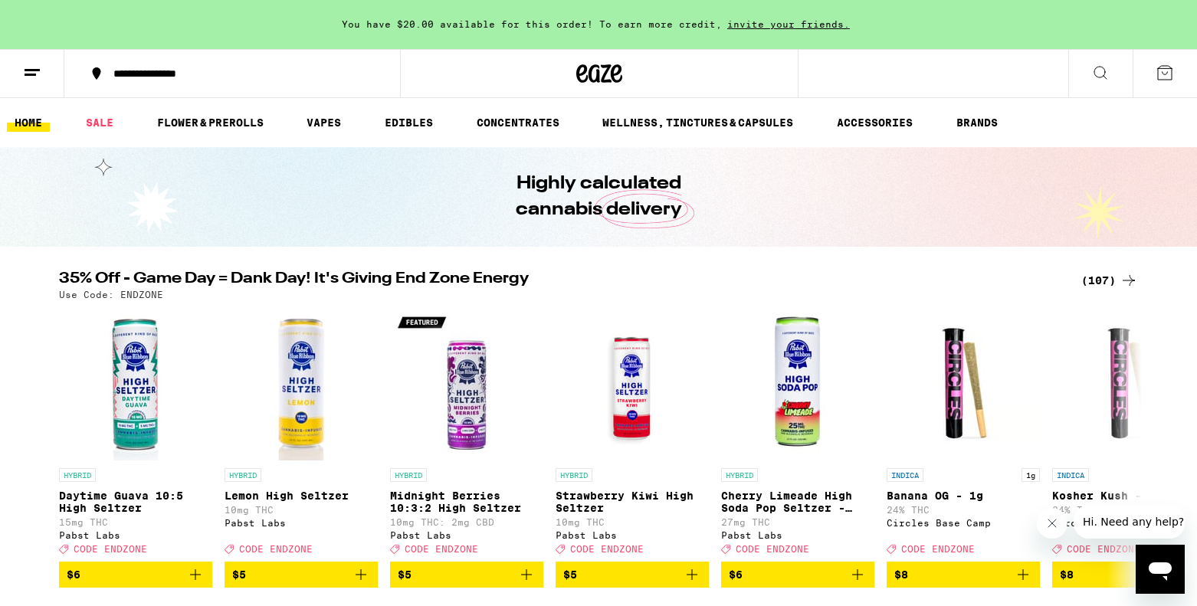
click at [127, 77] on div "**********" at bounding box center [241, 73] width 271 height 11
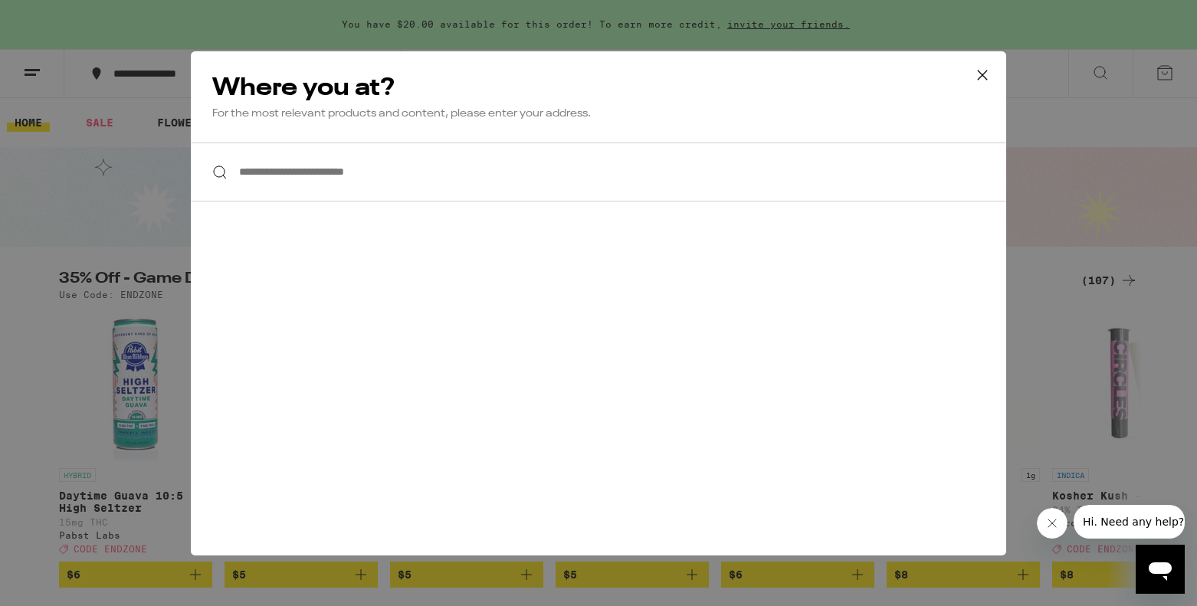
click at [280, 179] on input "**********" at bounding box center [598, 172] width 815 height 59
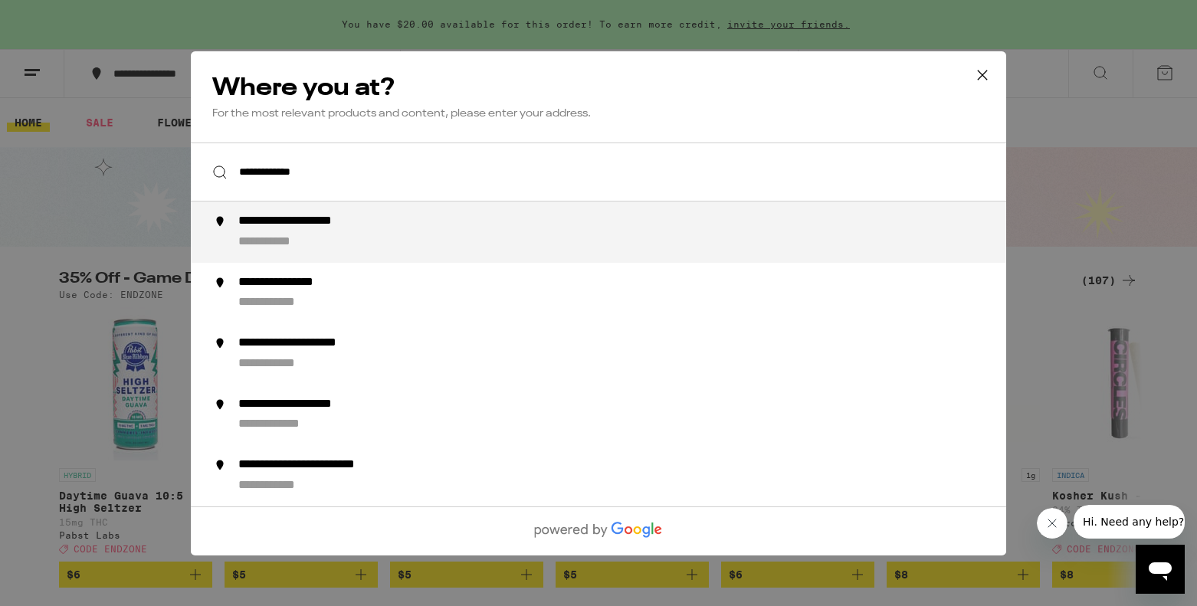
click at [433, 224] on div "**********" at bounding box center [629, 232] width 782 height 37
type input "**********"
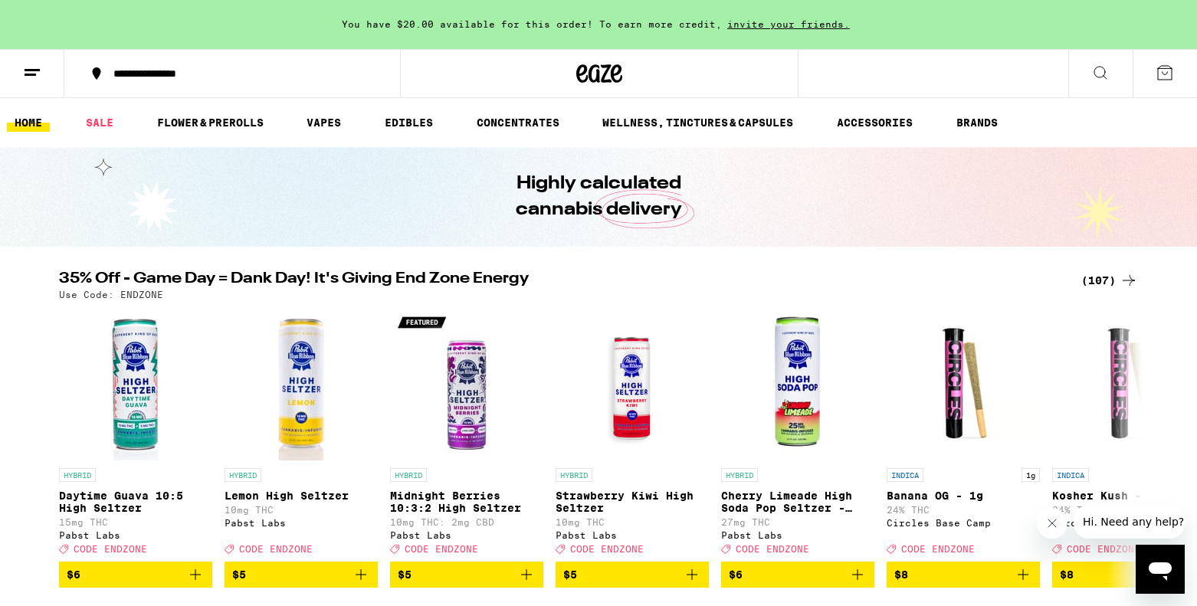
click at [1154, 69] on button at bounding box center [1164, 74] width 64 height 48
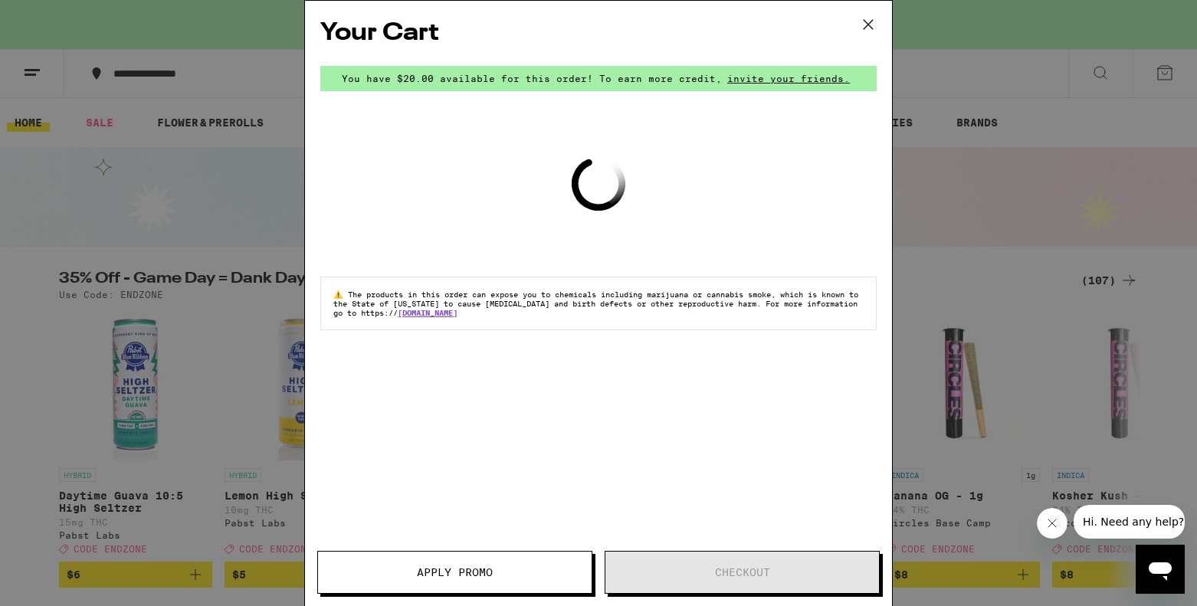
click at [867, 11] on button at bounding box center [868, 25] width 48 height 49
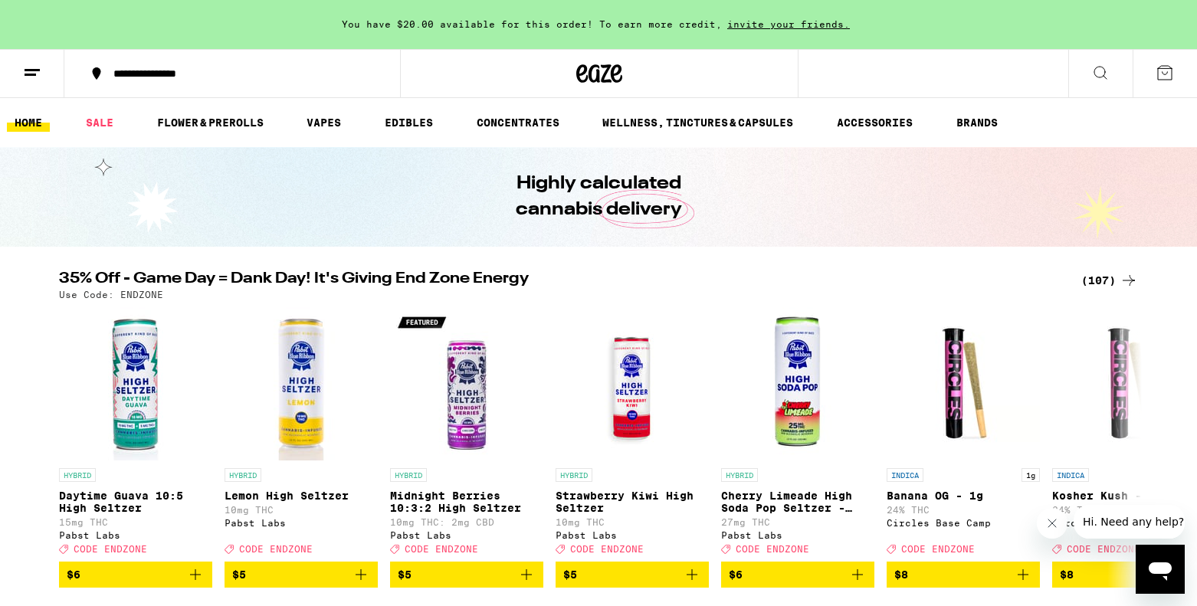
click at [53, 66] on button at bounding box center [32, 74] width 64 height 48
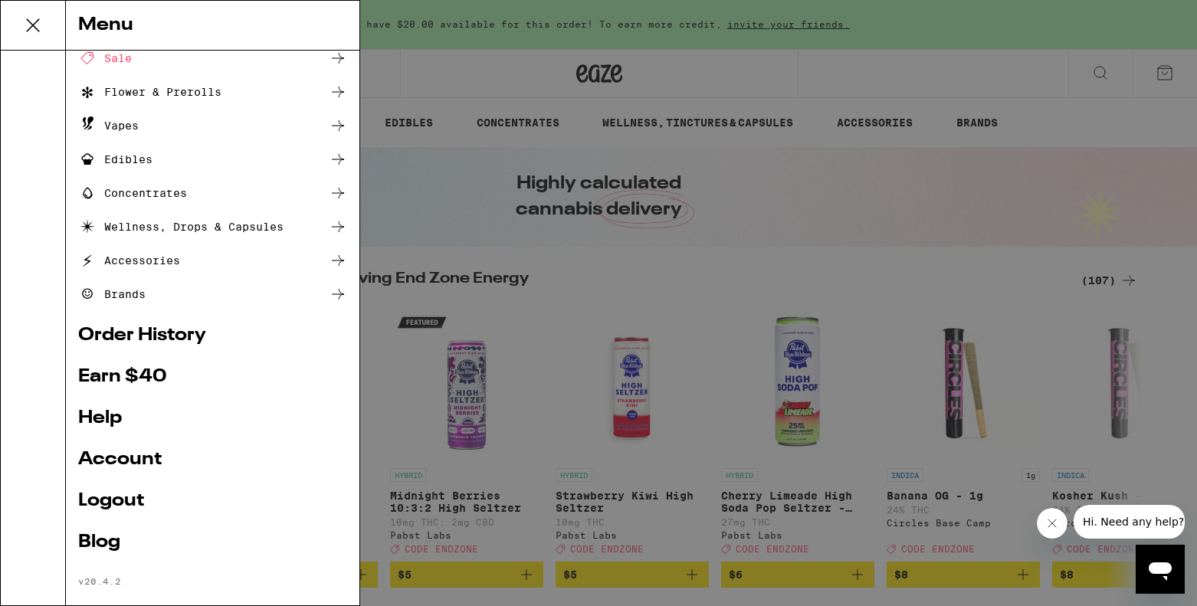
scroll to position [79, 0]
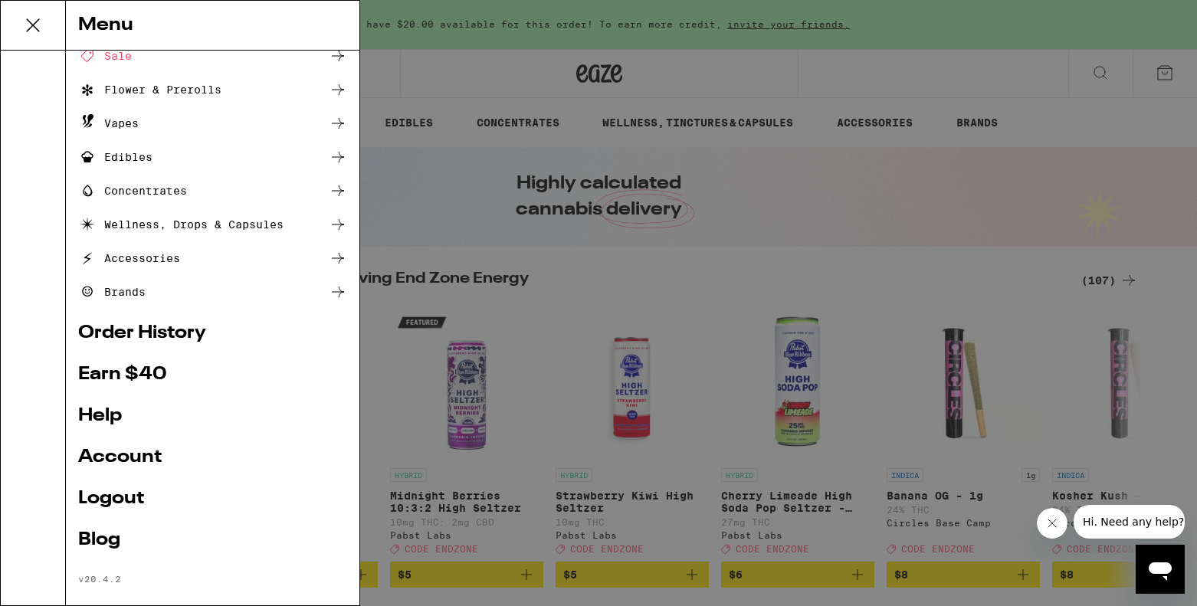
click at [156, 327] on link "Order History" at bounding box center [212, 333] width 269 height 18
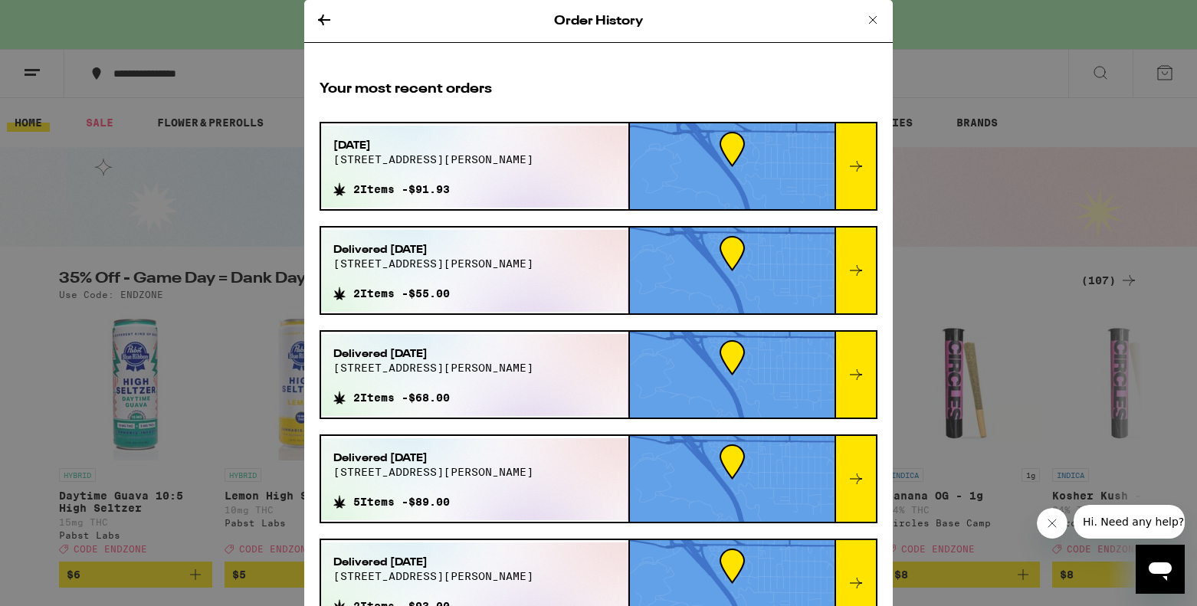
click at [860, 173] on icon at bounding box center [856, 166] width 18 height 18
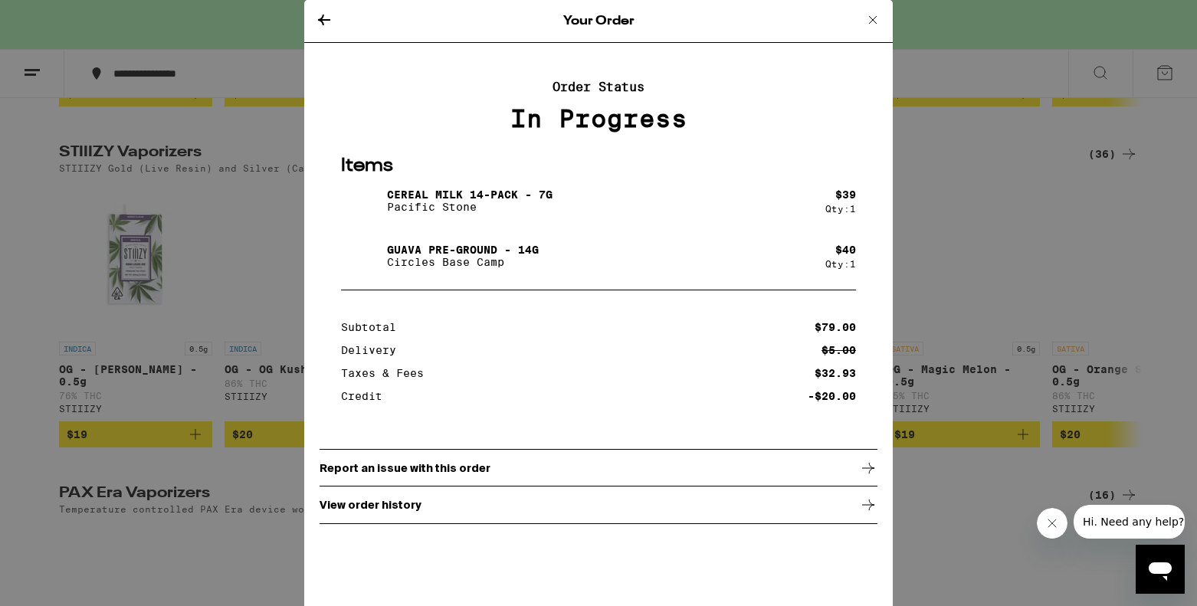
scroll to position [2738, 0]
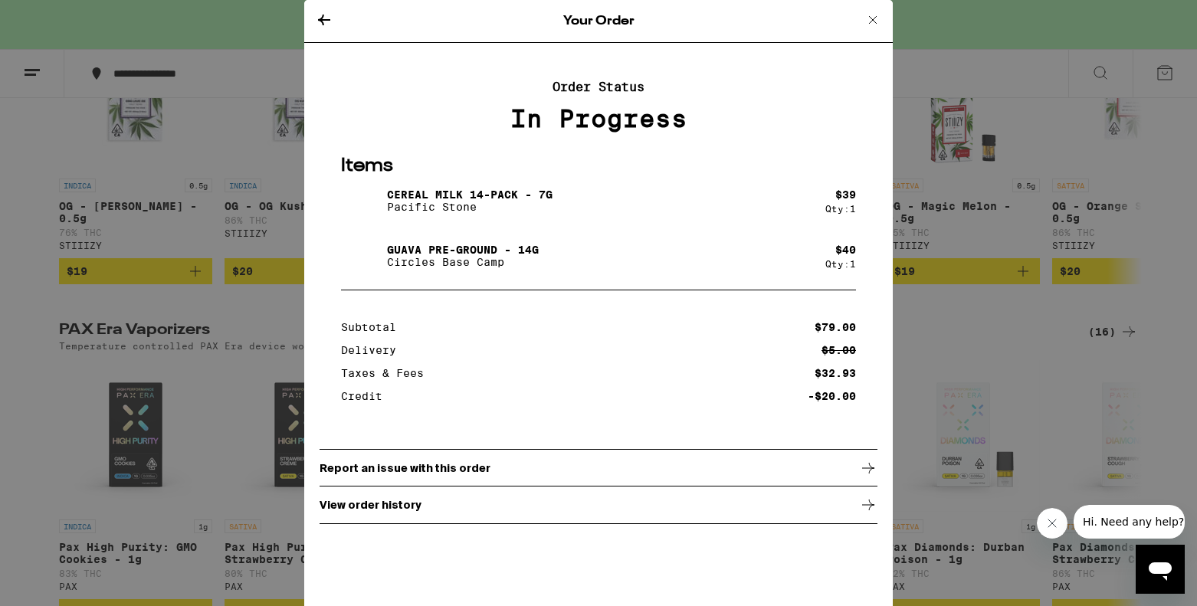
click at [876, 23] on icon at bounding box center [873, 20] width 18 height 18
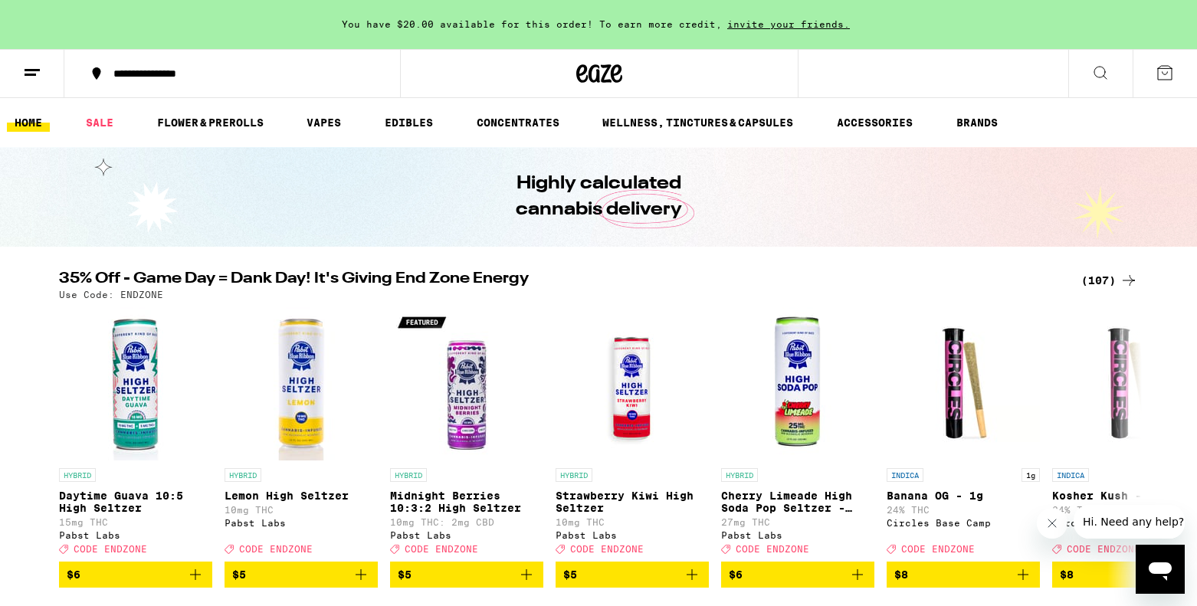
click at [25, 70] on icon at bounding box center [32, 73] width 18 height 18
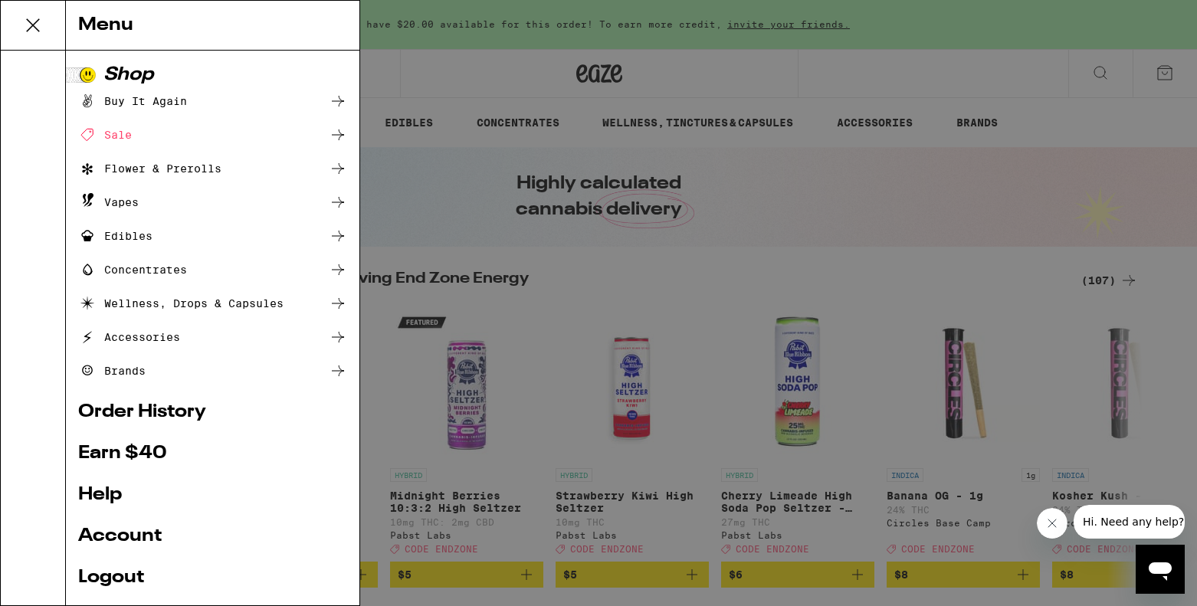
scroll to position [98, 0]
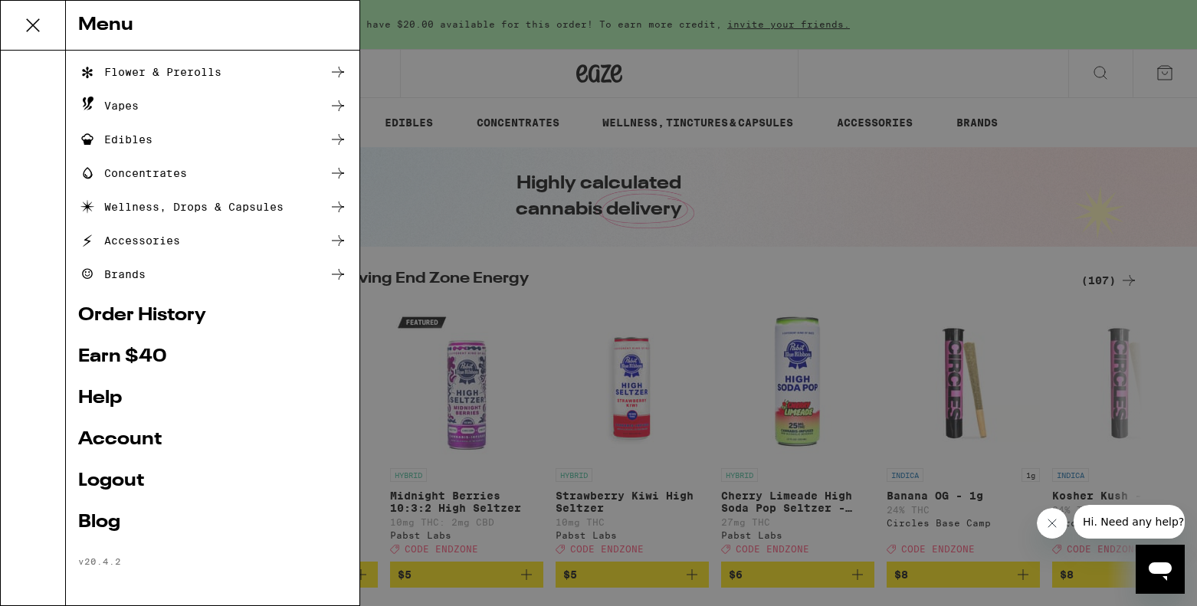
click at [130, 446] on link "Account" at bounding box center [212, 440] width 269 height 18
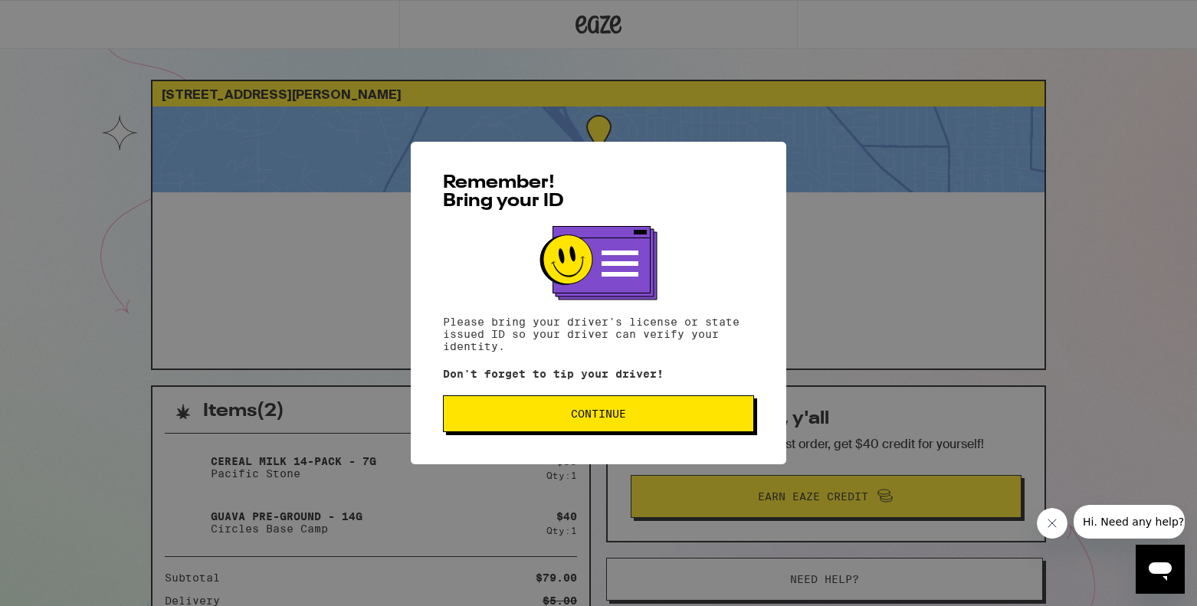
click at [640, 412] on span "Continue" at bounding box center [598, 413] width 285 height 11
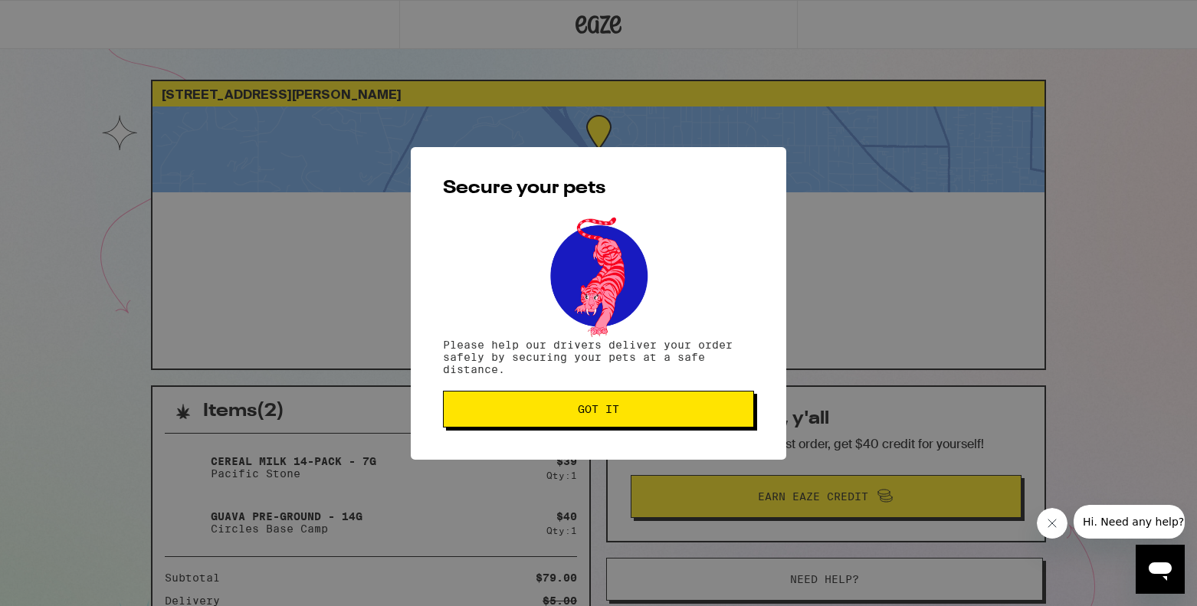
click at [611, 420] on button "Got it" at bounding box center [598, 409] width 311 height 37
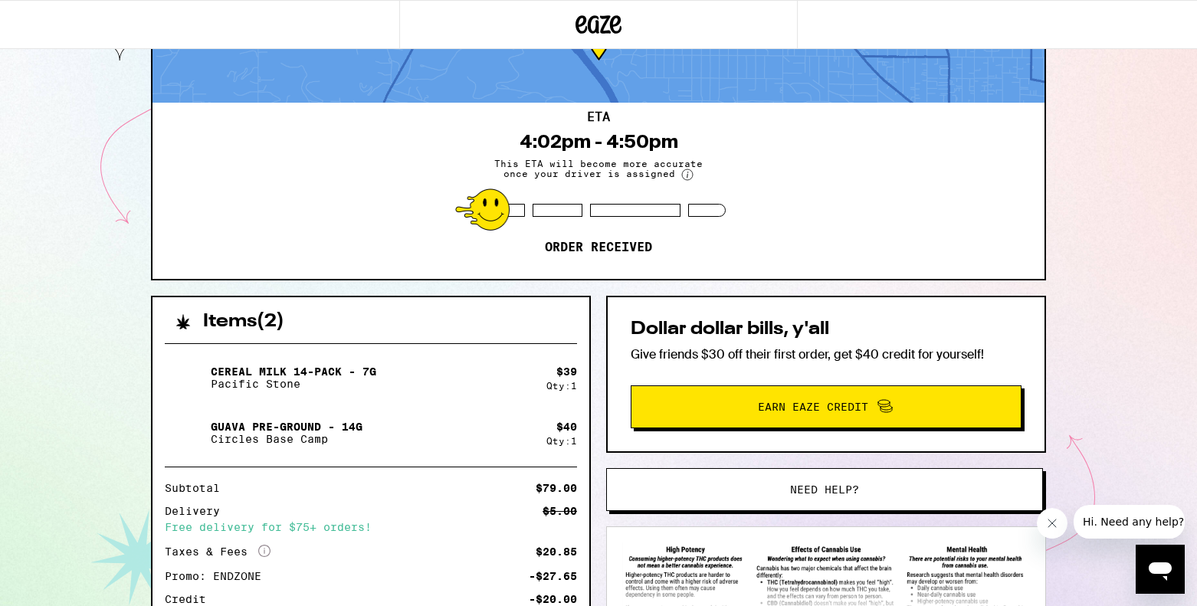
scroll to position [233, 0]
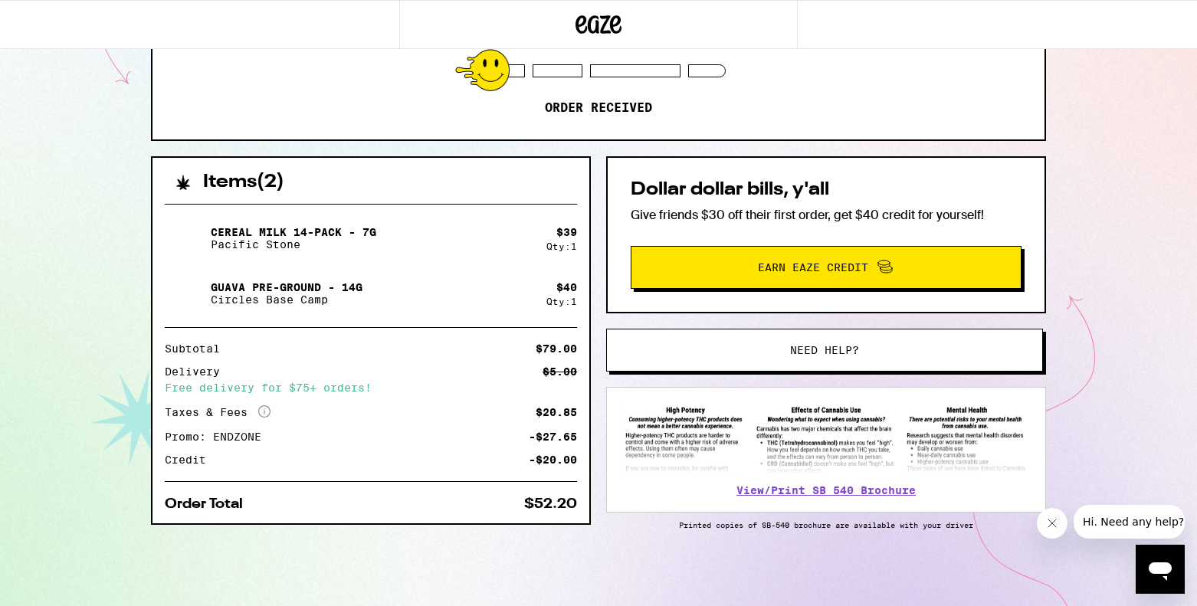
click at [917, 345] on span "Need help?" at bounding box center [824, 350] width 331 height 11
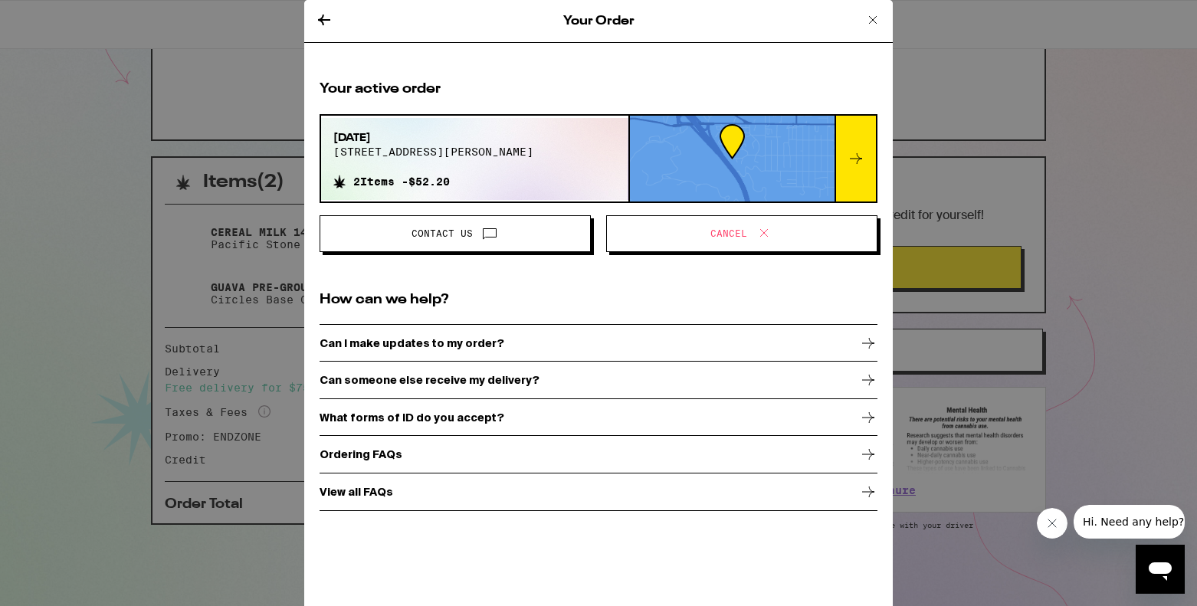
click at [821, 240] on span "Cancel" at bounding box center [741, 234] width 245 height 20
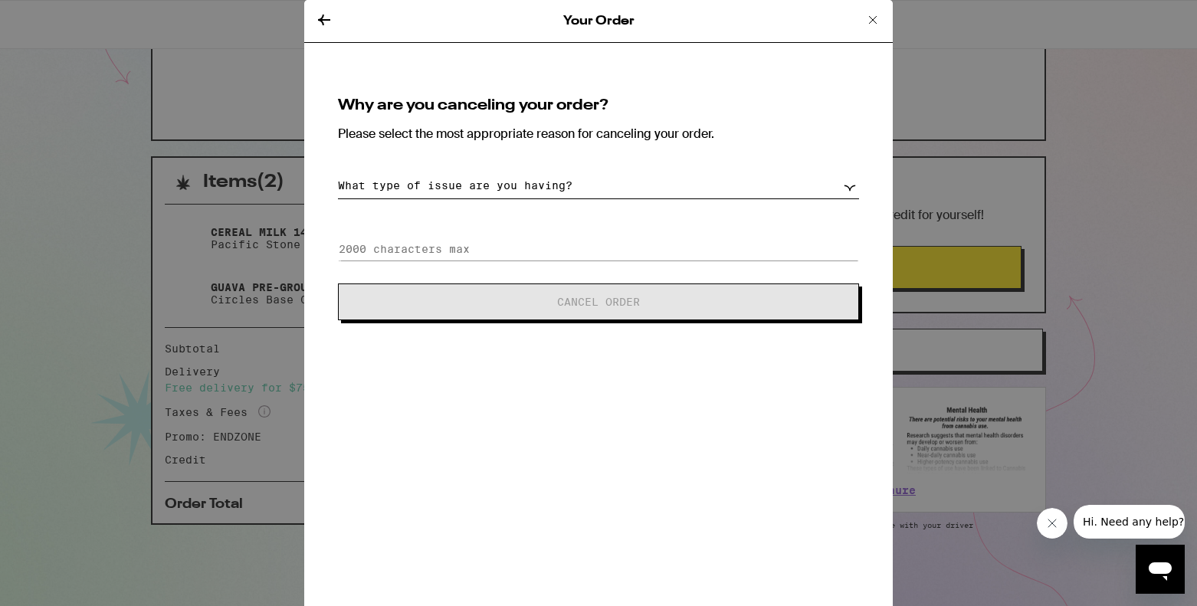
click at [547, 189] on select "What type of issue are you having? Order taking too long Order arriving too soo…" at bounding box center [598, 185] width 521 height 27
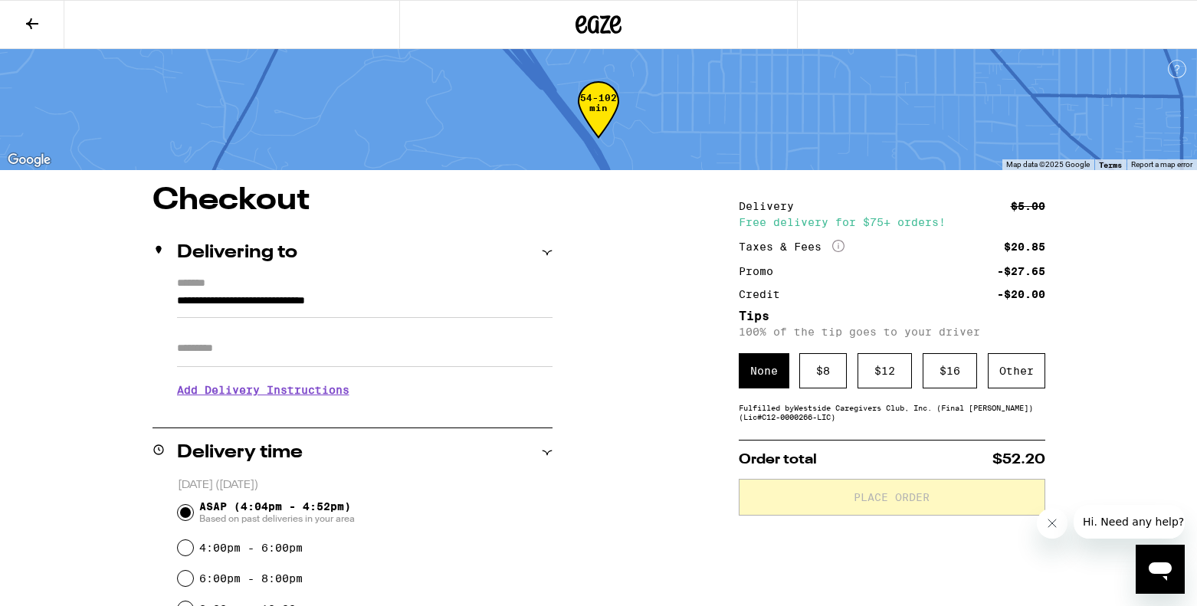
click at [34, 18] on icon at bounding box center [32, 24] width 18 height 18
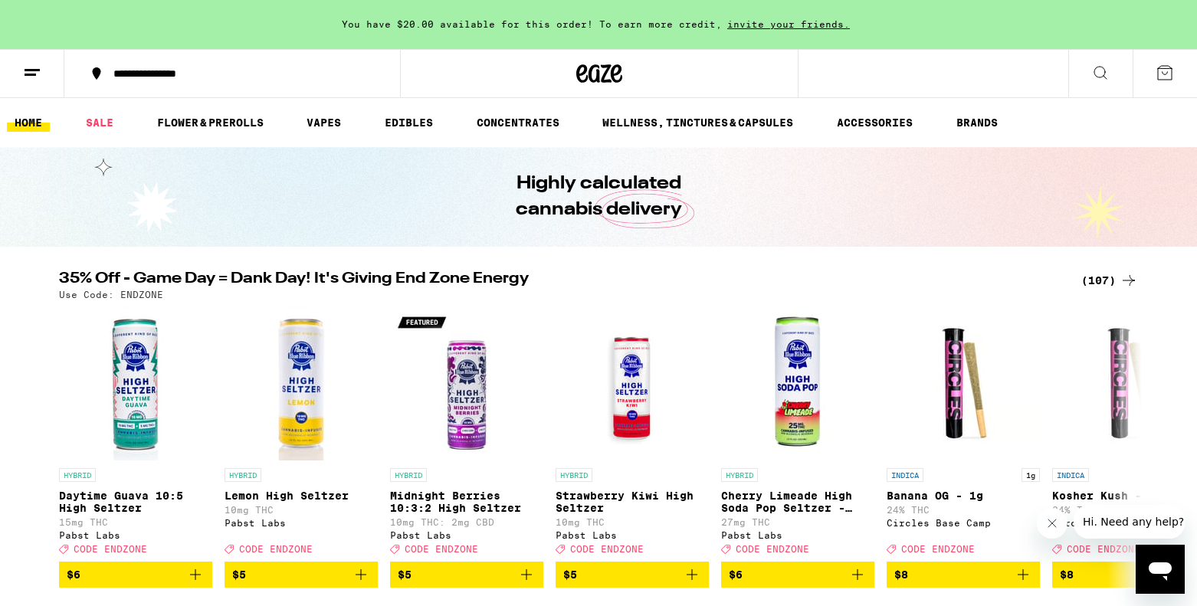
click at [12, 67] on button at bounding box center [32, 74] width 64 height 48
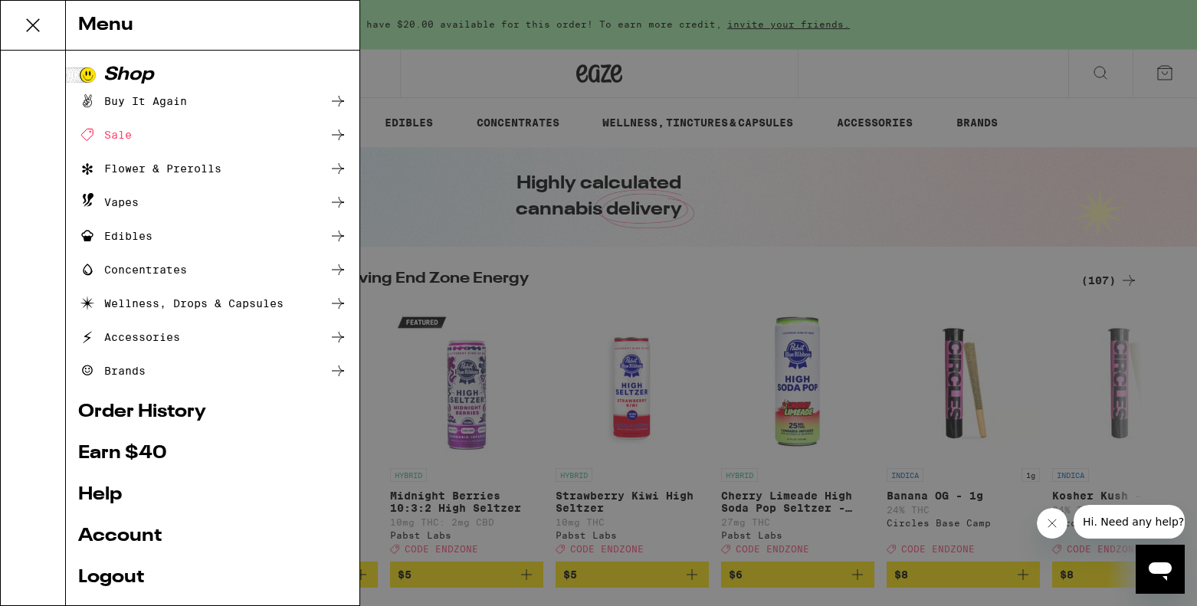
click at [158, 410] on link "Order History" at bounding box center [212, 412] width 269 height 18
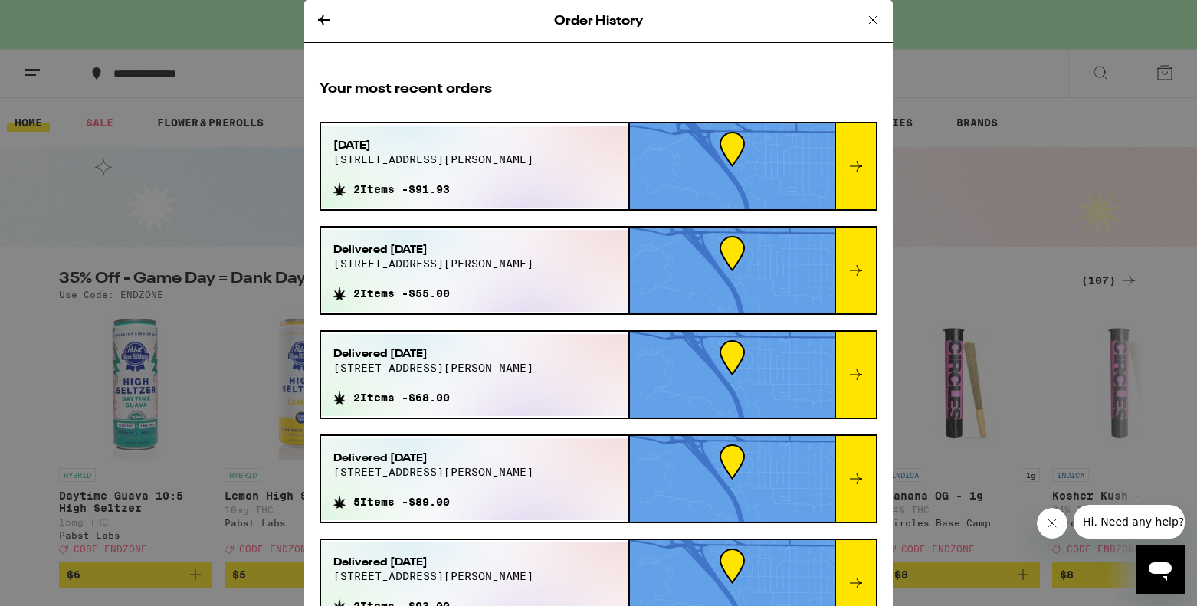
click at [858, 184] on div at bounding box center [854, 166] width 41 height 86
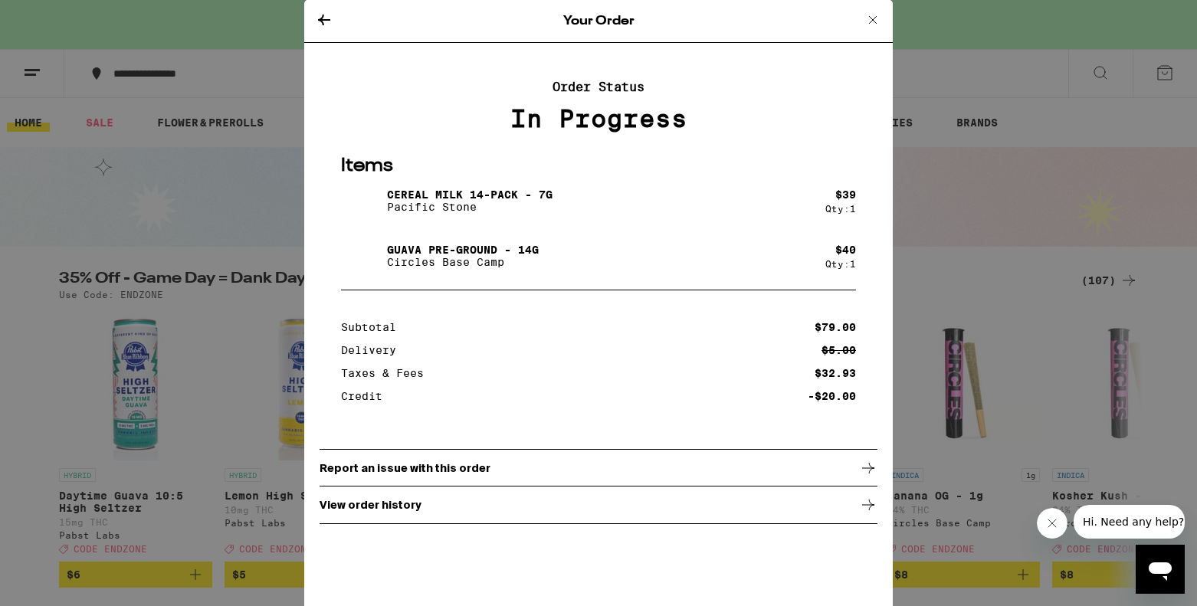
click at [716, 503] on div "View order history" at bounding box center [599, 505] width 558 height 38
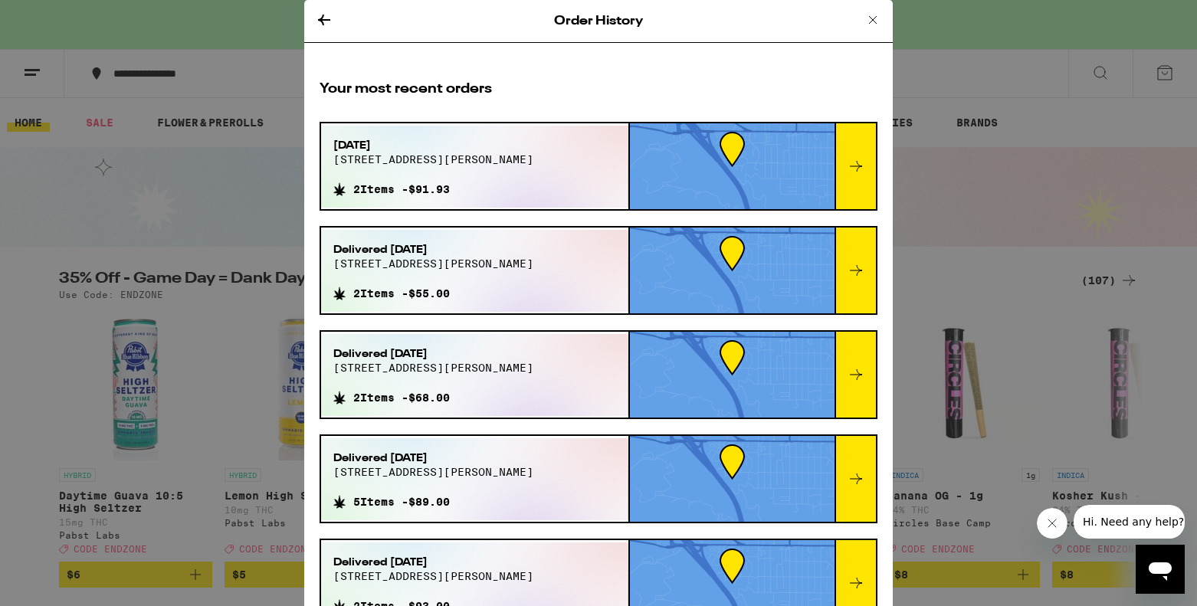
click at [335, 12] on div "Order History" at bounding box center [598, 21] width 588 height 43
click at [878, 24] on icon at bounding box center [873, 20] width 18 height 18
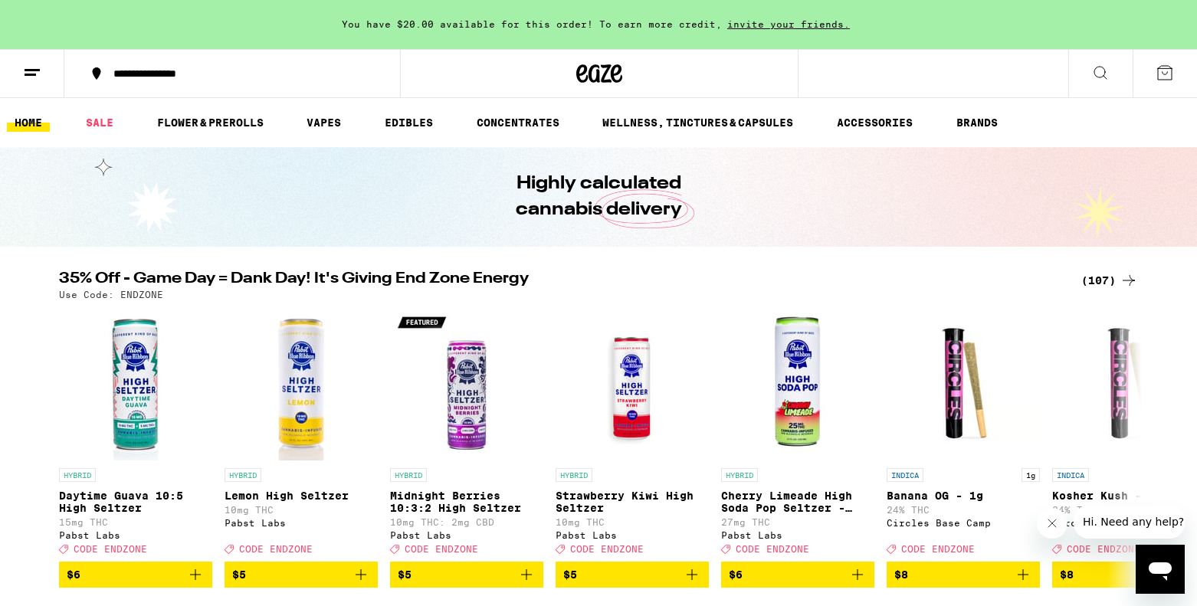
click at [28, 64] on icon at bounding box center [32, 73] width 18 height 18
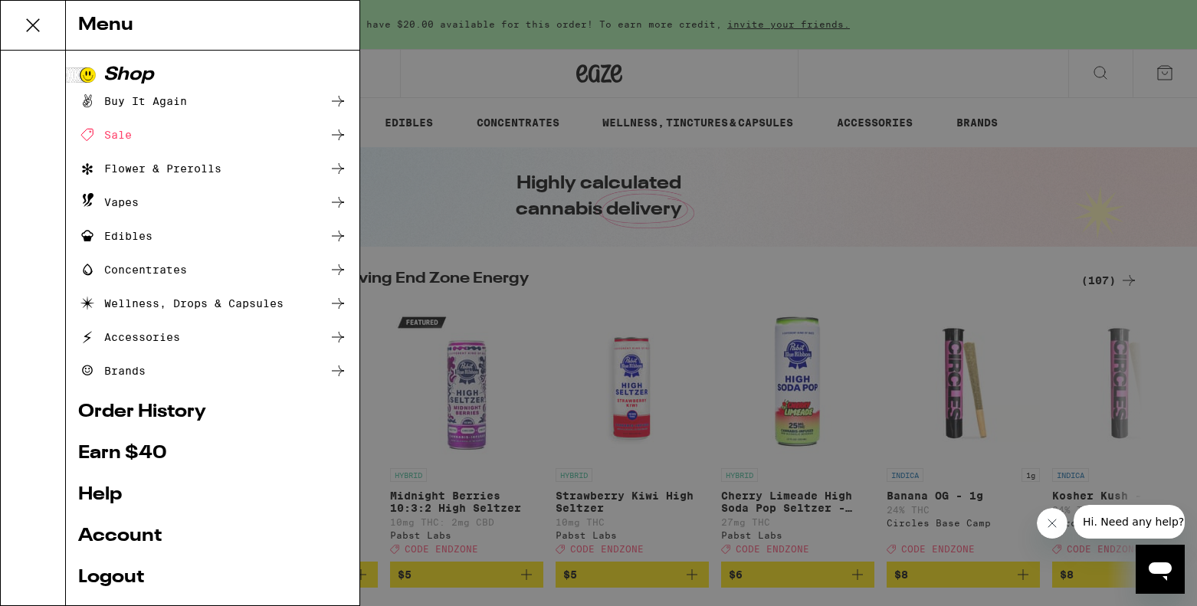
scroll to position [32, 0]
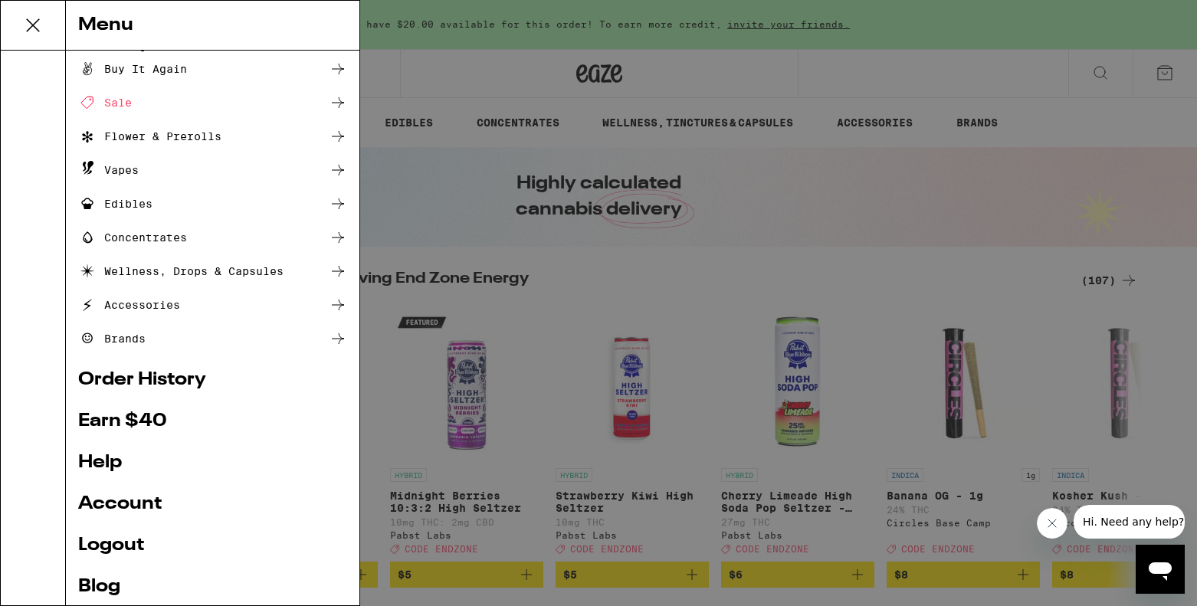
click at [130, 512] on link "Account" at bounding box center [212, 504] width 269 height 18
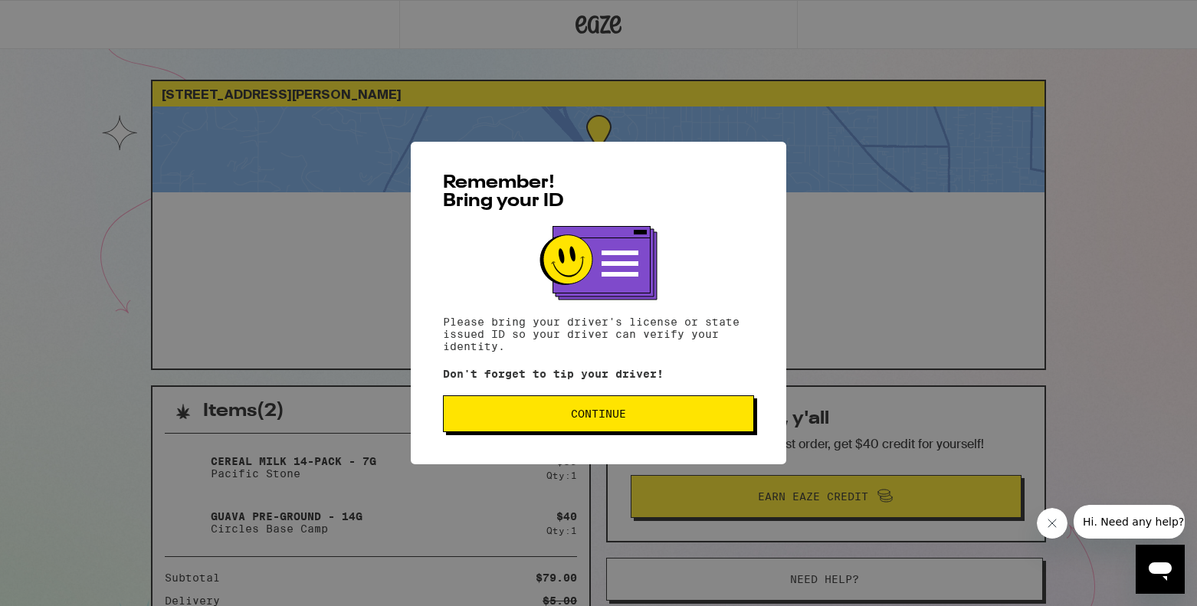
click at [641, 405] on button "Continue" at bounding box center [598, 413] width 311 height 37
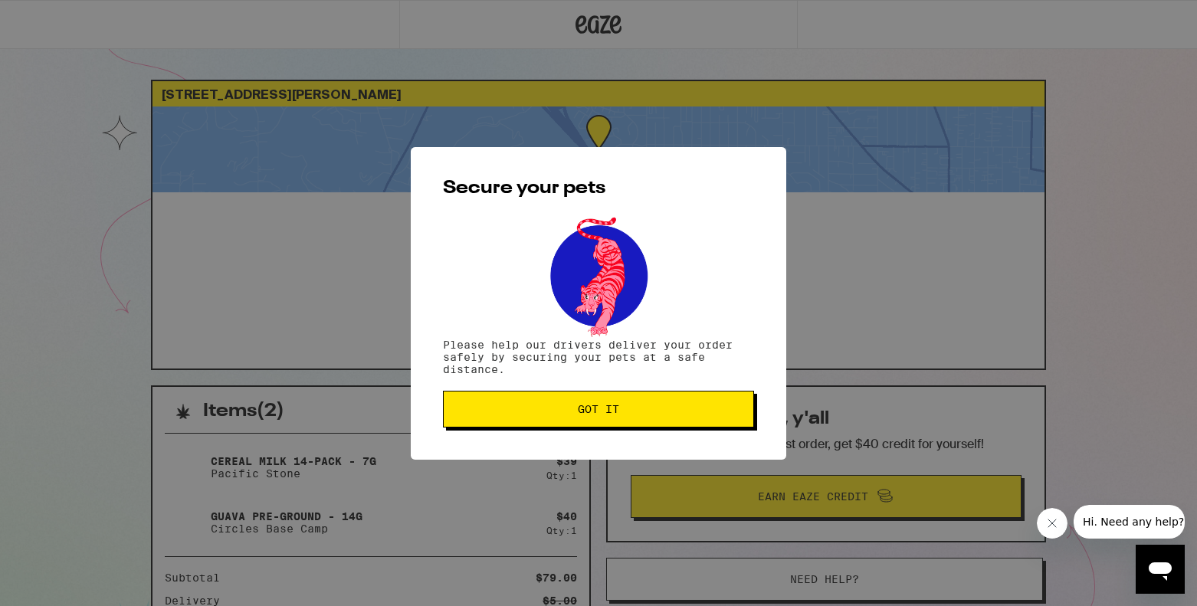
click at [651, 421] on button "Got it" at bounding box center [598, 409] width 311 height 37
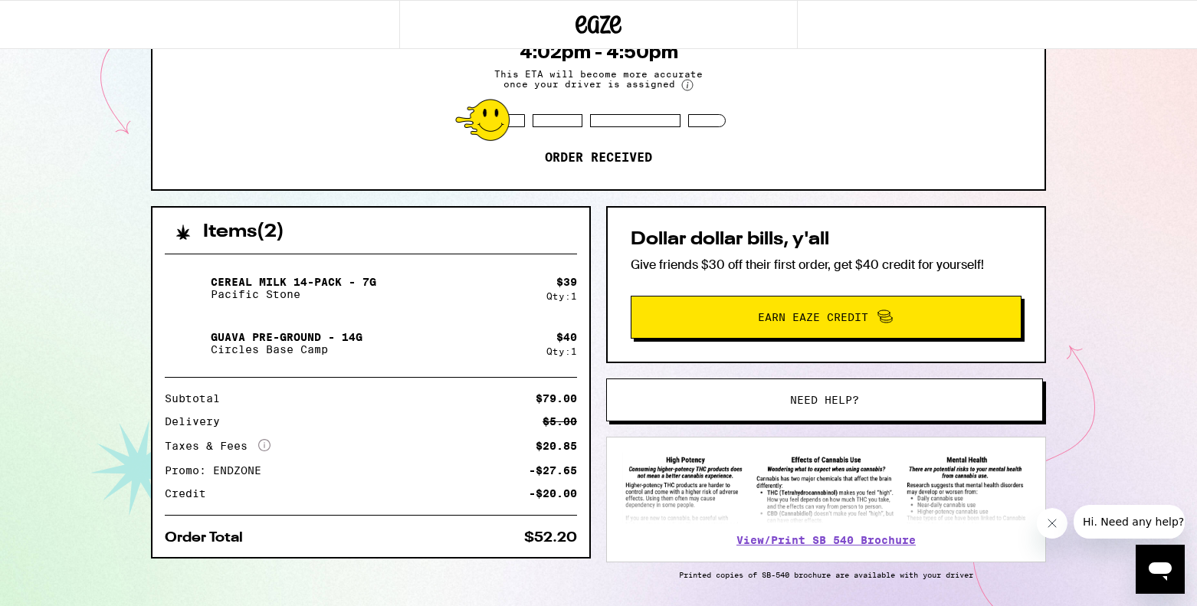
scroll to position [195, 0]
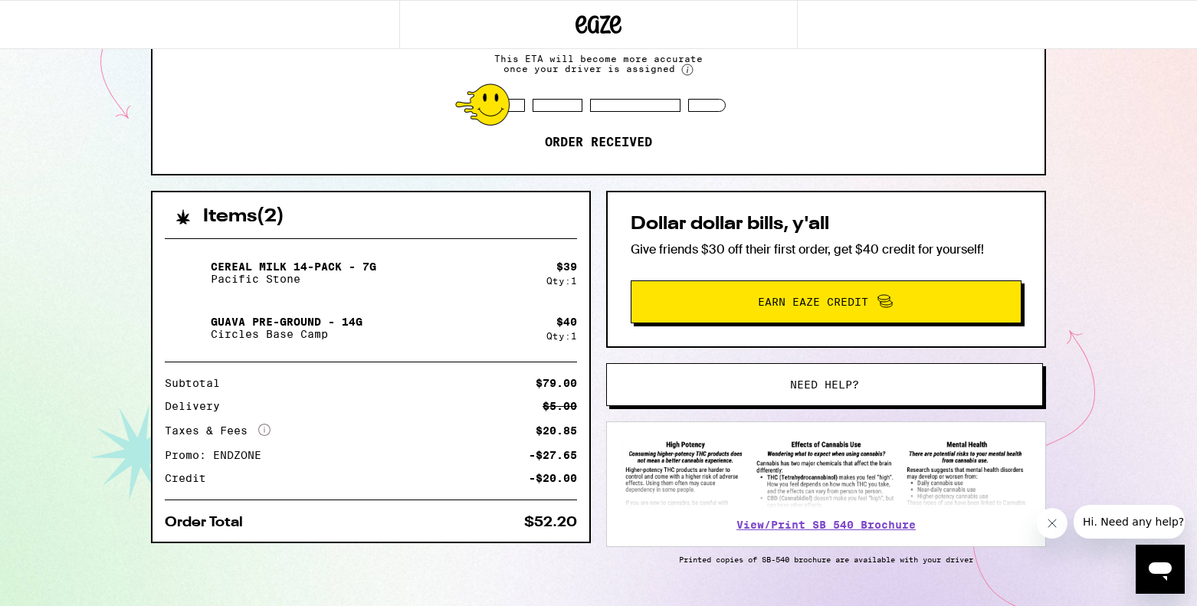
click at [811, 403] on button "Need help?" at bounding box center [824, 384] width 437 height 43
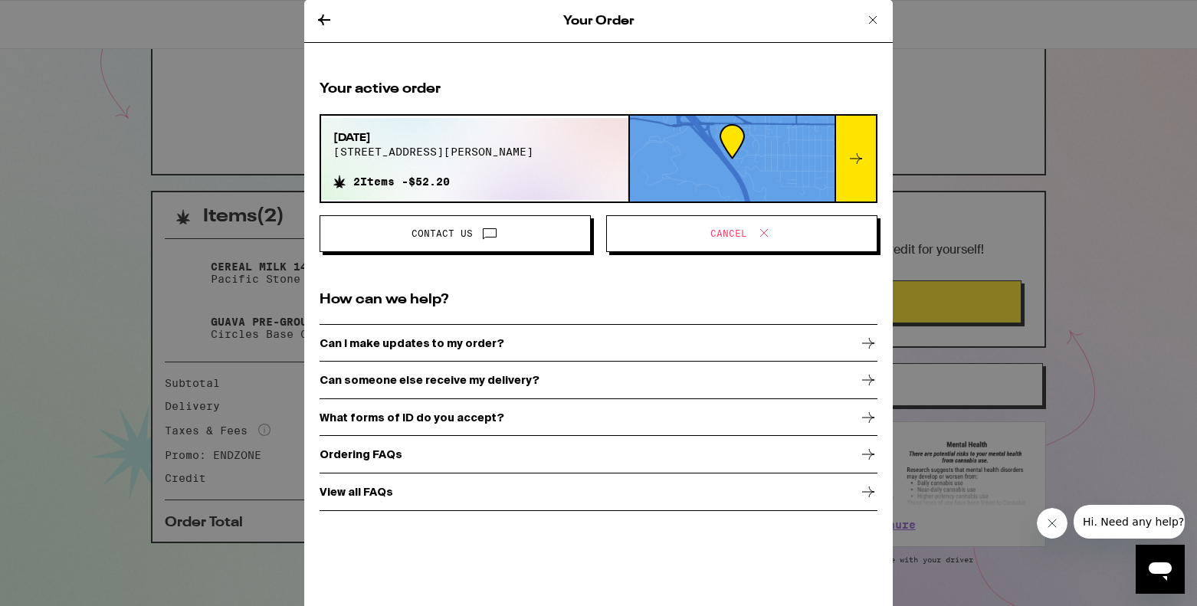
click at [755, 234] on icon at bounding box center [764, 233] width 18 height 18
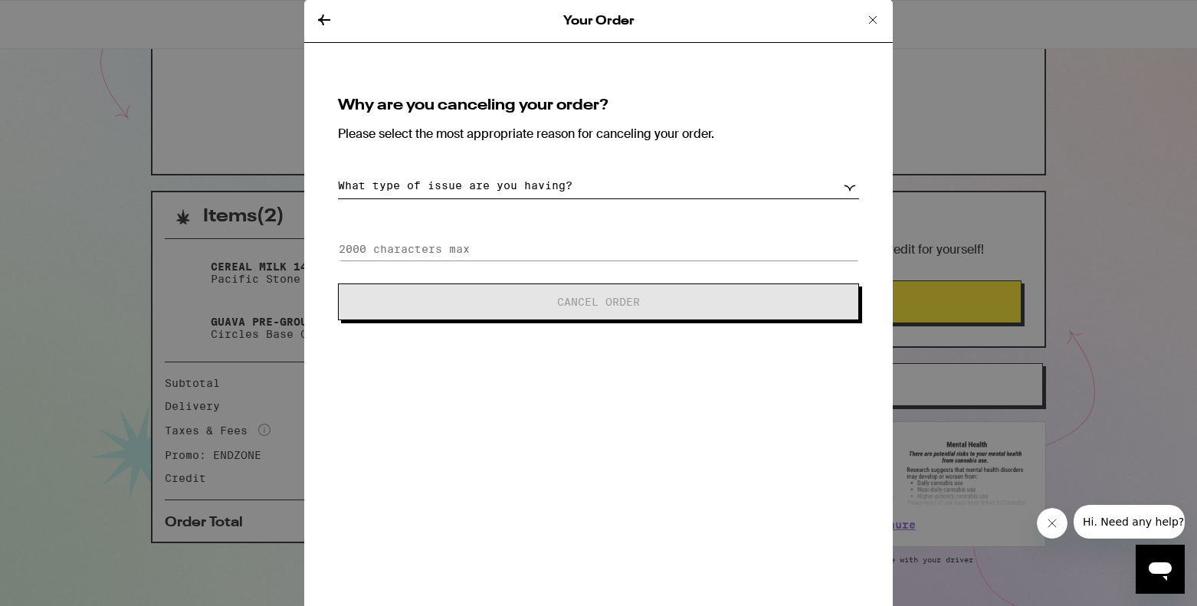
click at [658, 201] on div "Why are you canceling your order? Please select the most appropriate reason for…" at bounding box center [599, 209] width 558 height 259
click at [634, 184] on select "What type of issue are you having? Order taking too long Order arriving too soo…" at bounding box center [598, 185] width 521 height 27
select select "wrong-address"
click at [338, 172] on select "What type of issue are you having? Order taking too long Order arriving too soo…" at bounding box center [598, 185] width 521 height 27
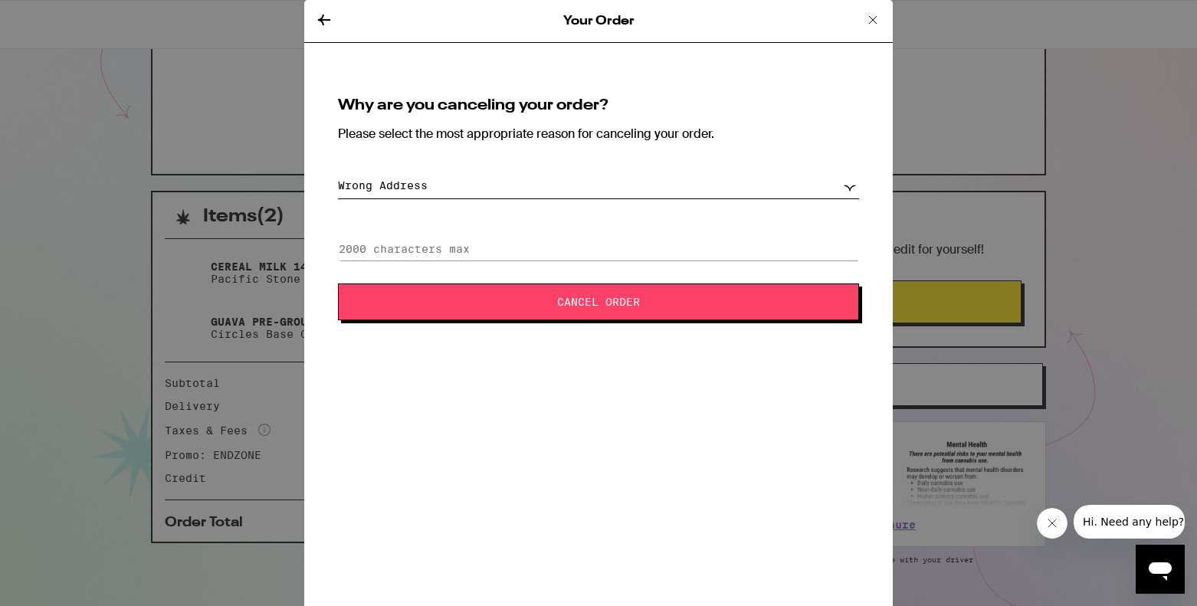
click at [578, 300] on span "Cancel Order" at bounding box center [598, 302] width 83 height 11
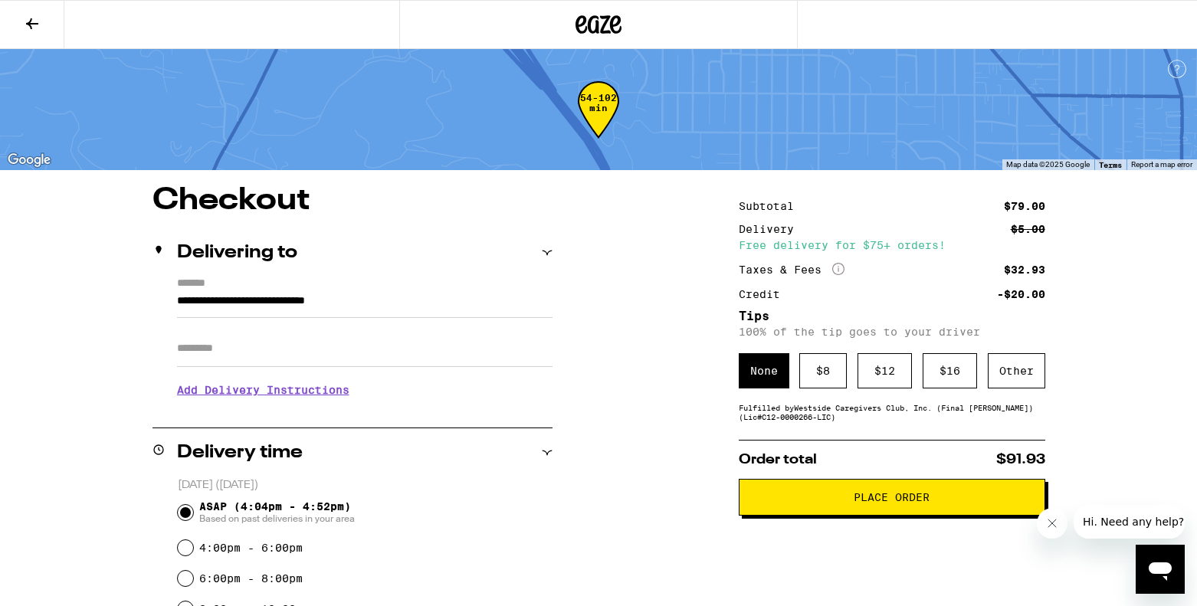
click at [36, 24] on icon at bounding box center [32, 24] width 18 height 18
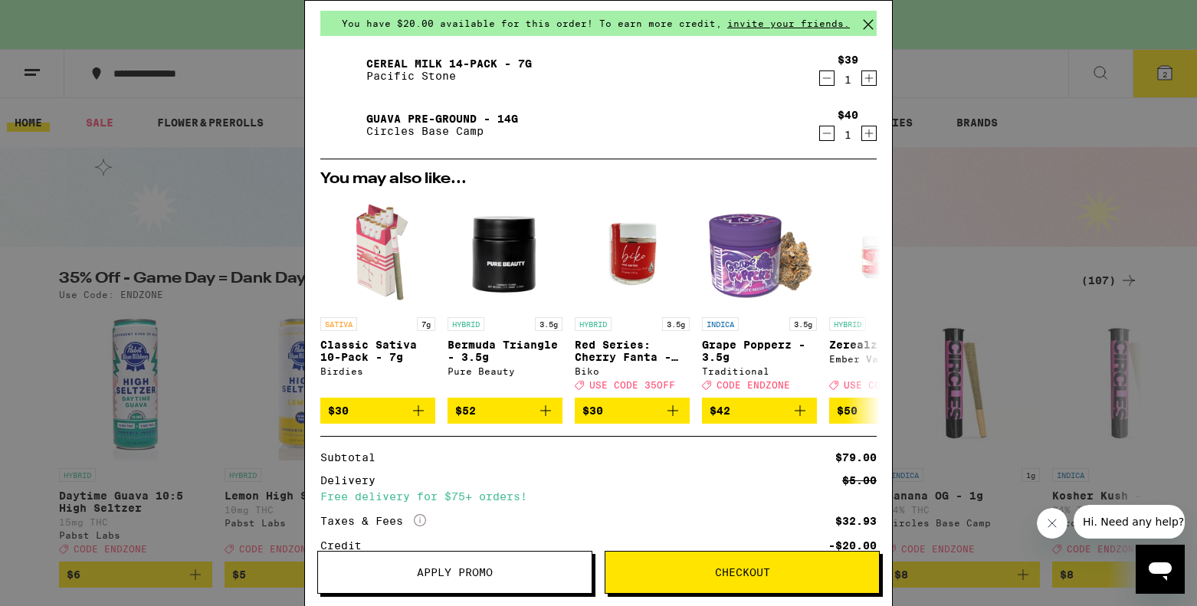
scroll to position [176, 0]
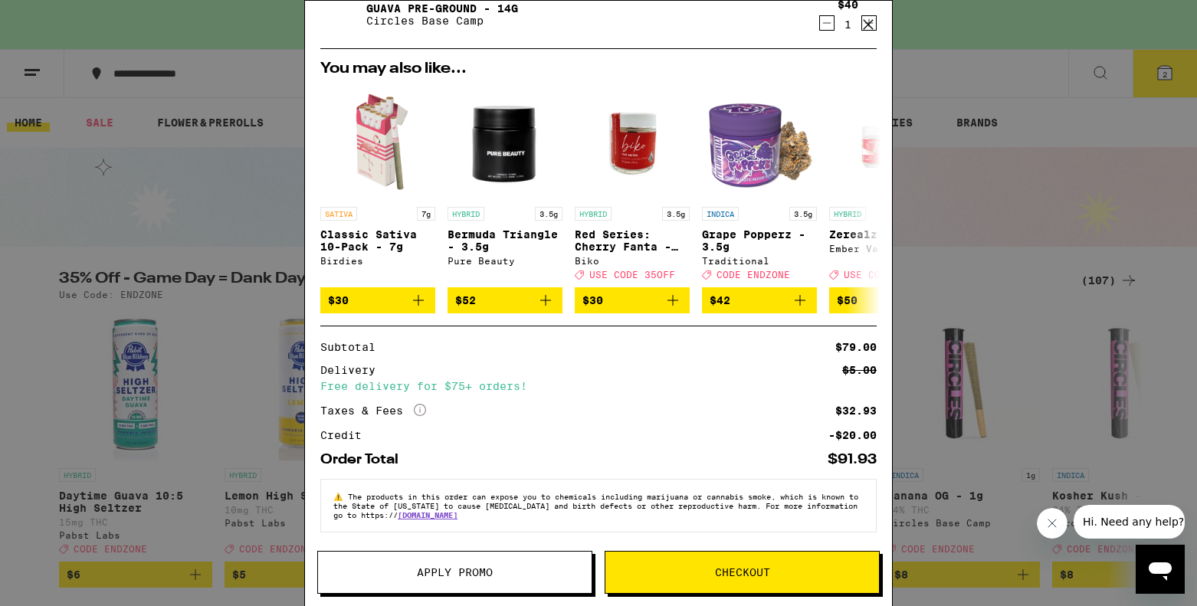
click at [493, 570] on span "Apply Promo" at bounding box center [455, 572] width 76 height 11
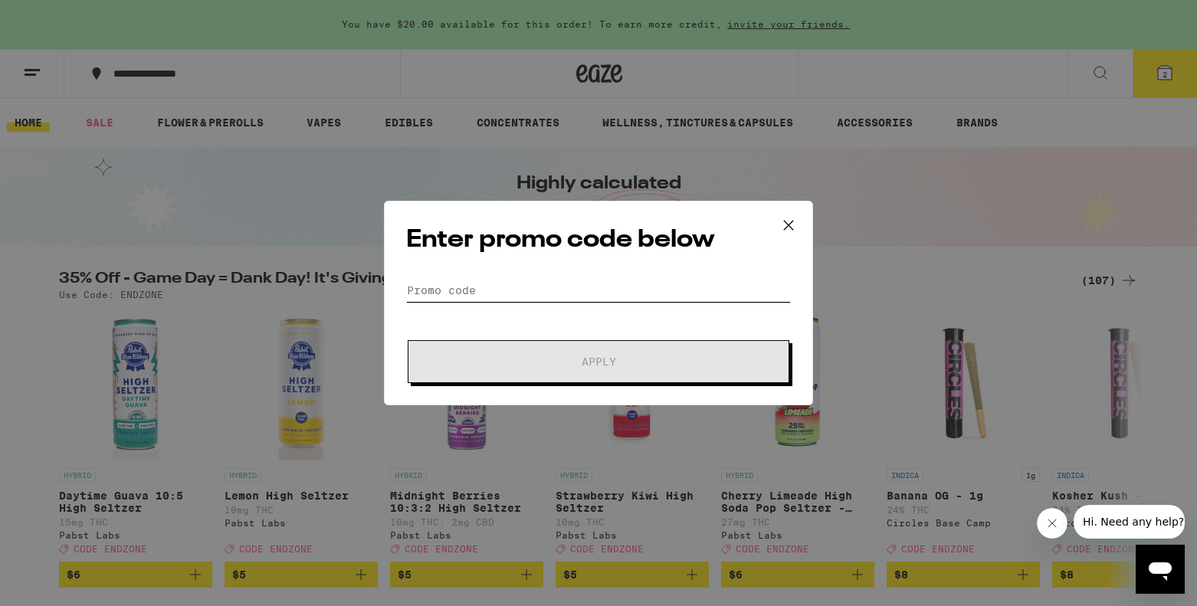
click at [505, 280] on input "Promo Code" at bounding box center [598, 290] width 385 height 23
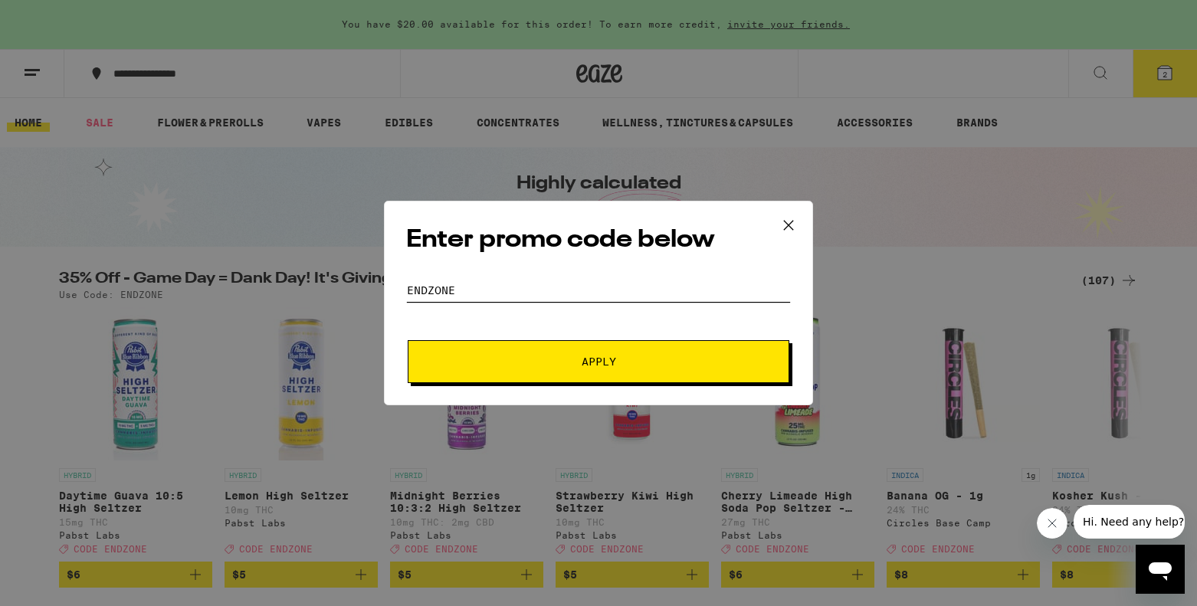
type input "ENDZONE"
click at [566, 374] on button "Apply" at bounding box center [599, 361] width 382 height 43
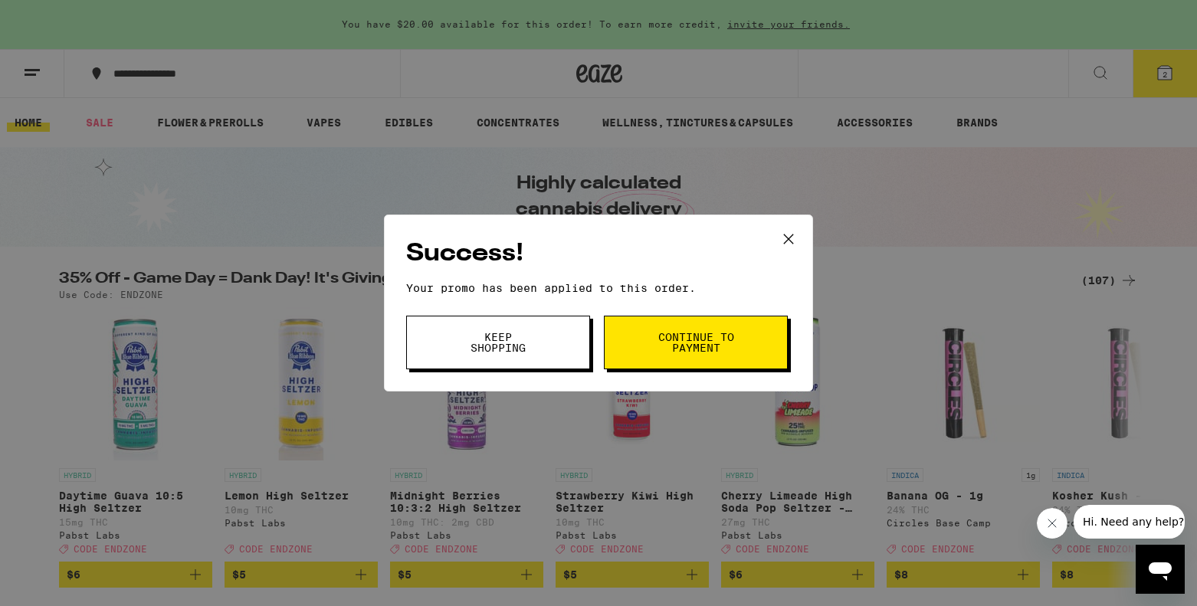
click at [545, 352] on button "Keep Shopping" at bounding box center [498, 343] width 184 height 54
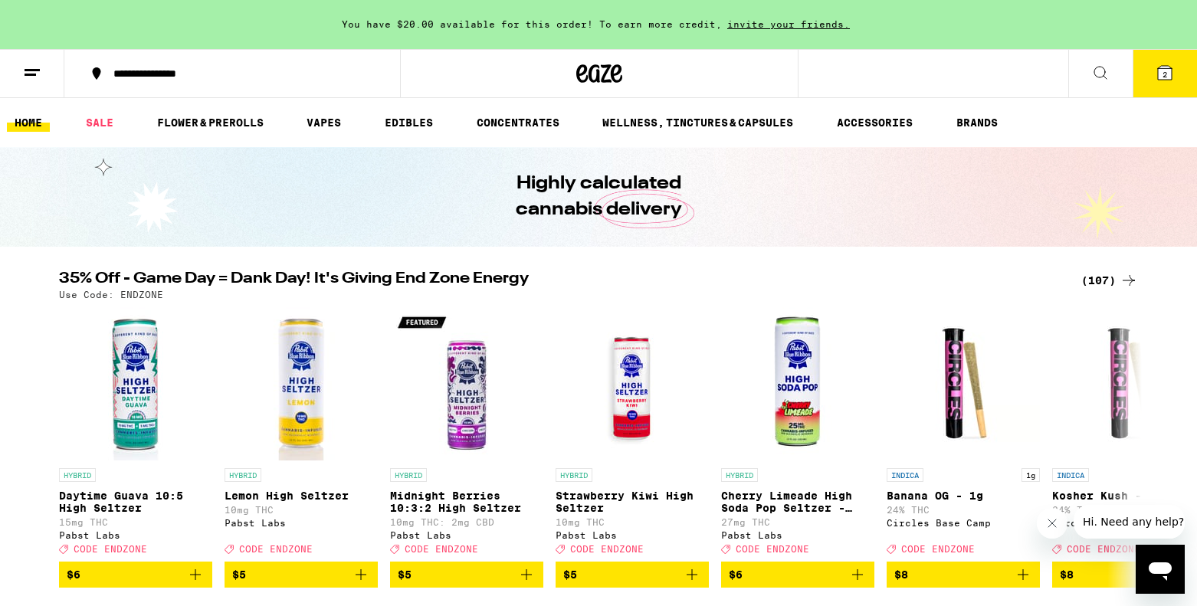
click at [1172, 69] on icon at bounding box center [1164, 73] width 18 height 18
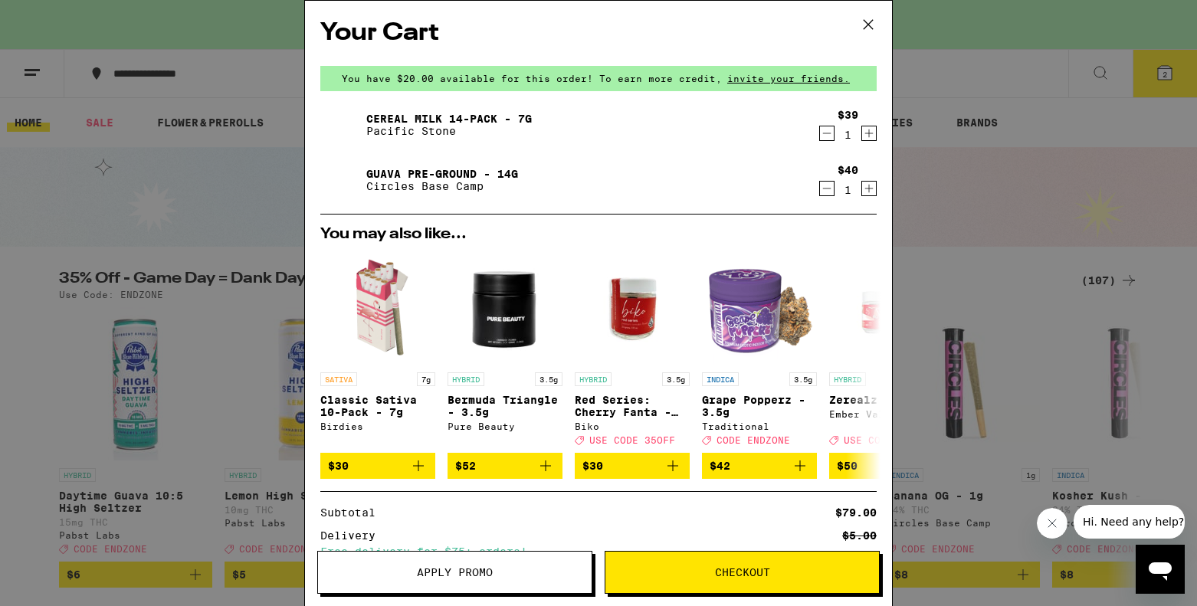
click at [725, 580] on button "Checkout" at bounding box center [742, 572] width 275 height 43
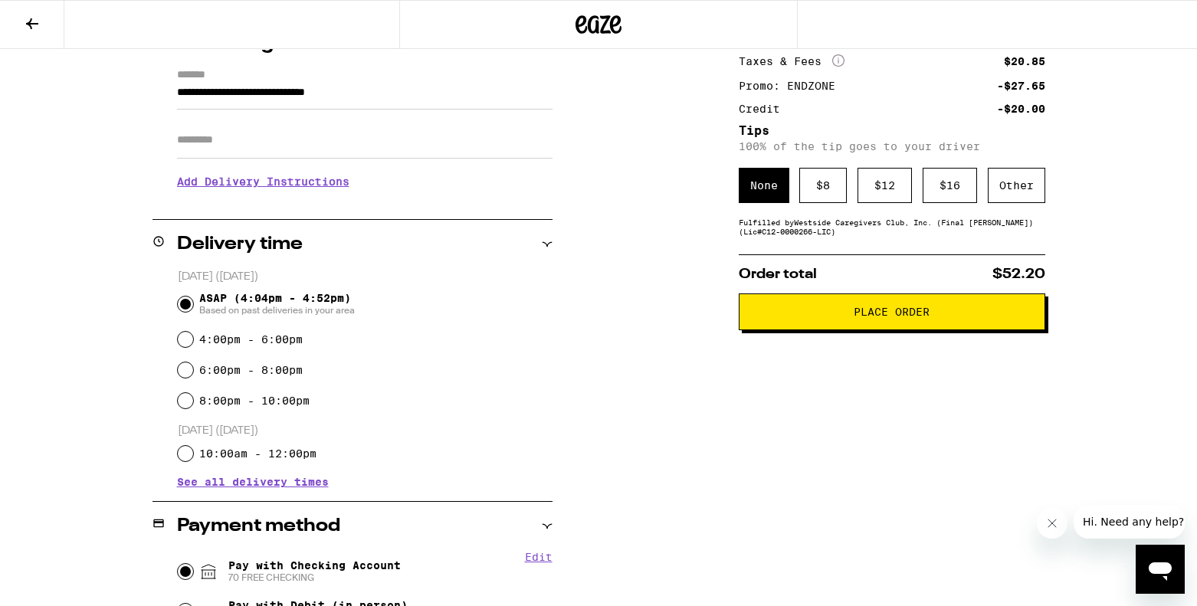
scroll to position [218, 0]
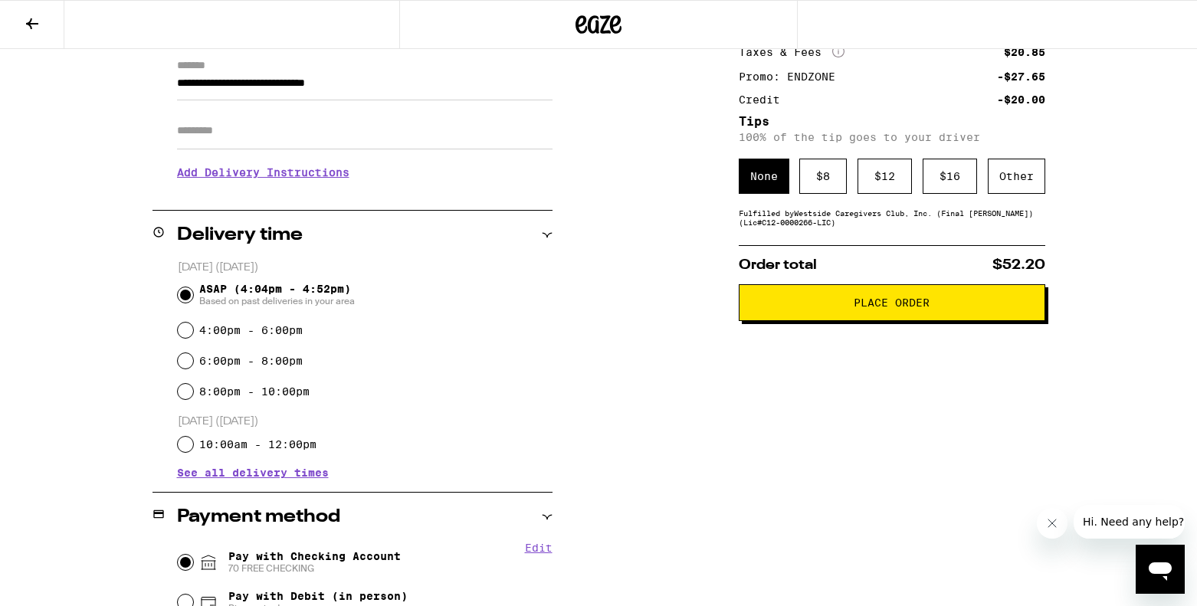
click at [854, 308] on span "Place Order" at bounding box center [892, 302] width 76 height 11
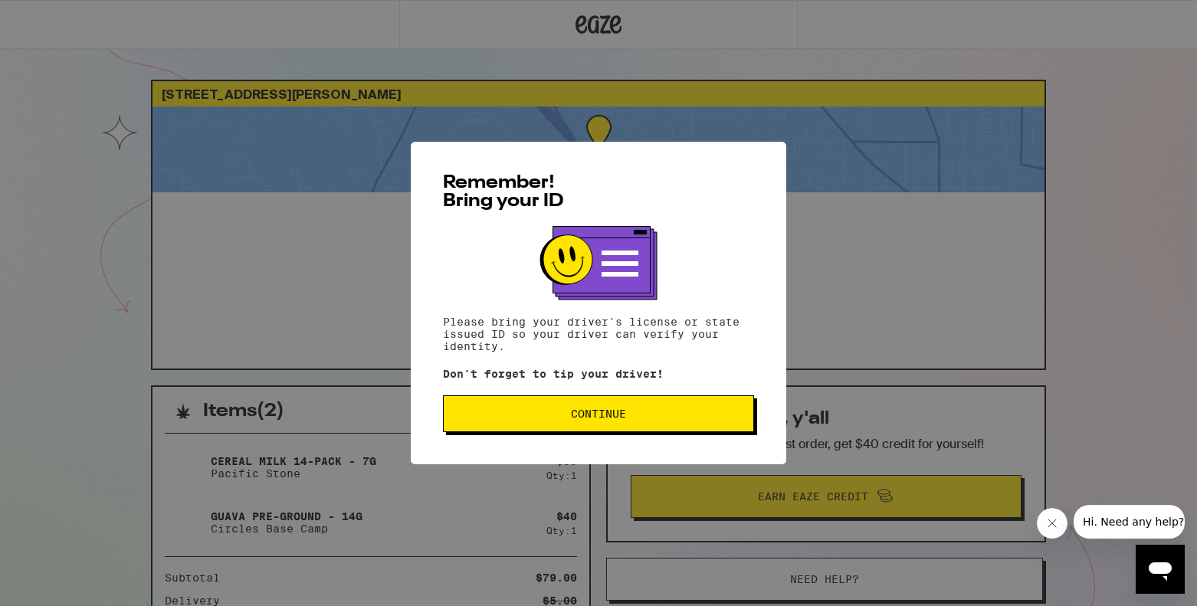
click at [624, 401] on button "Continue" at bounding box center [598, 413] width 311 height 37
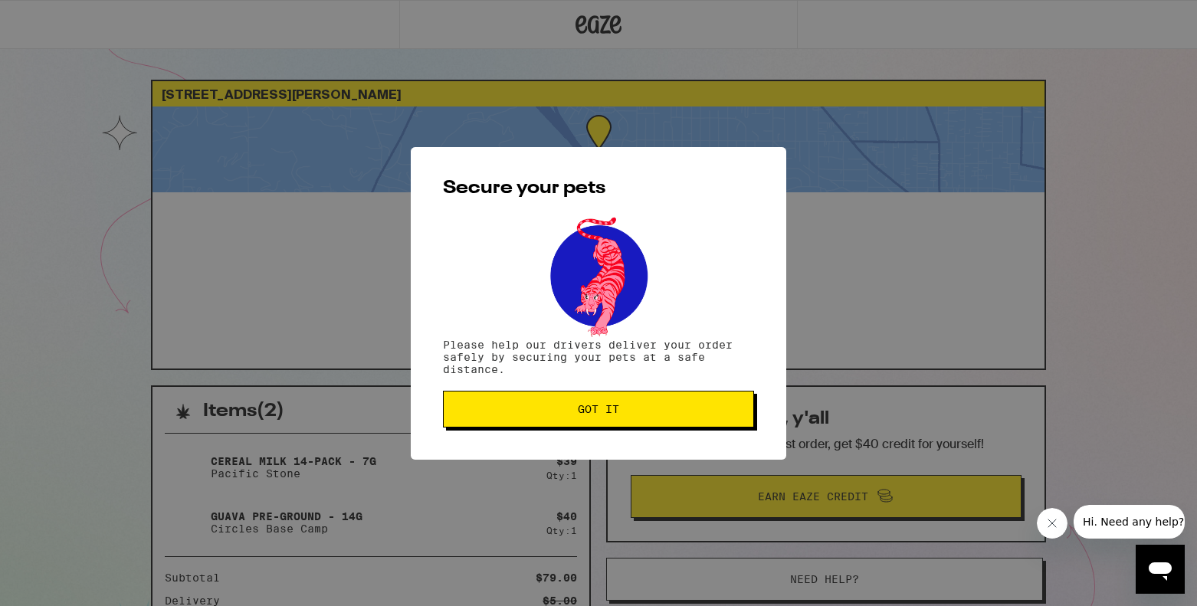
click at [536, 424] on button "Got it" at bounding box center [598, 409] width 311 height 37
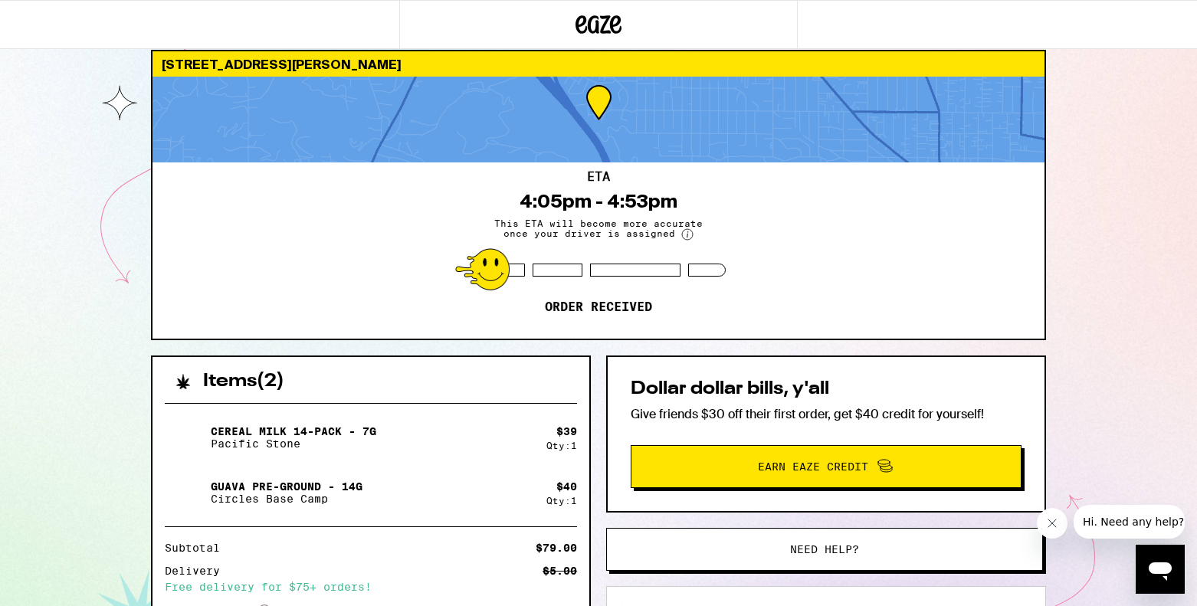
scroll to position [233, 0]
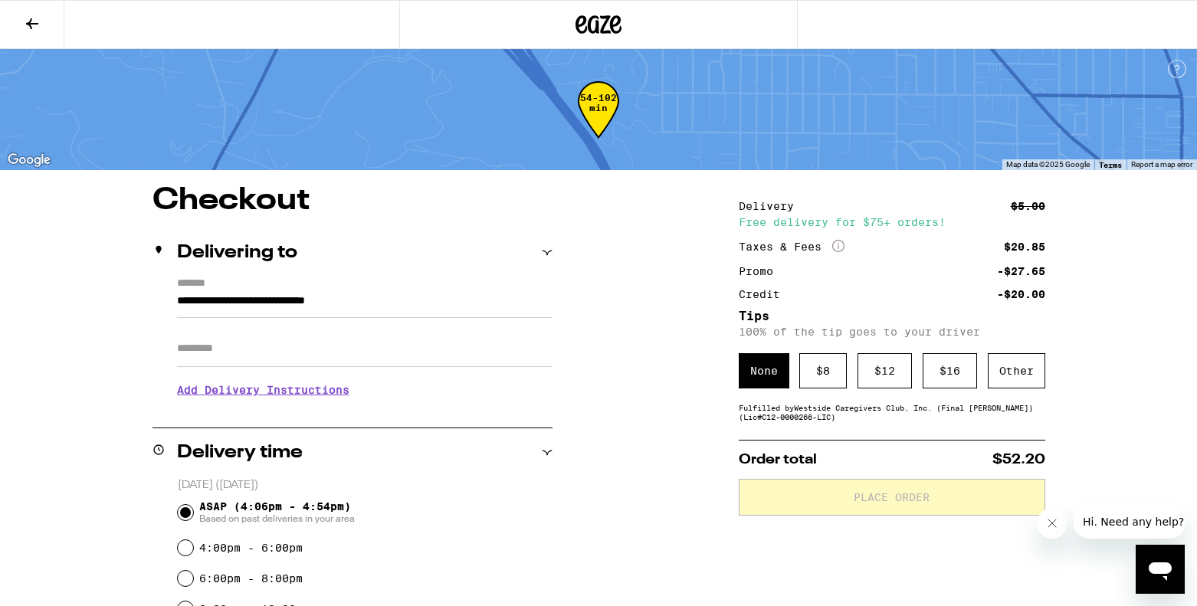
click at [21, 30] on button at bounding box center [32, 25] width 64 height 48
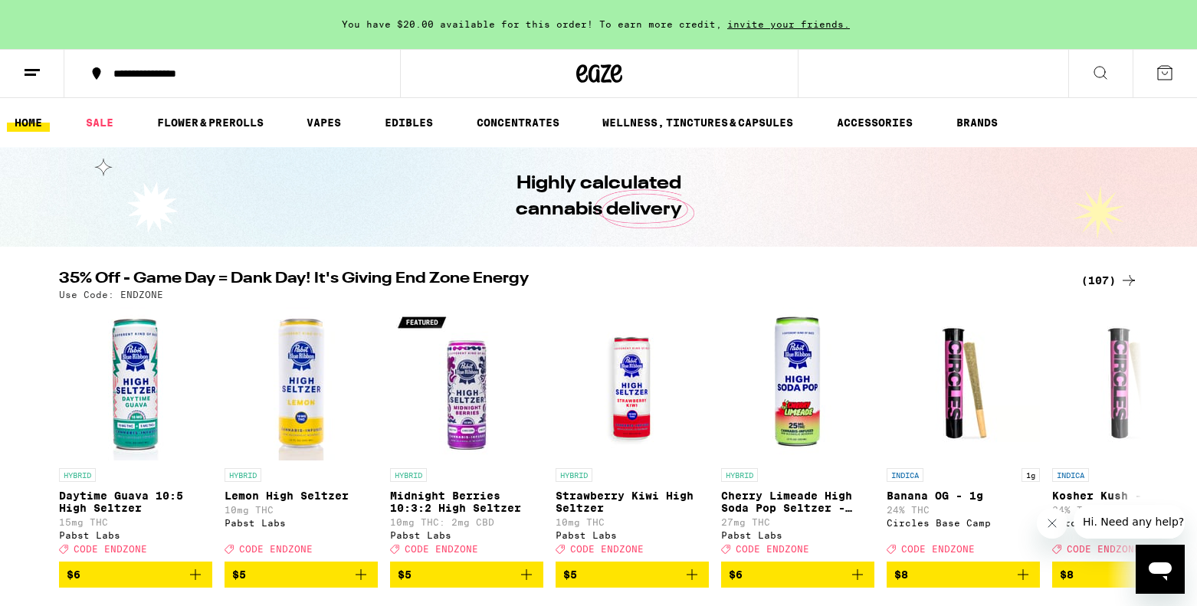
click at [33, 64] on icon at bounding box center [32, 73] width 18 height 18
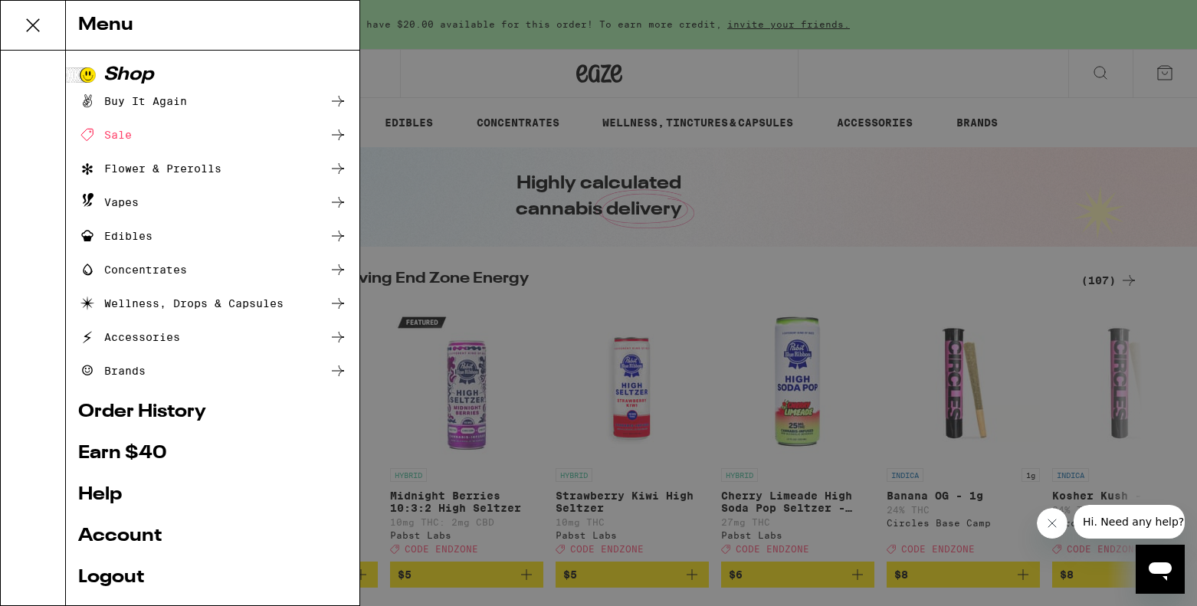
click at [156, 414] on link "Order History" at bounding box center [212, 412] width 269 height 18
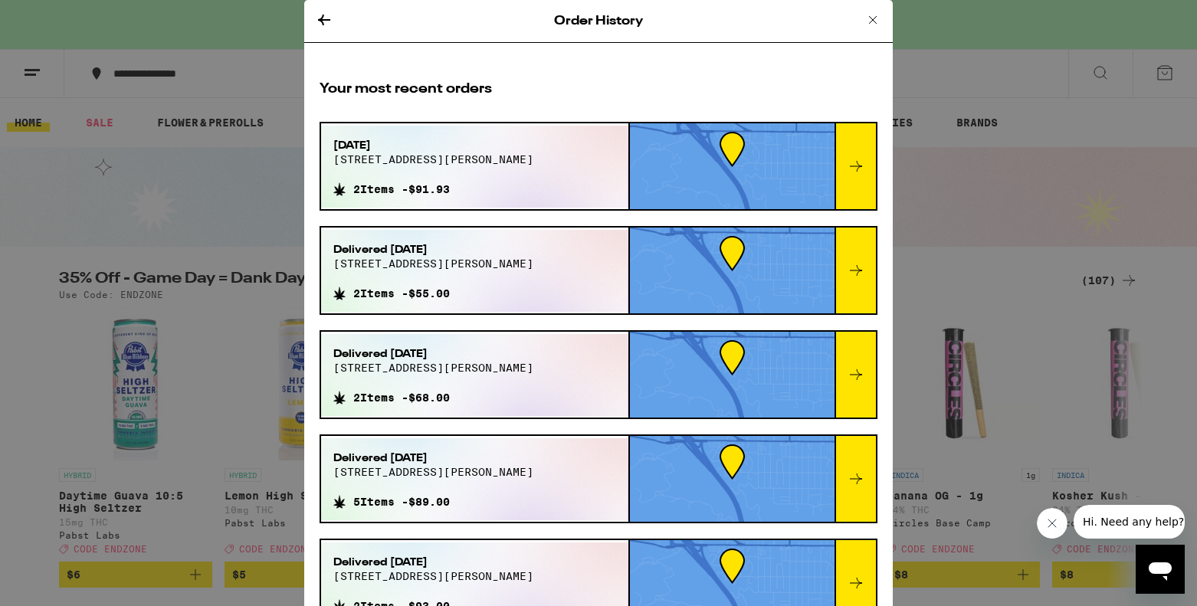
click at [877, 19] on icon at bounding box center [873, 20] width 18 height 18
click at [867, 17] on icon at bounding box center [873, 20] width 18 height 18
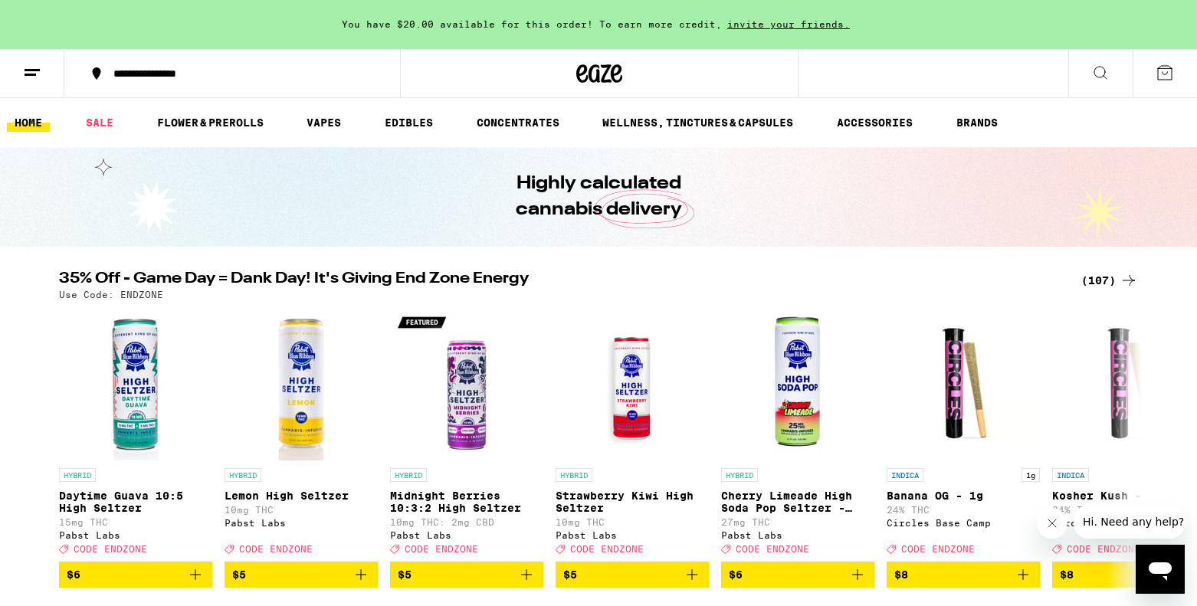
click at [874, 18] on div "You have $20.00 available for this order! To earn more credit, invite your frie…" at bounding box center [598, 24] width 1197 height 49
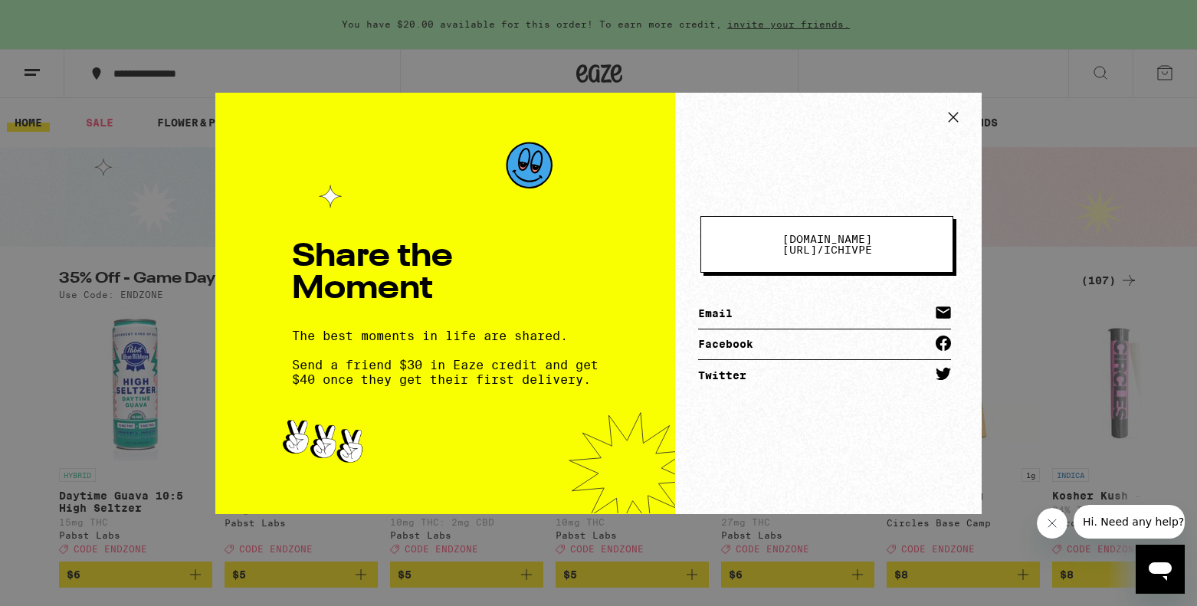
click at [955, 114] on icon at bounding box center [953, 116] width 9 height 9
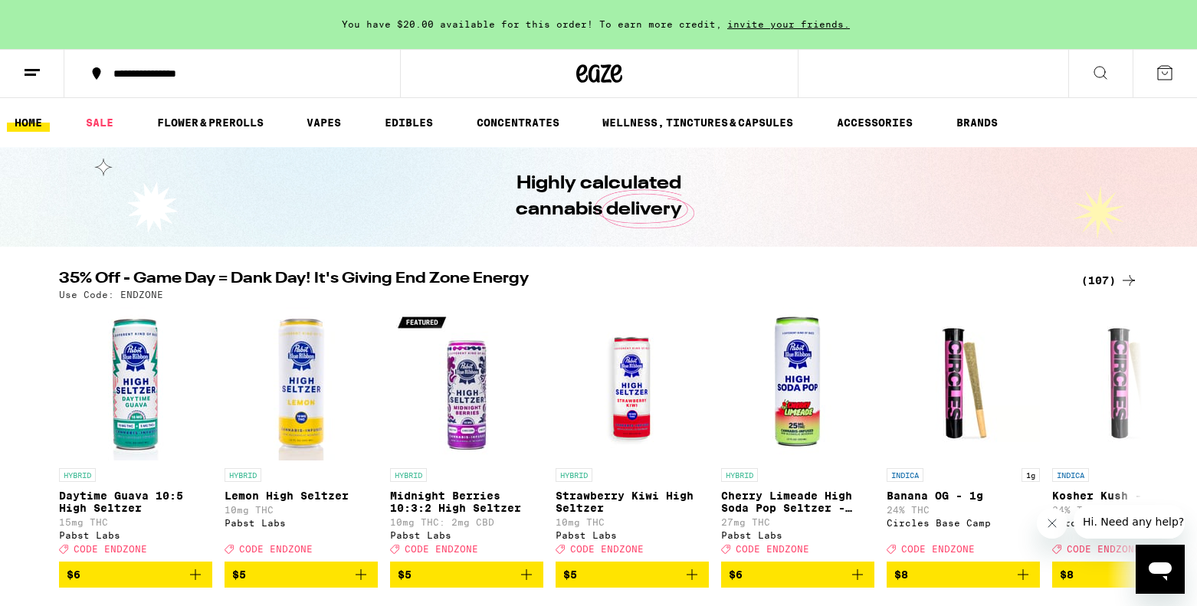
click at [25, 67] on icon at bounding box center [32, 73] width 18 height 18
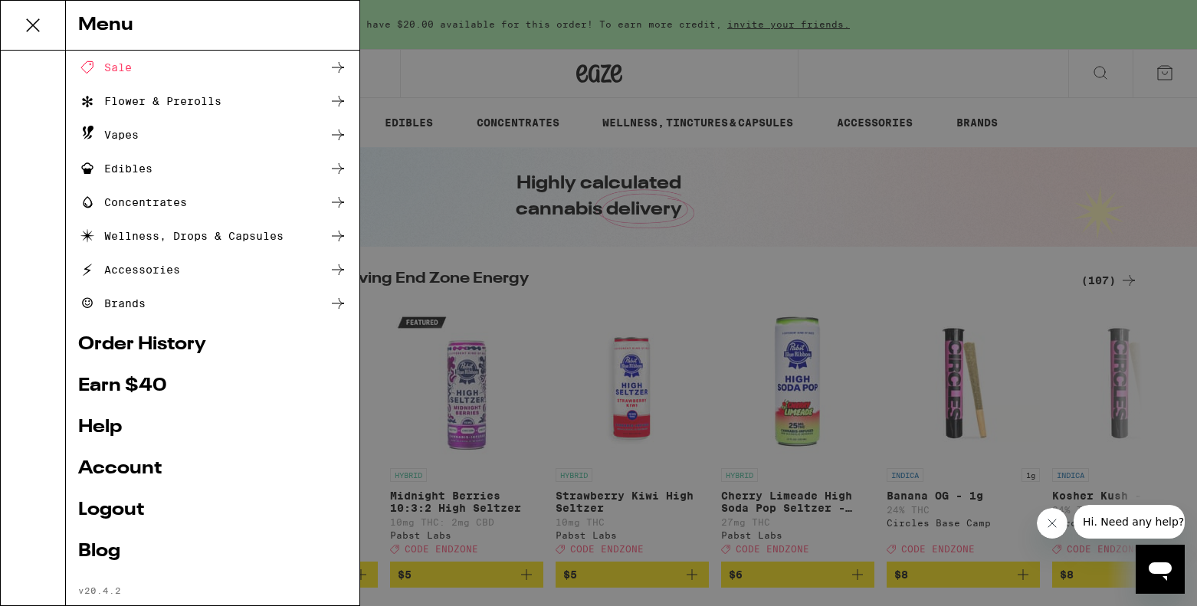
scroll to position [98, 0]
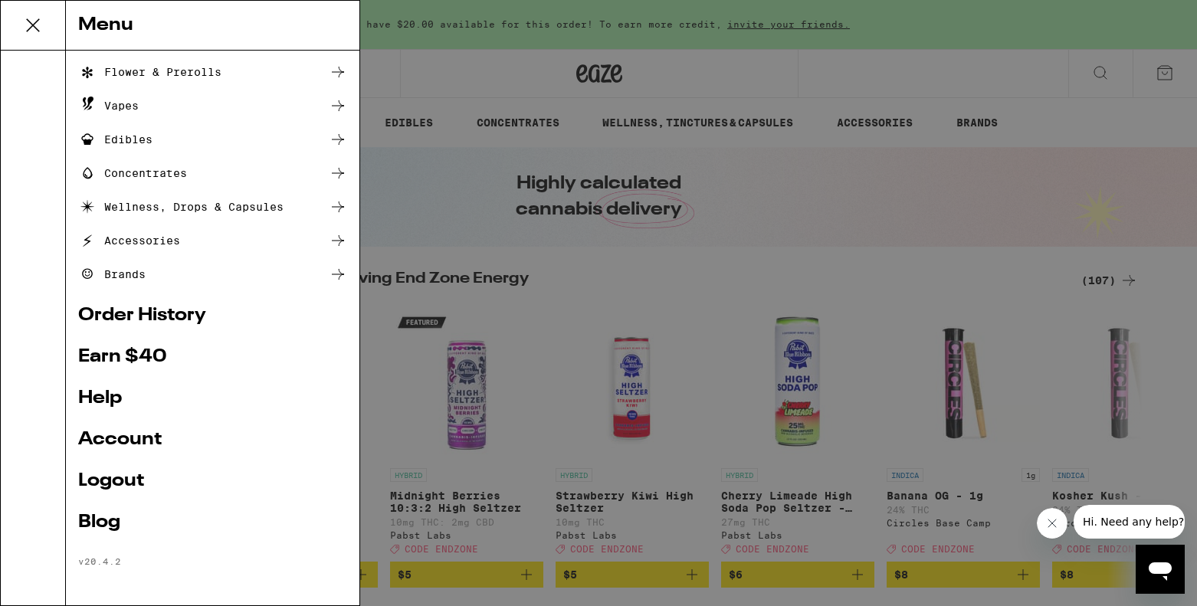
click at [133, 431] on link "Account" at bounding box center [212, 440] width 269 height 18
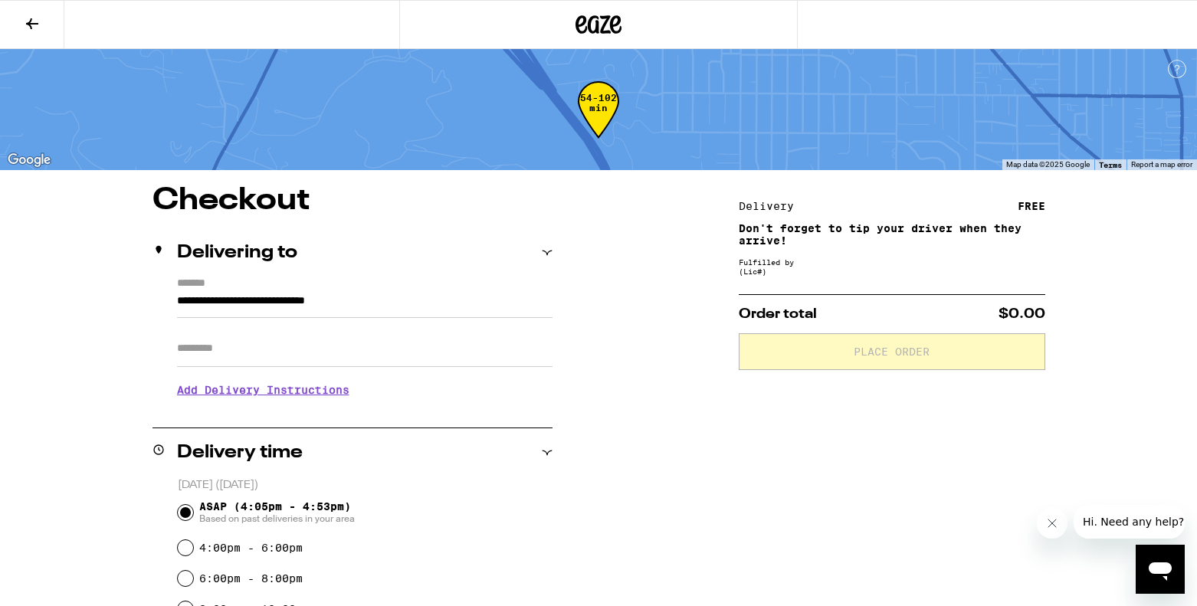
click at [1176, 61] on icon at bounding box center [1177, 69] width 18 height 18
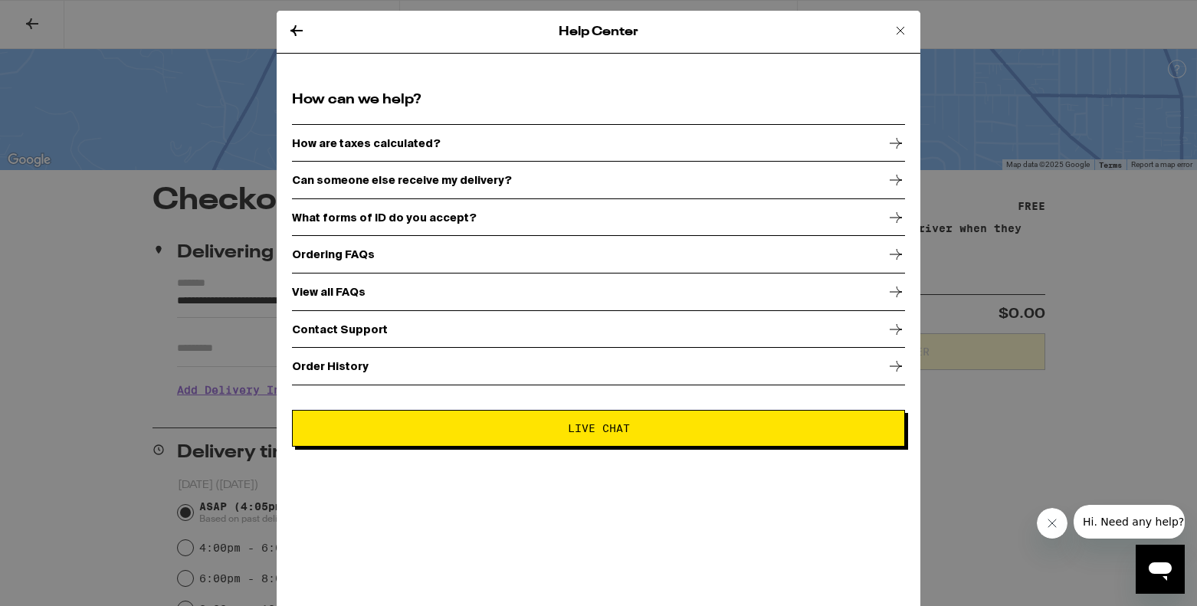
click at [343, 369] on p "Order History" at bounding box center [330, 366] width 77 height 12
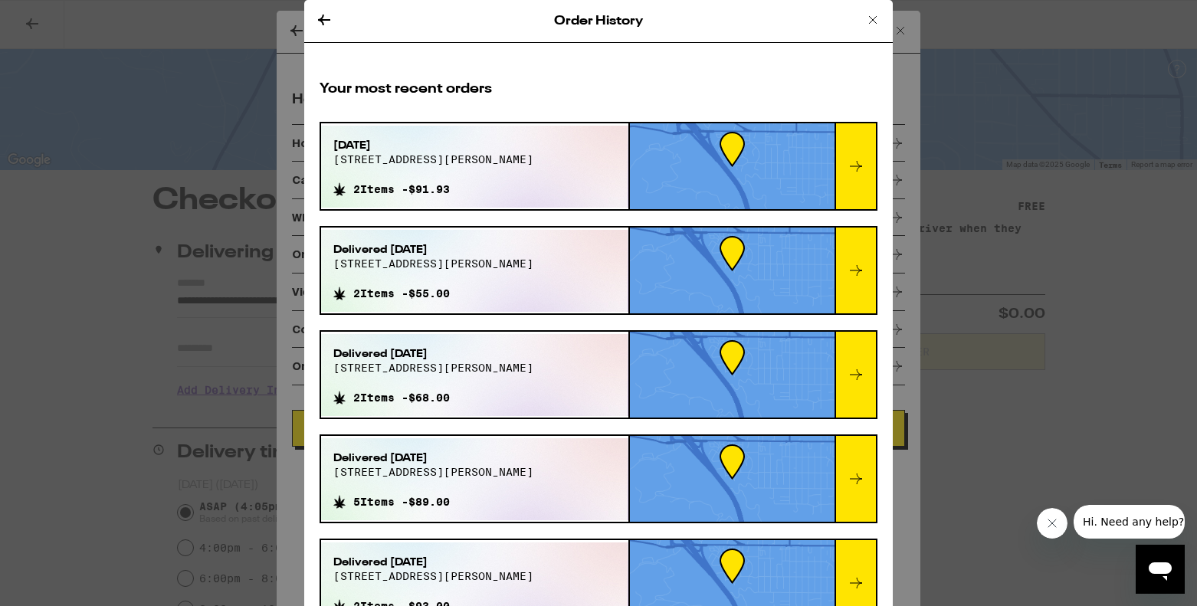
click at [425, 172] on div "Sep 21, 2025 9744 apperson st" at bounding box center [433, 158] width 200 height 40
click at [861, 173] on icon at bounding box center [856, 166] width 18 height 18
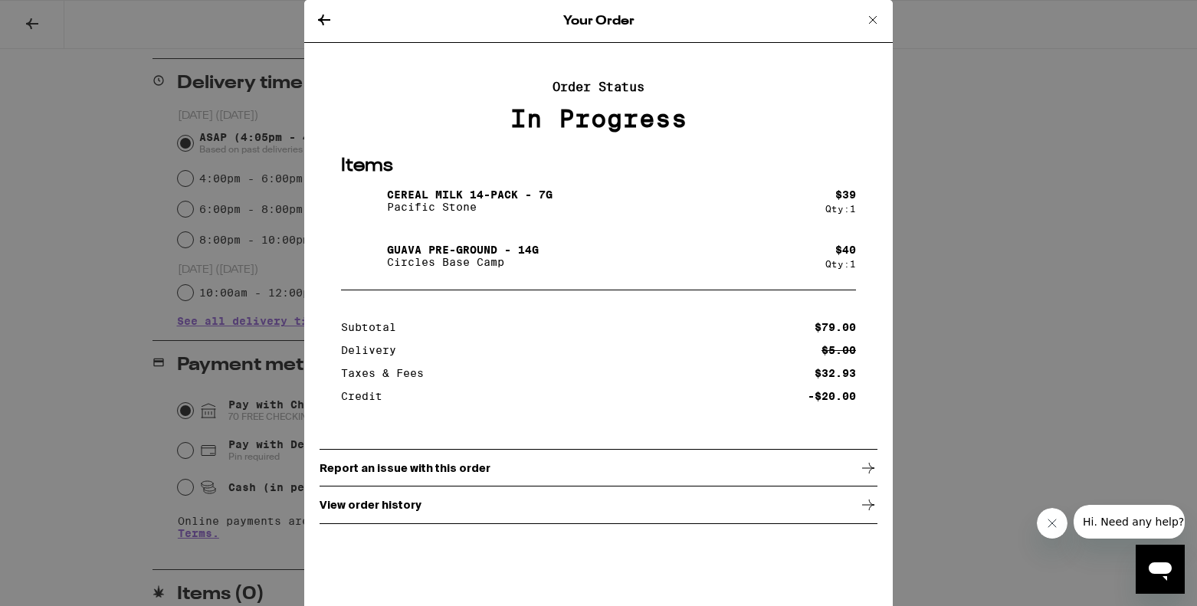
scroll to position [395, 0]
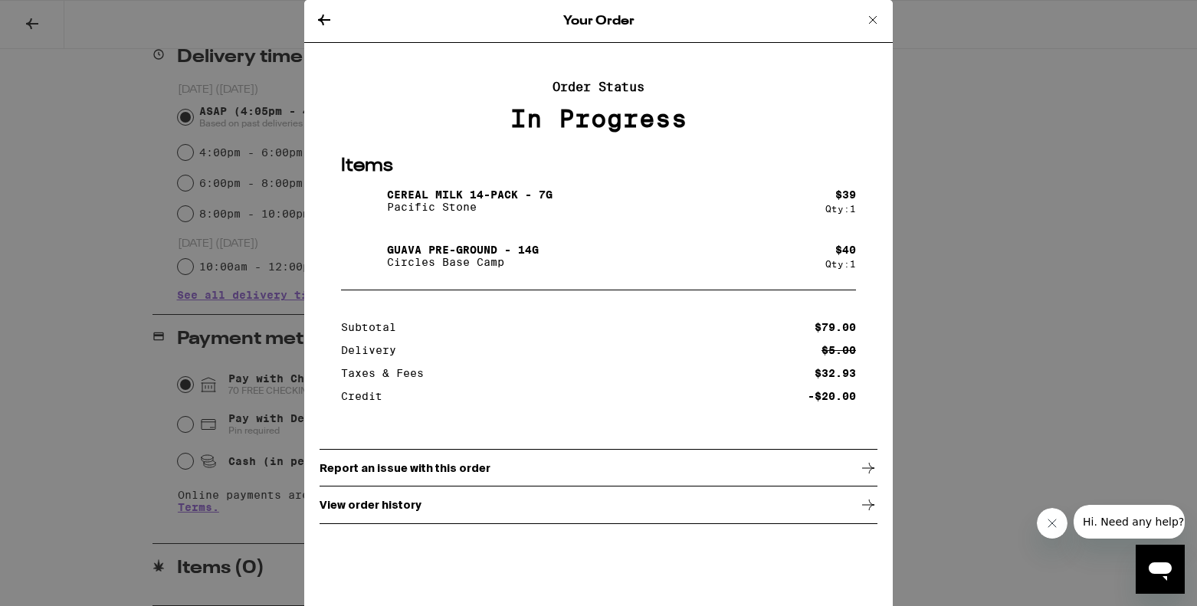
click at [866, 30] on button at bounding box center [873, 21] width 18 height 21
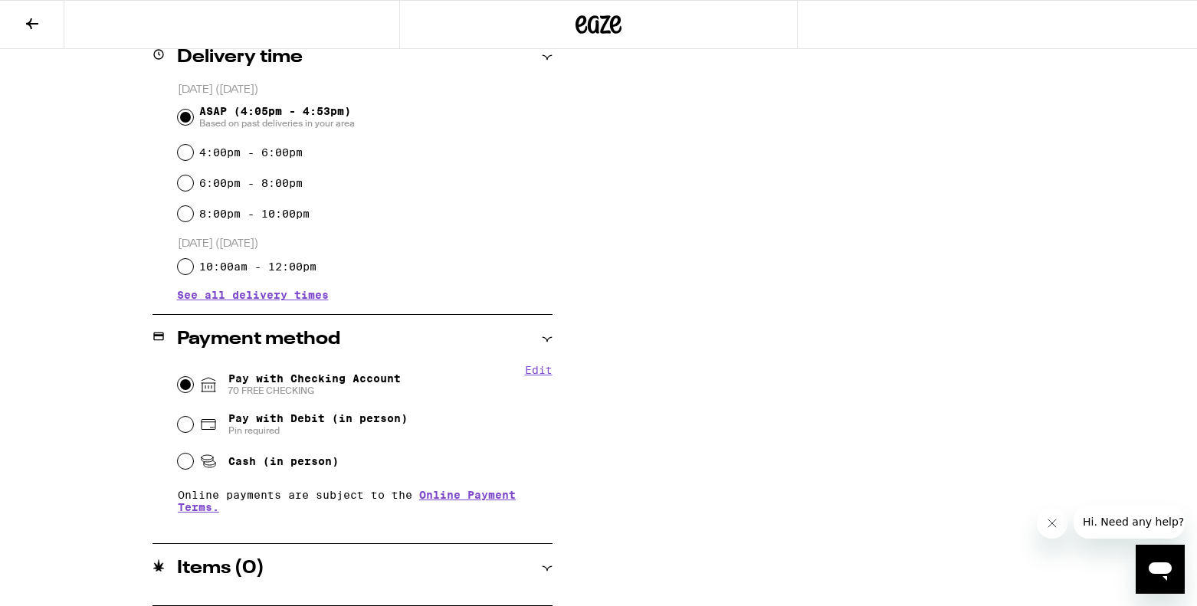
click at [615, 11] on icon at bounding box center [598, 25] width 46 height 28
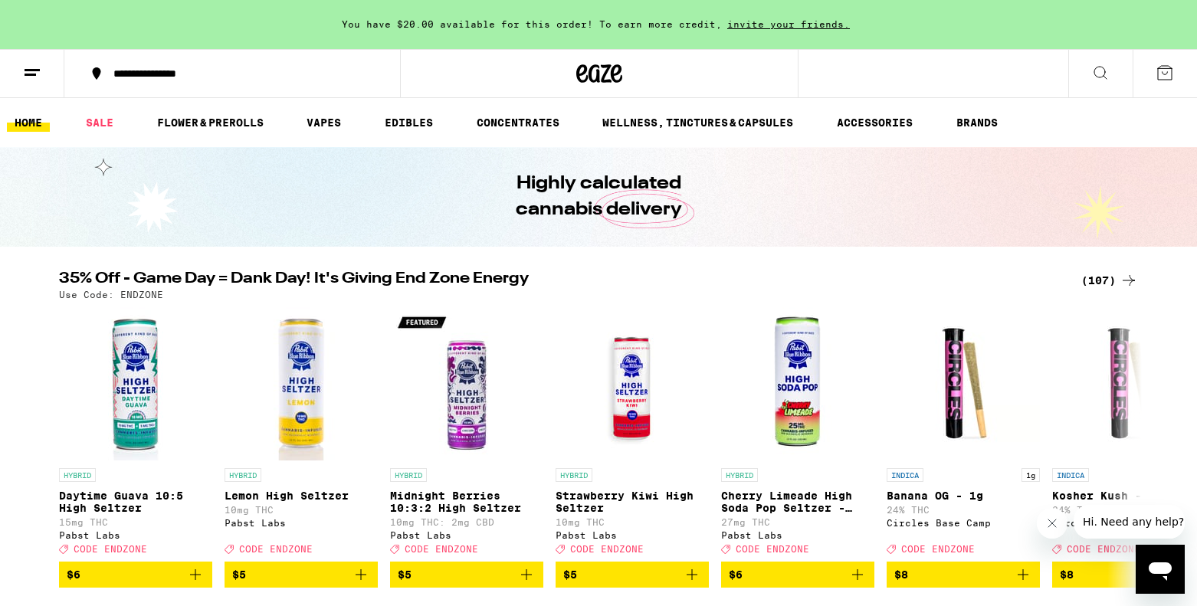
click at [38, 71] on icon at bounding box center [32, 73] width 18 height 18
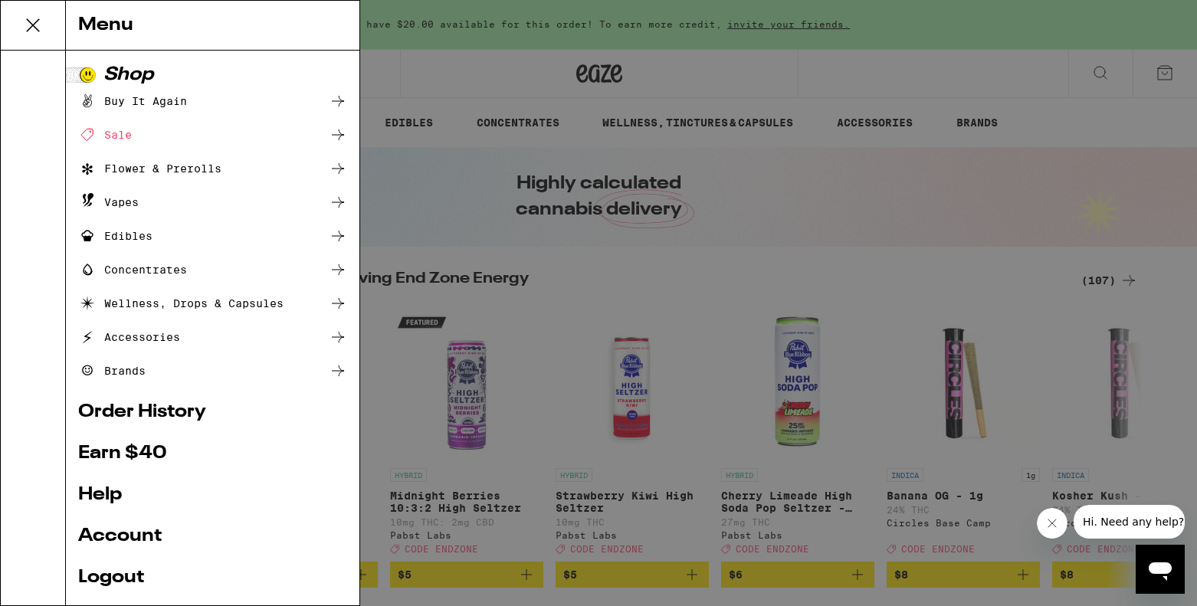
click at [140, 528] on link "Account" at bounding box center [212, 536] width 269 height 18
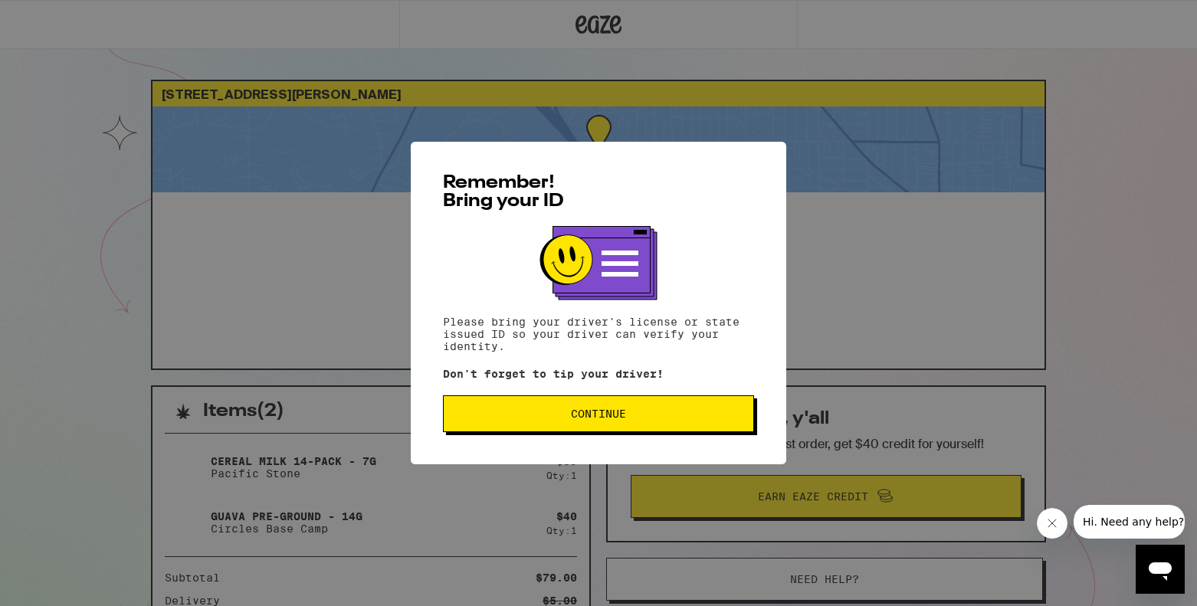
click at [626, 408] on button "Continue" at bounding box center [598, 413] width 311 height 37
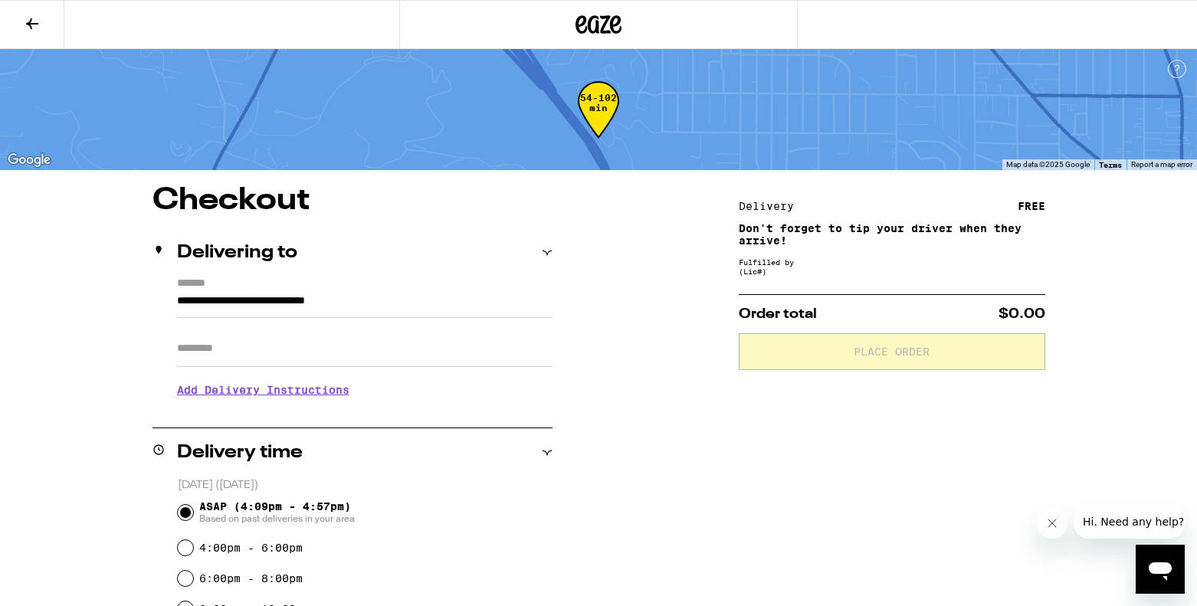
click at [25, 25] on icon at bounding box center [32, 24] width 18 height 18
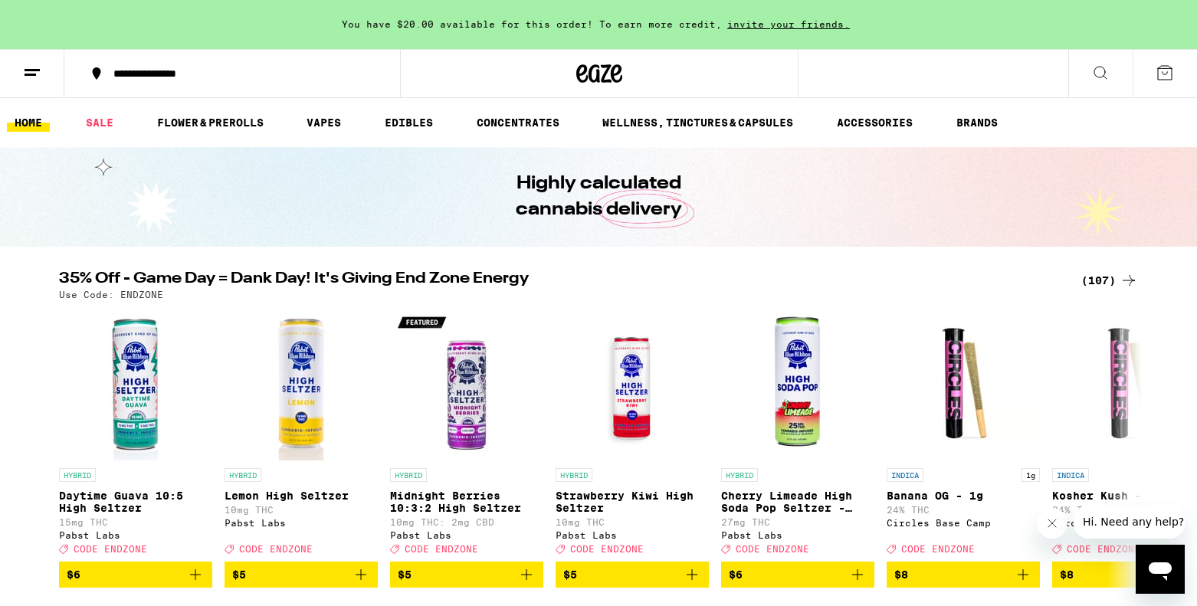
click at [12, 61] on button at bounding box center [32, 74] width 64 height 48
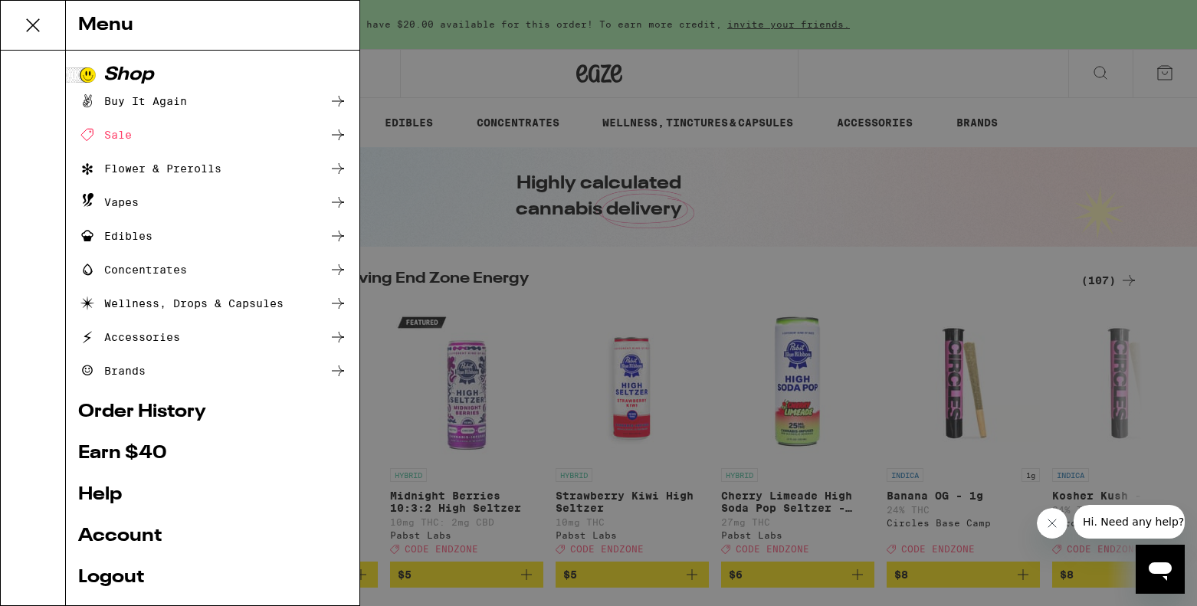
click at [126, 533] on link "Account" at bounding box center [212, 536] width 269 height 18
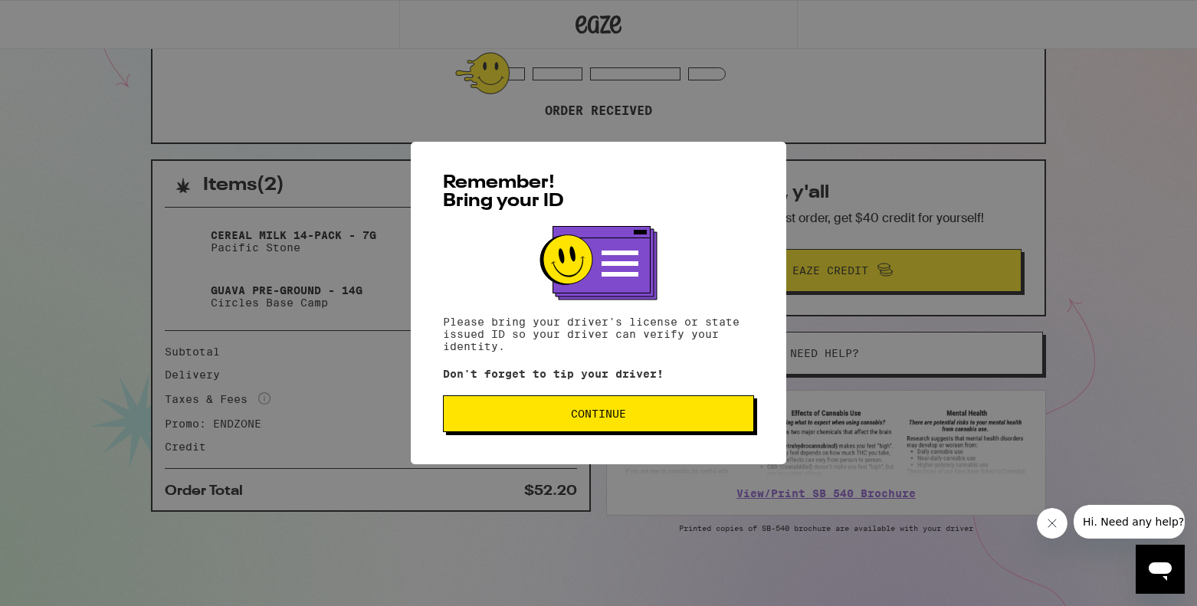
scroll to position [233, 0]
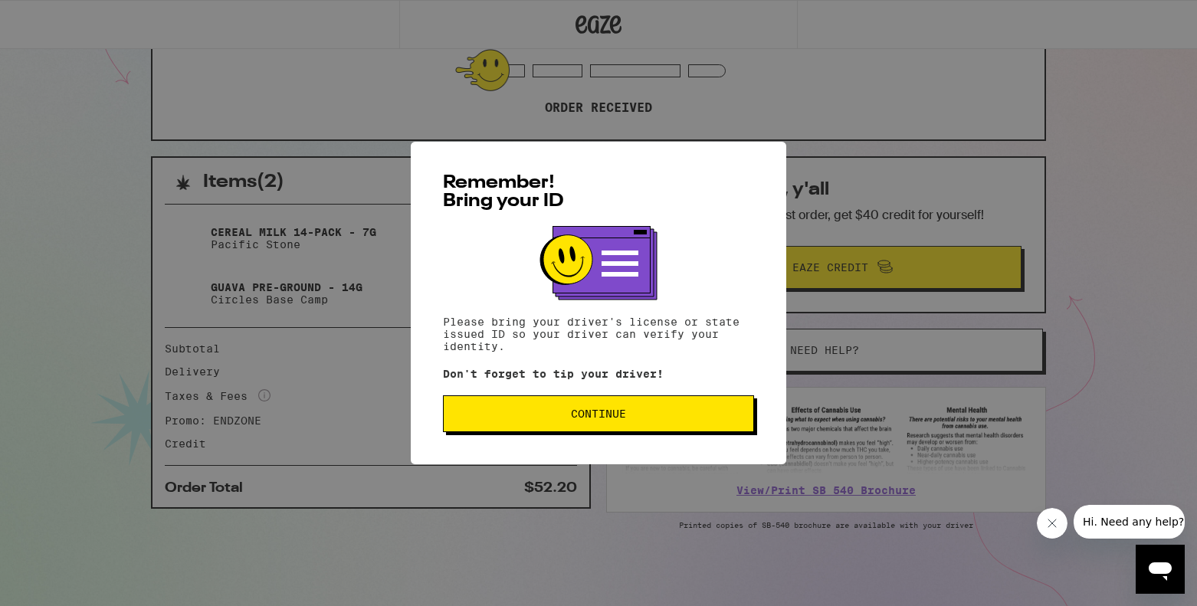
click at [363, 312] on div "Remember! Bring your ID Please bring your driver's license or state issued ID s…" at bounding box center [598, 303] width 1197 height 606
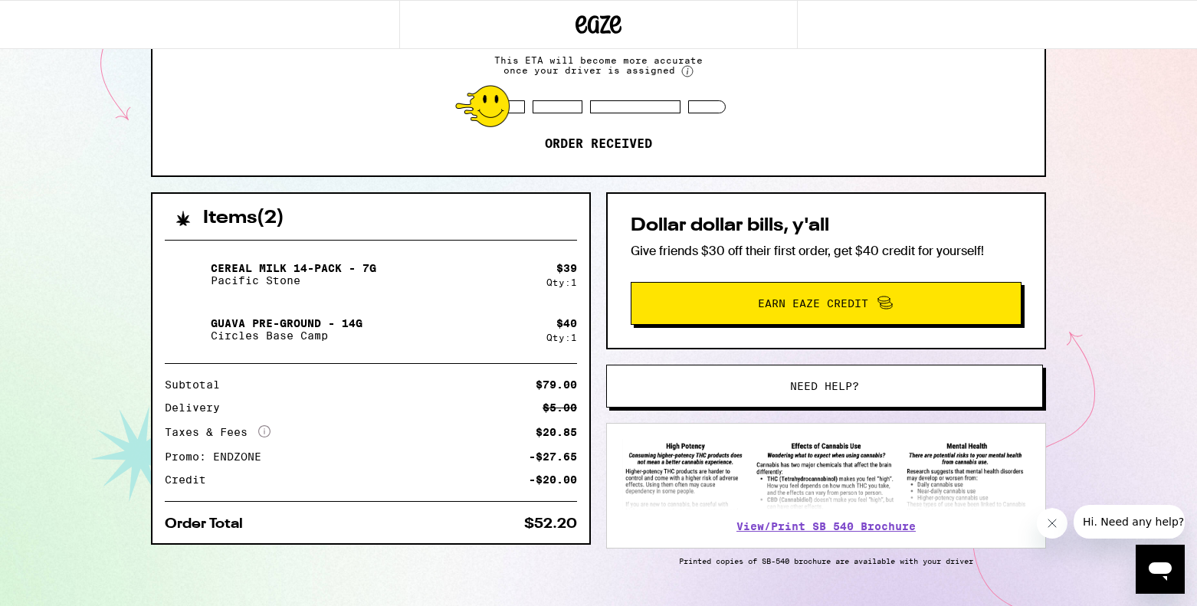
scroll to position [192, 0]
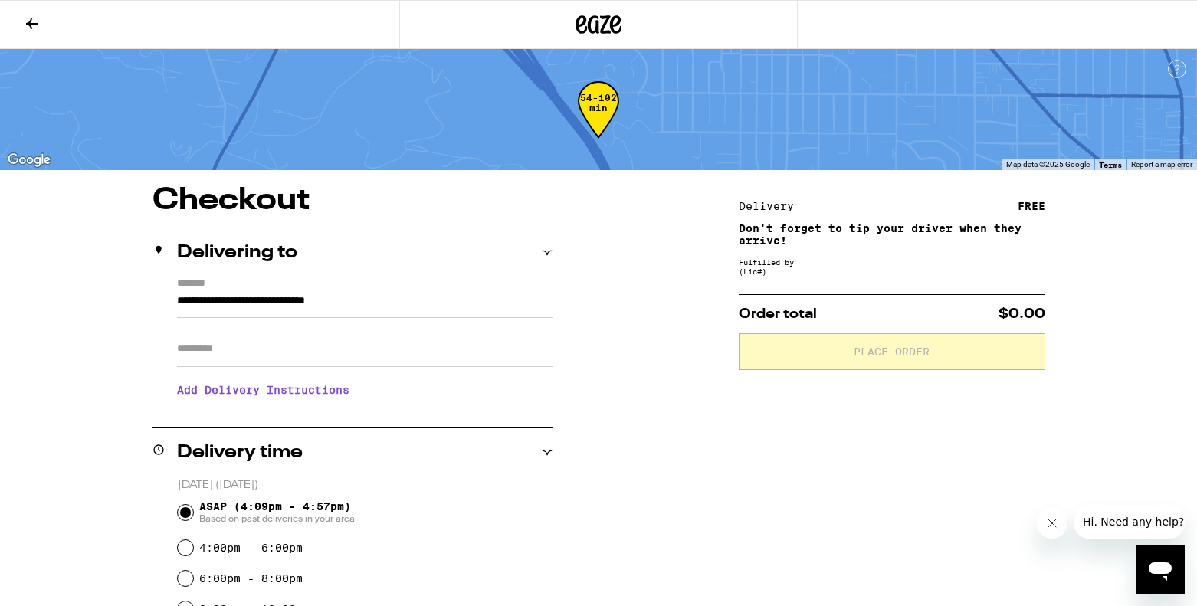
click at [32, 17] on icon at bounding box center [32, 24] width 18 height 18
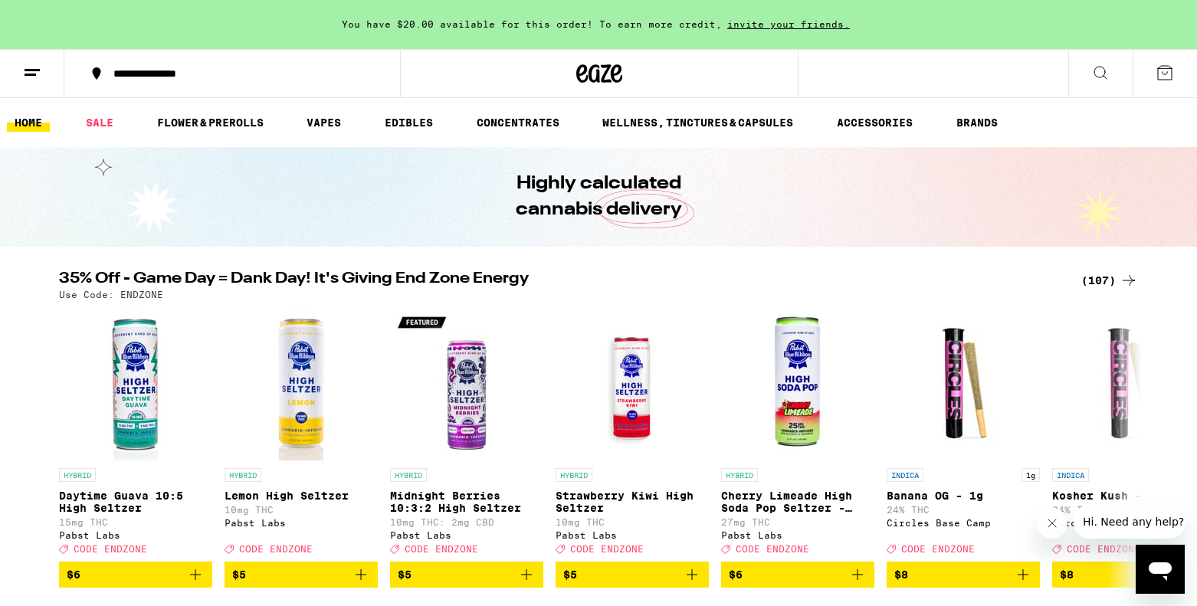
click at [33, 60] on button at bounding box center [32, 74] width 64 height 48
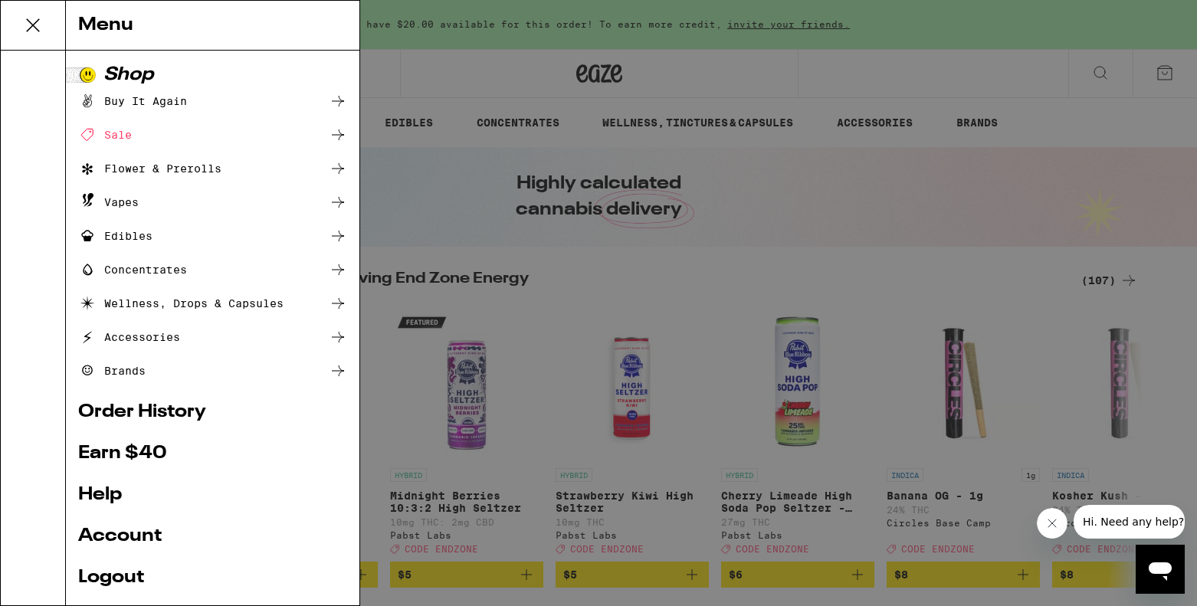
click at [152, 542] on link "Account" at bounding box center [212, 536] width 269 height 18
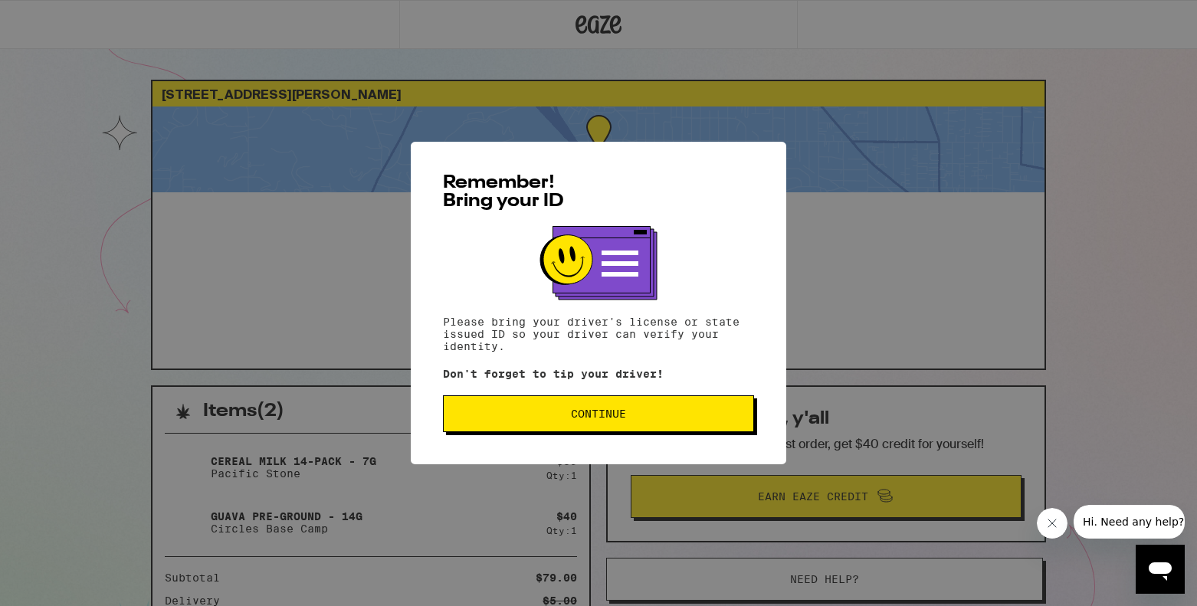
click at [737, 432] on button "Continue" at bounding box center [598, 413] width 311 height 37
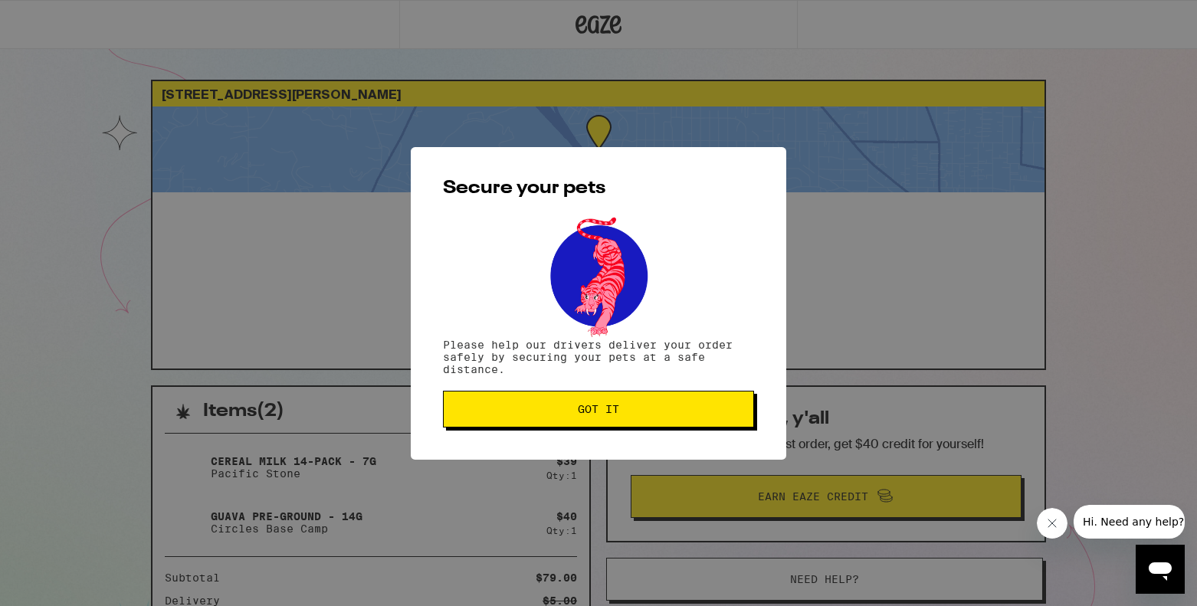
click at [860, 318] on div "Secure your pets Please help our drivers deliver your order safely by securing …" at bounding box center [598, 303] width 1197 height 606
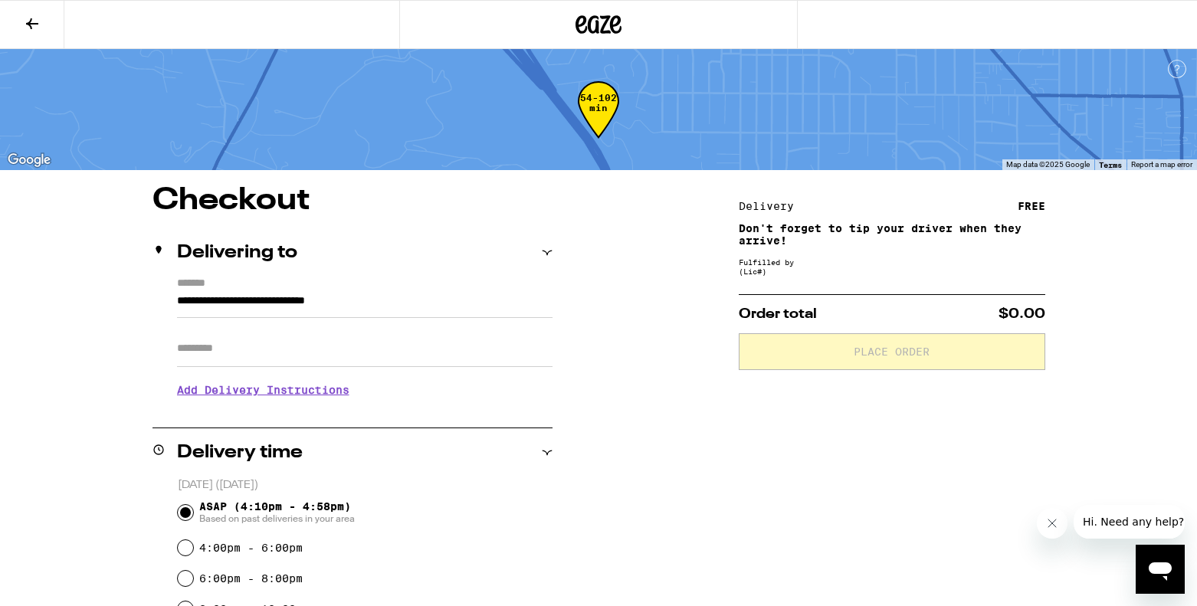
scroll to position [395, 0]
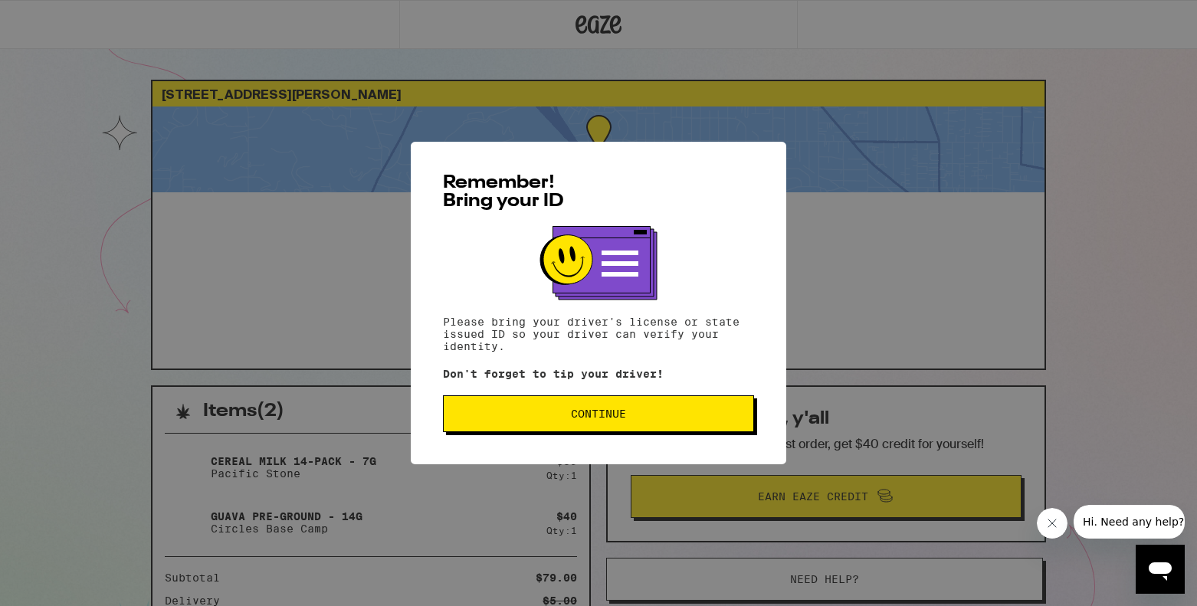
click at [505, 191] on span "Remember! Bring your ID" at bounding box center [503, 192] width 121 height 37
click at [577, 407] on button "Continue" at bounding box center [598, 413] width 311 height 37
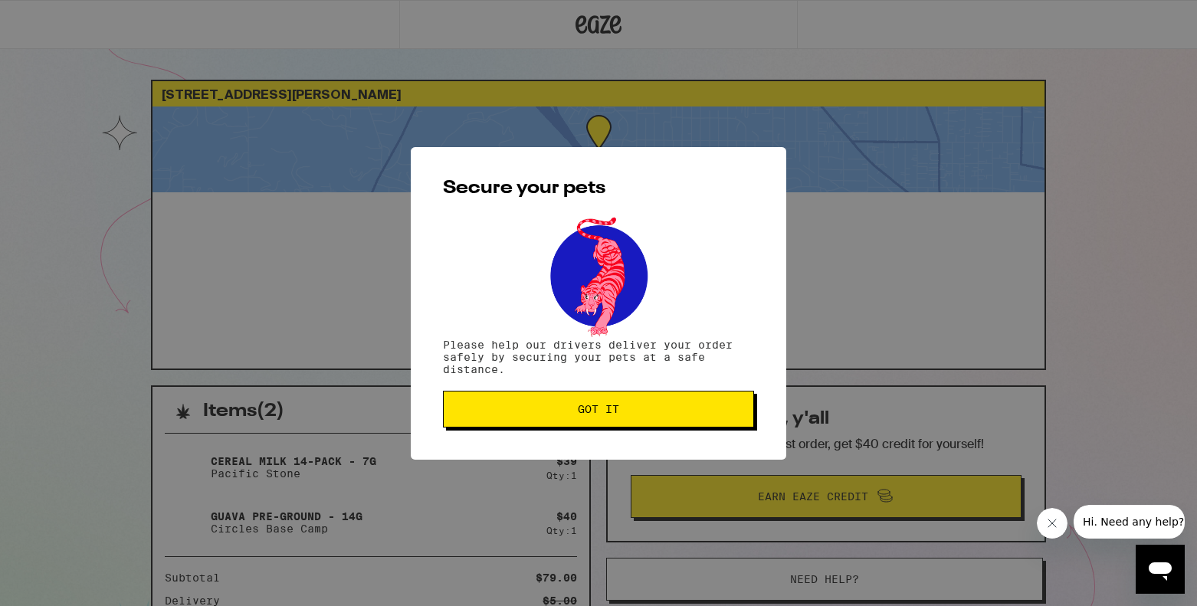
click at [578, 407] on span "Got it" at bounding box center [598, 409] width 41 height 11
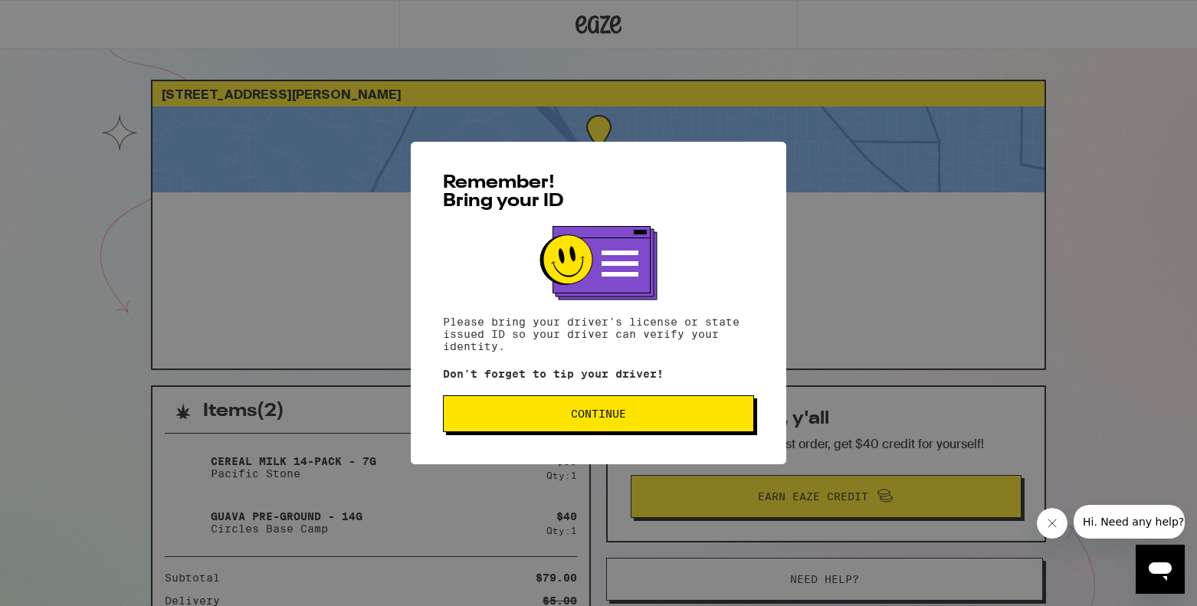
click at [534, 440] on div "Remember! Bring your ID Please bring your driver's license or state issued ID s…" at bounding box center [598, 303] width 375 height 323
click at [582, 412] on span "Continue" at bounding box center [598, 413] width 55 height 11
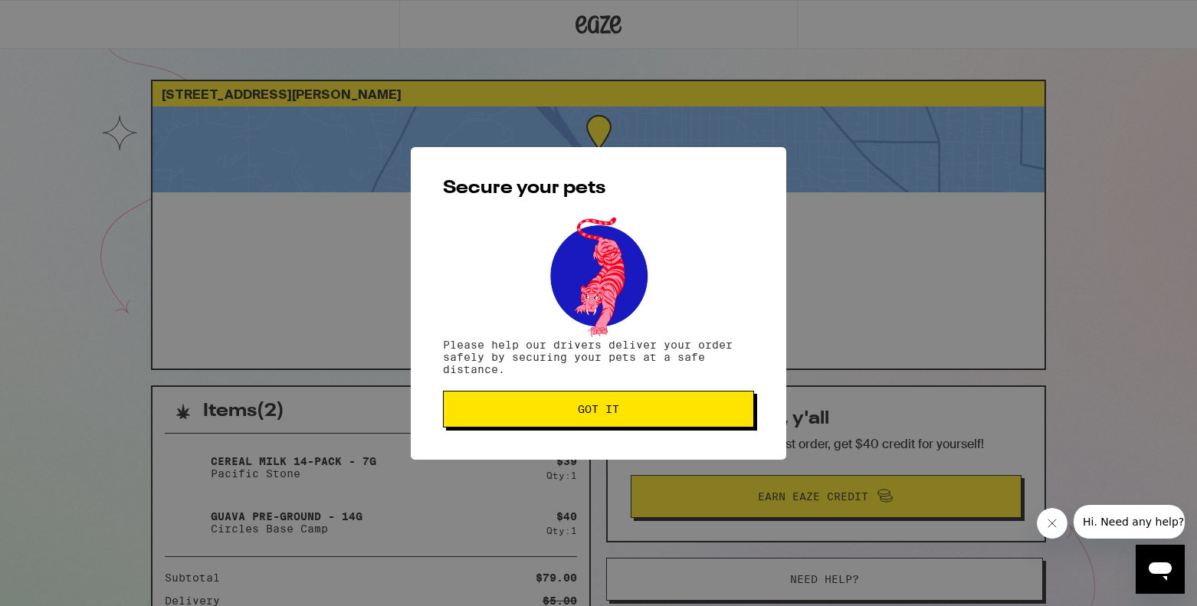
click at [641, 405] on button "Got it" at bounding box center [598, 409] width 311 height 37
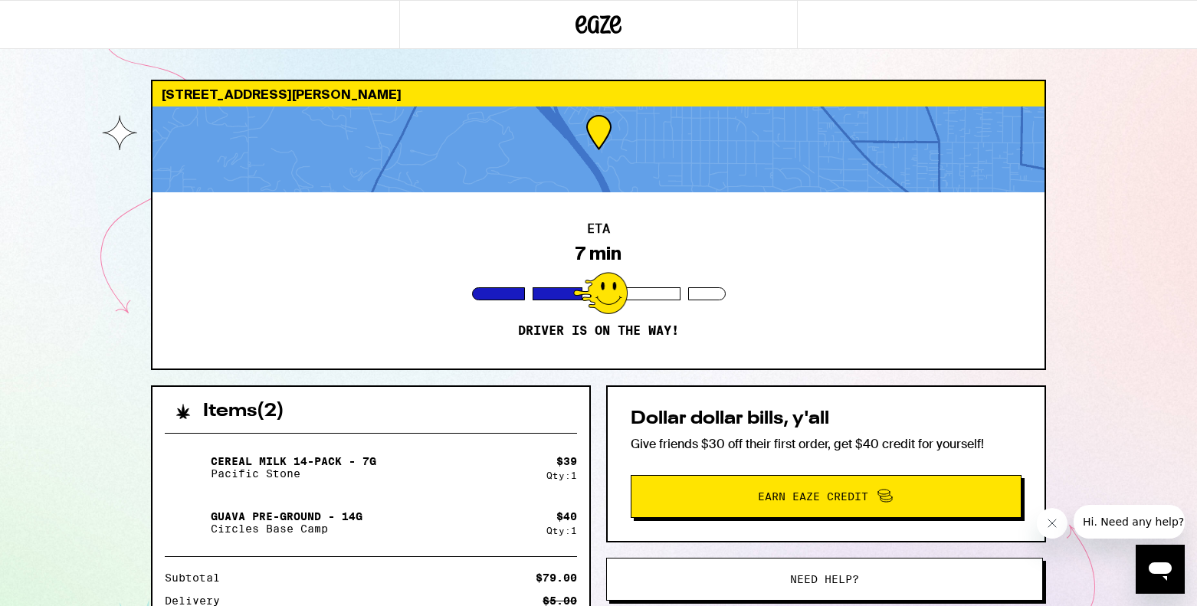
click at [1091, 465] on div "8744 Apperson St Los Angeles 91040 ETA 7 min Driver is on the way! Items ( 2 ) …" at bounding box center [598, 417] width 1197 height 835
click at [867, 66] on div "8744 Apperson St Los Angeles 91040 ETA 7 min Driver is on the way! Items ( 2 ) …" at bounding box center [598, 417] width 1197 height 835
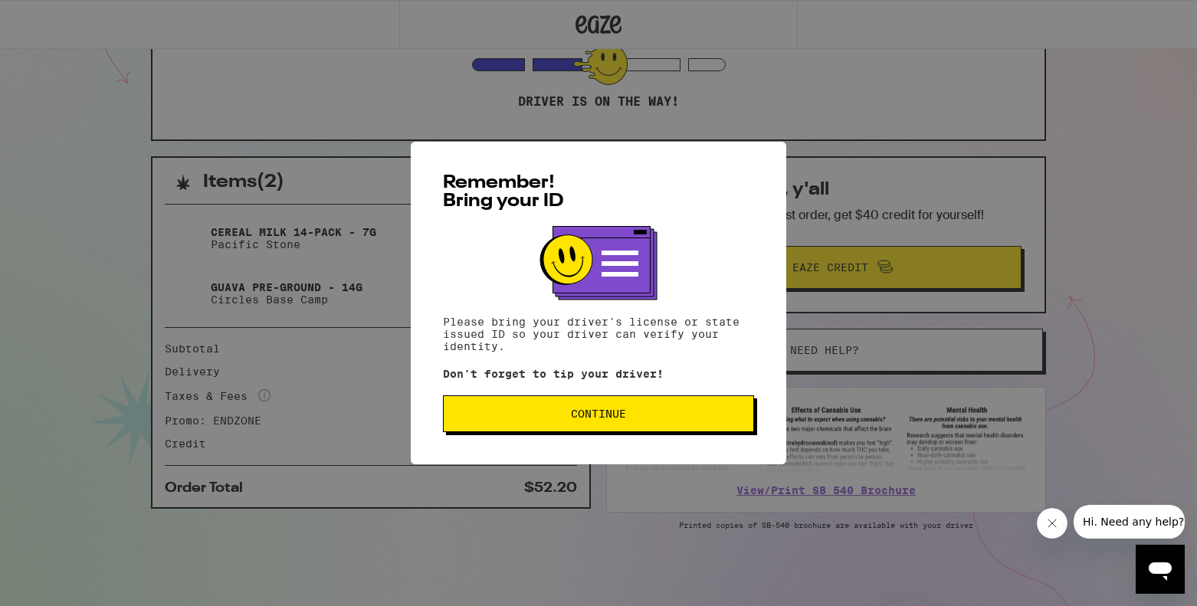
click at [571, 416] on span "Continue" at bounding box center [598, 413] width 55 height 11
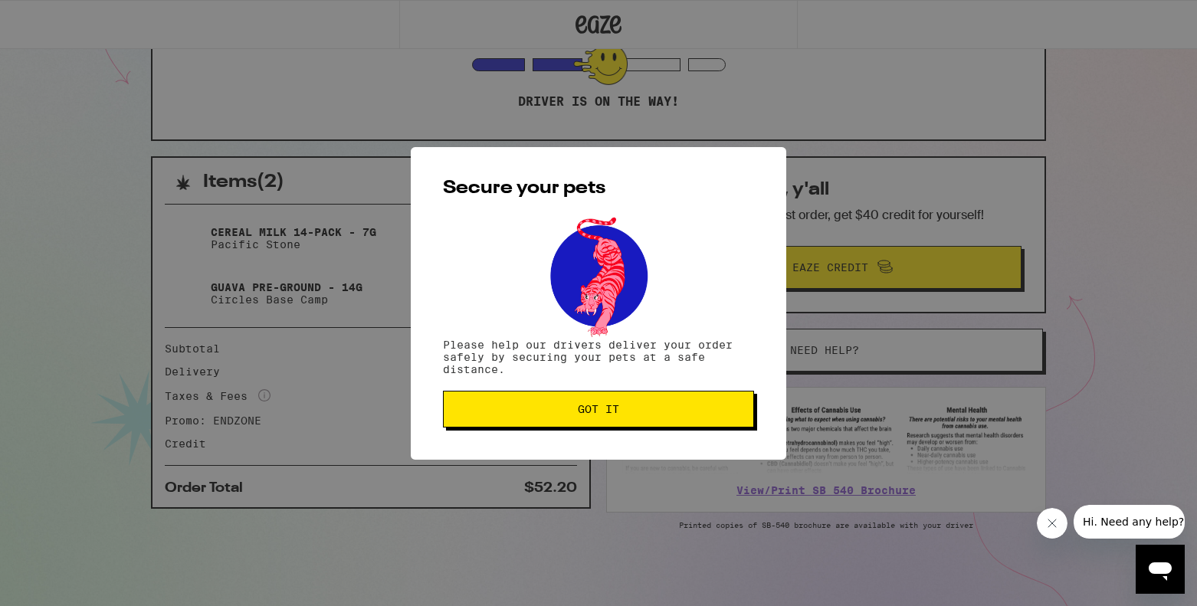
click at [571, 415] on span "Got it" at bounding box center [598, 409] width 285 height 11
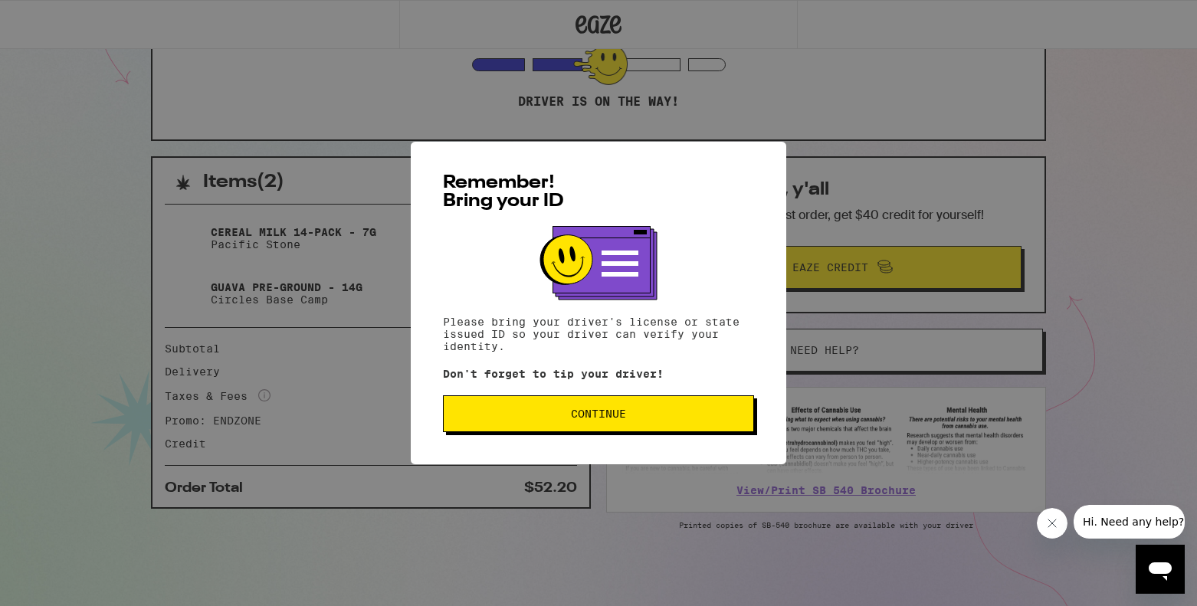
click at [625, 386] on div "Remember! Bring your ID Please bring your driver's license or state issued ID s…" at bounding box center [598, 303] width 375 height 323
click at [621, 428] on button "Continue" at bounding box center [598, 413] width 311 height 37
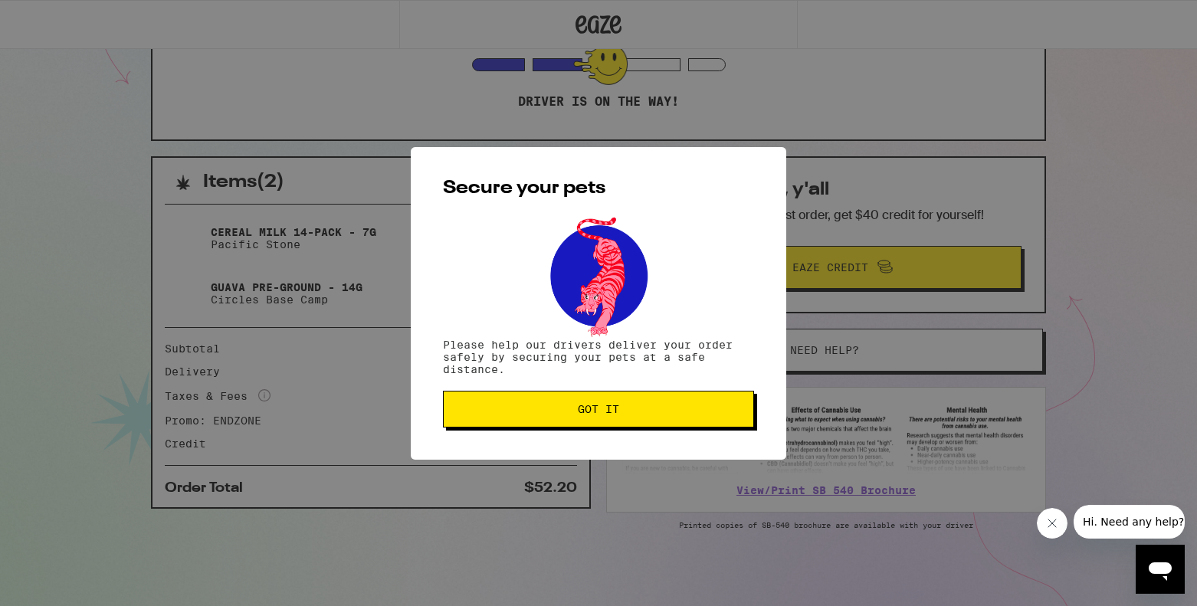
click at [621, 428] on button "Got it" at bounding box center [598, 409] width 311 height 37
